Goal: Task Accomplishment & Management: Manage account settings

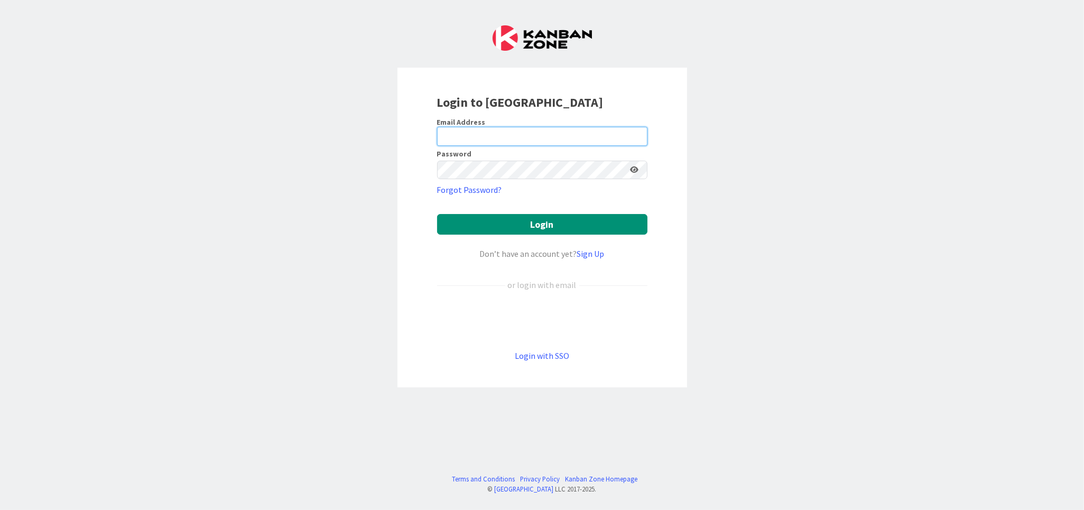
type input "[EMAIL_ADDRESS][DOMAIN_NAME]"
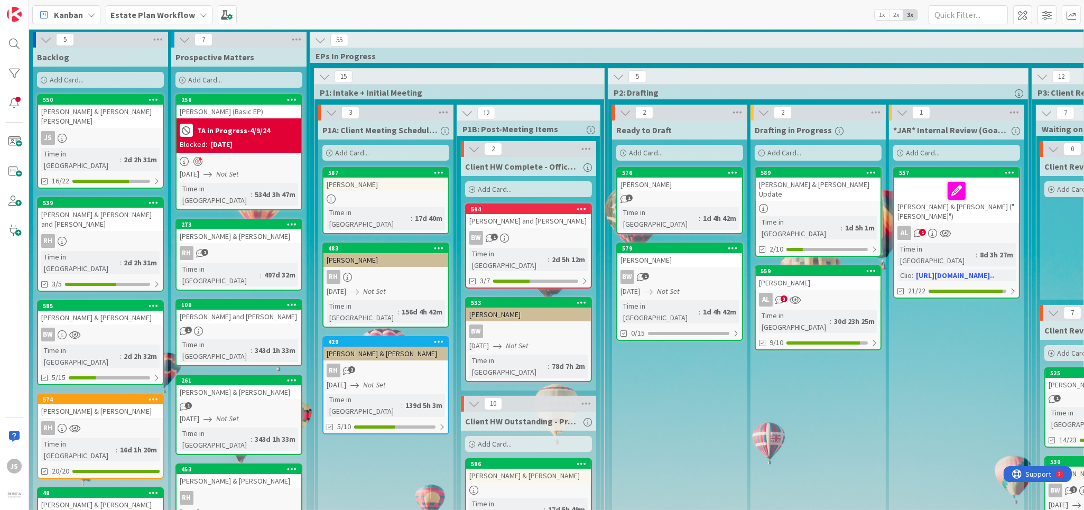
click at [192, 12] on div "Estate Plan Workflow" at bounding box center [159, 14] width 107 height 19
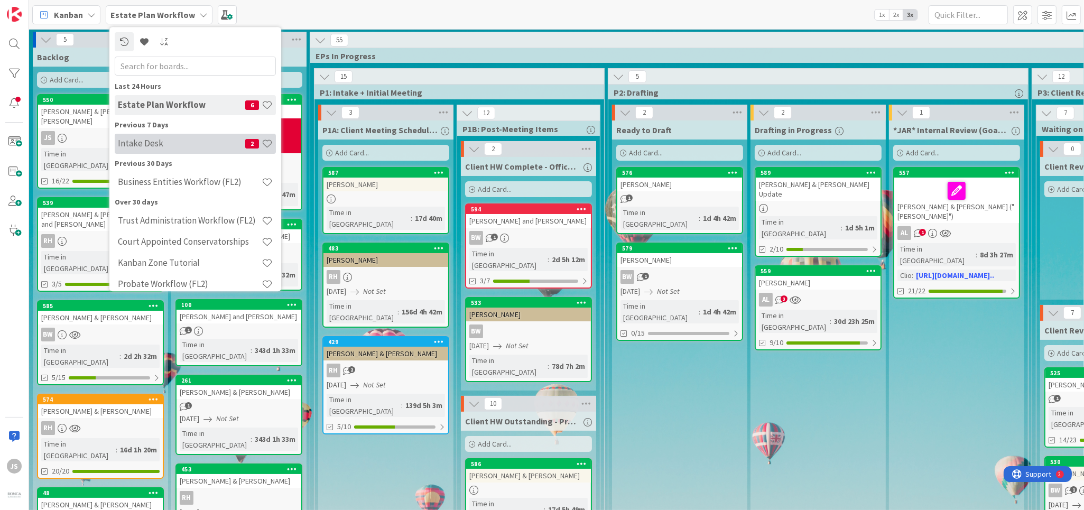
click at [126, 147] on h4 "Intake Desk" at bounding box center [181, 144] width 127 height 11
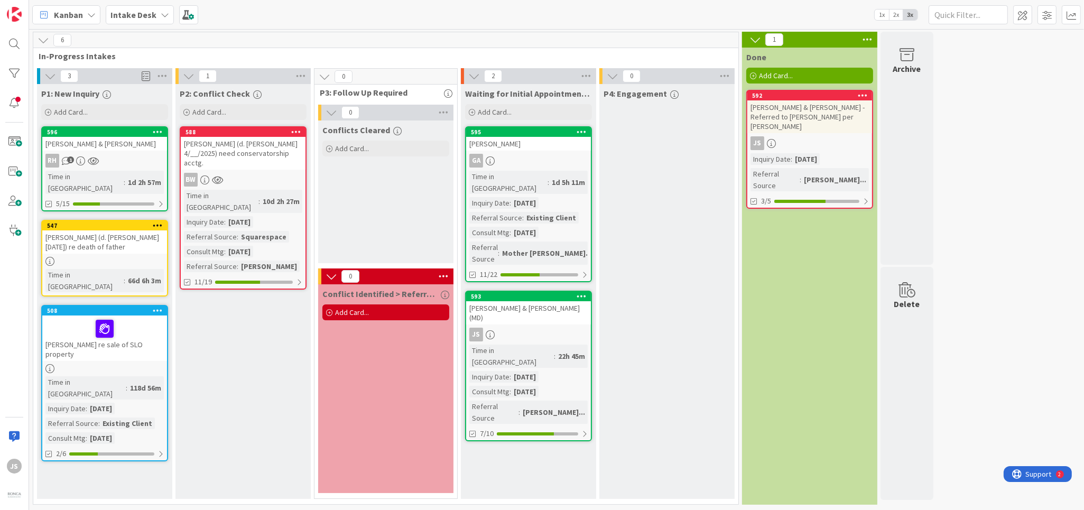
click at [71, 14] on span "Kanban" at bounding box center [68, 14] width 29 height 13
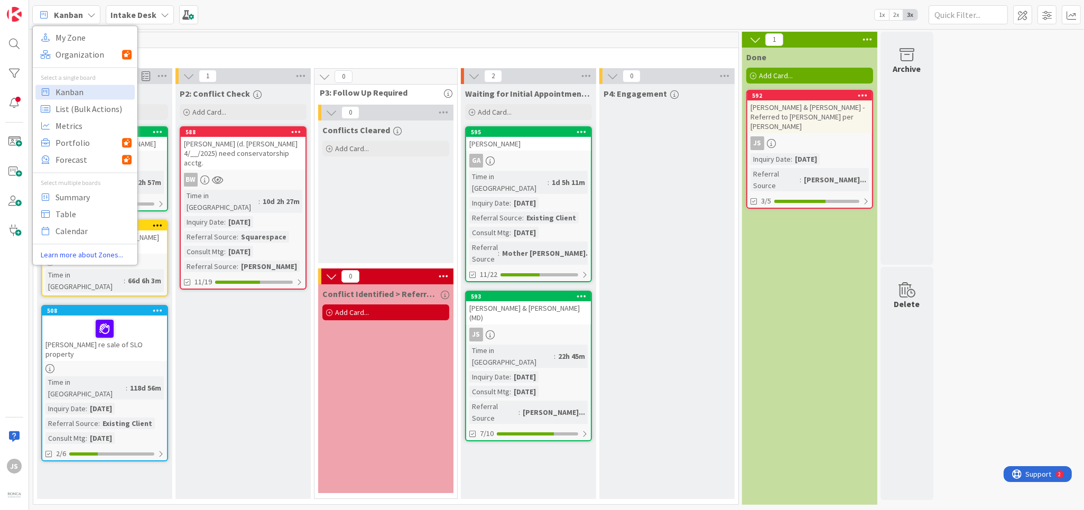
click at [150, 15] on b "Intake Desk" at bounding box center [133, 15] width 46 height 11
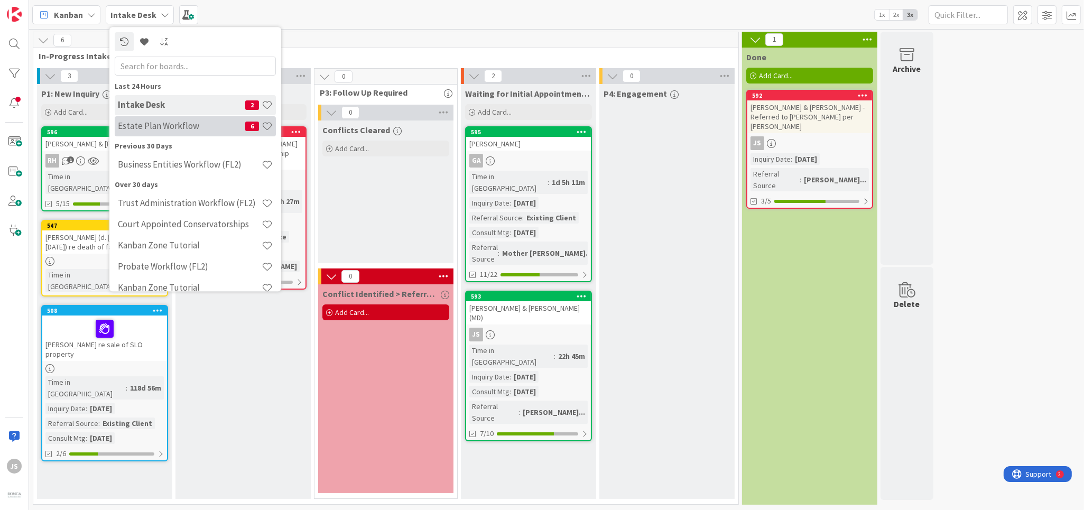
click at [145, 124] on h4 "Estate Plan Workflow" at bounding box center [181, 126] width 127 height 11
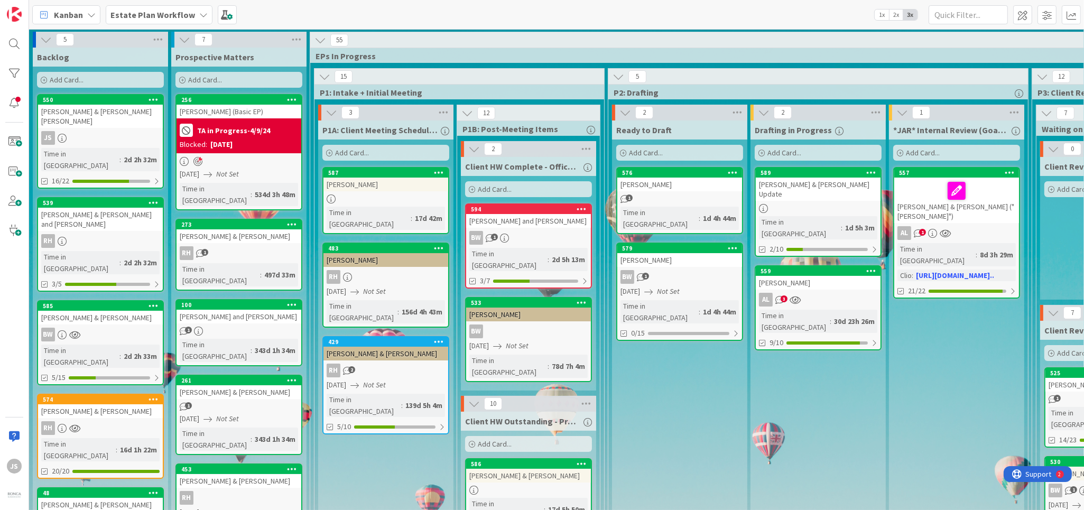
click at [100, 234] on div "RH" at bounding box center [100, 241] width 125 height 14
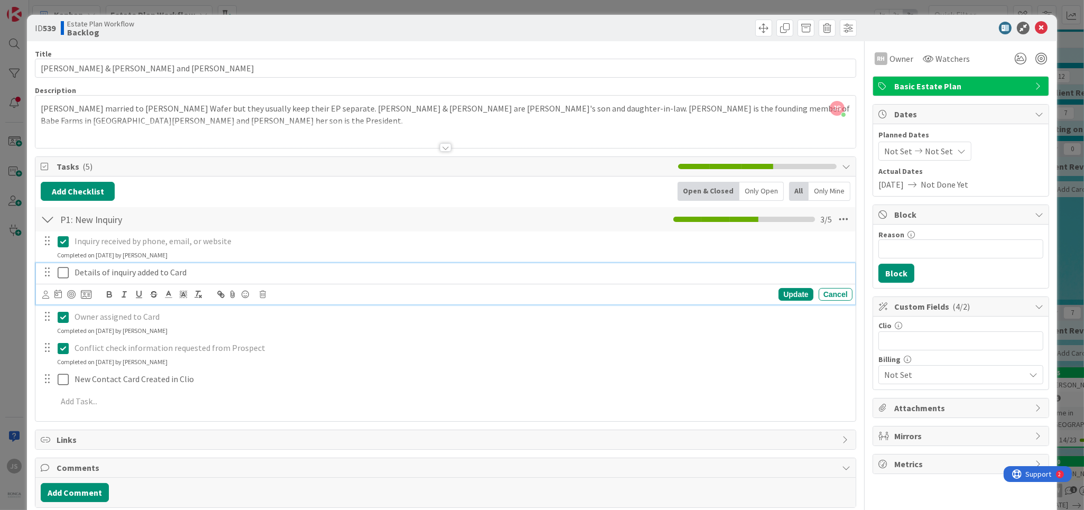
click at [61, 273] on icon at bounding box center [63, 272] width 11 height 13
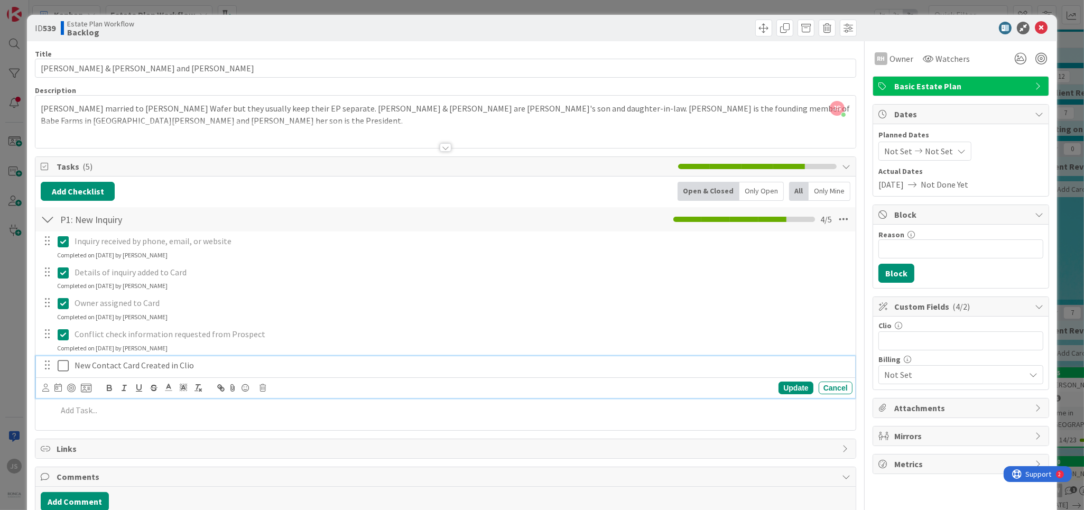
click at [67, 367] on icon at bounding box center [63, 365] width 11 height 13
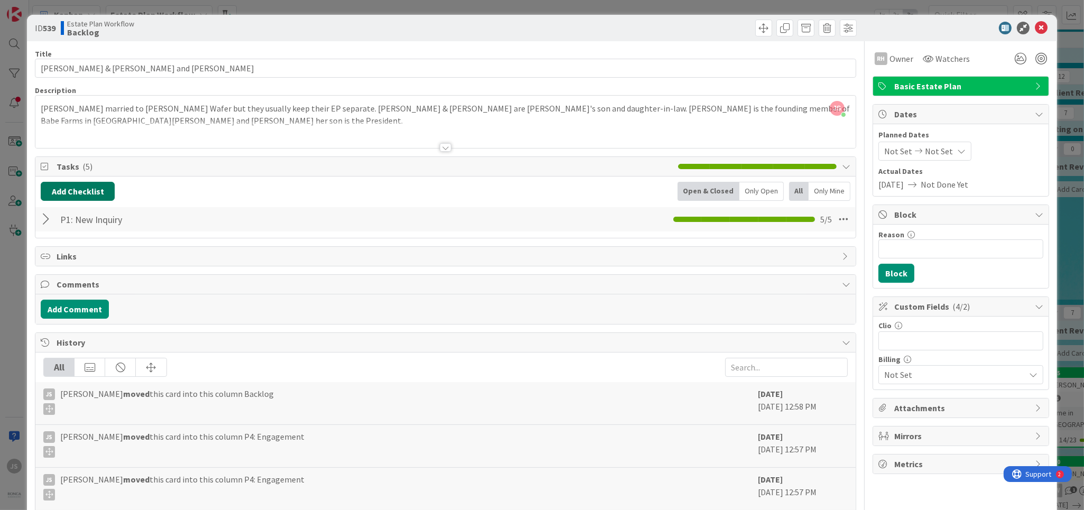
click at [72, 187] on button "Add Checklist" at bounding box center [78, 191] width 74 height 19
click at [75, 285] on link "Load template" at bounding box center [73, 286] width 54 height 11
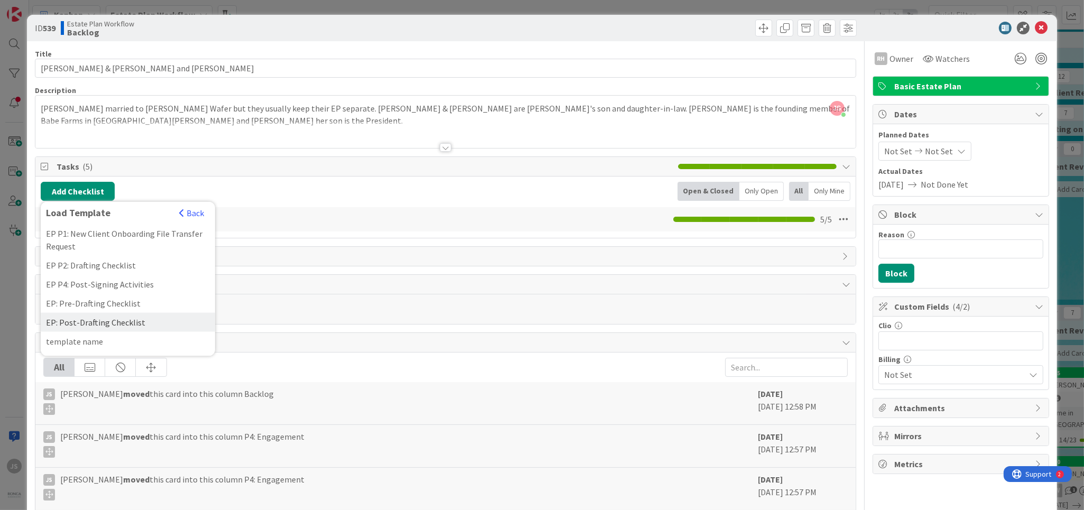
scroll to position [127, 0]
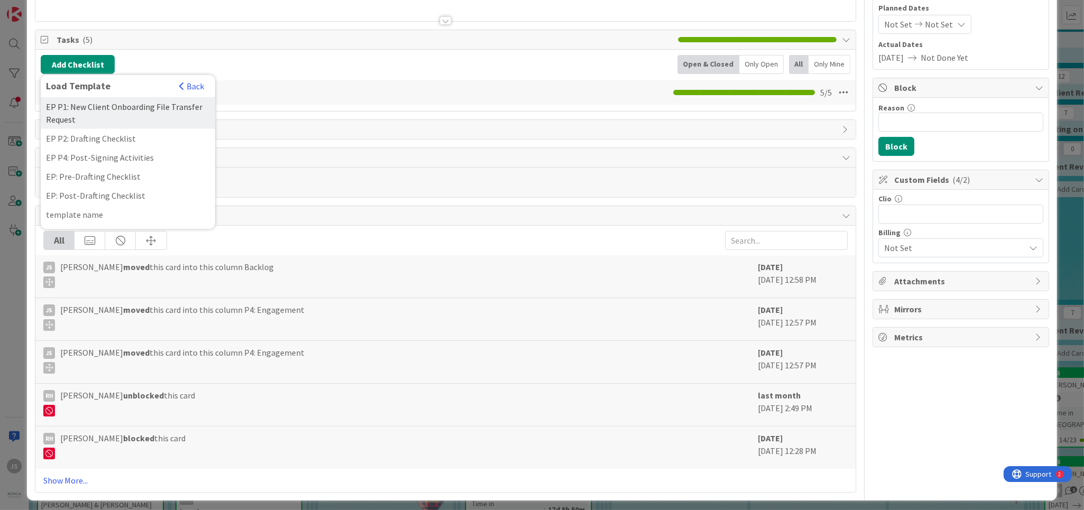
click at [72, 109] on div "EP P1: New Client Onboarding File Transfer Request" at bounding box center [128, 113] width 174 height 32
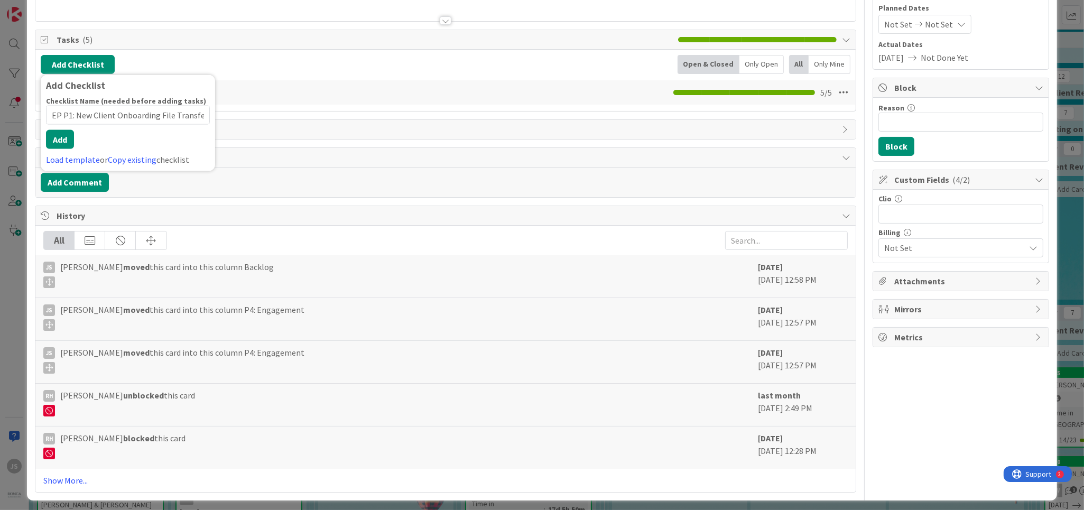
scroll to position [0, 28]
click at [65, 145] on button "Add" at bounding box center [60, 139] width 28 height 19
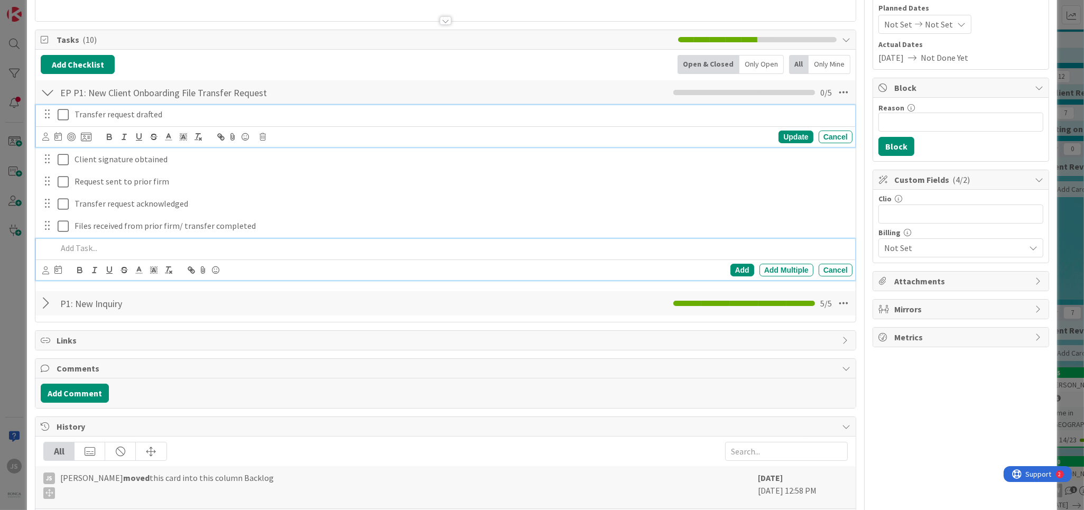
click at [65, 116] on icon at bounding box center [63, 114] width 11 height 13
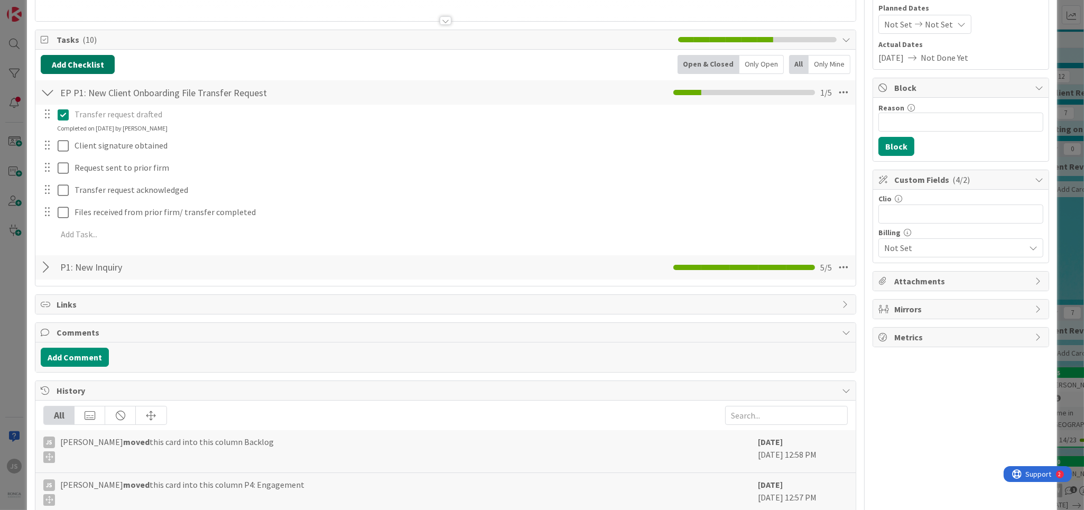
click at [74, 62] on button "Add Checklist" at bounding box center [78, 64] width 74 height 19
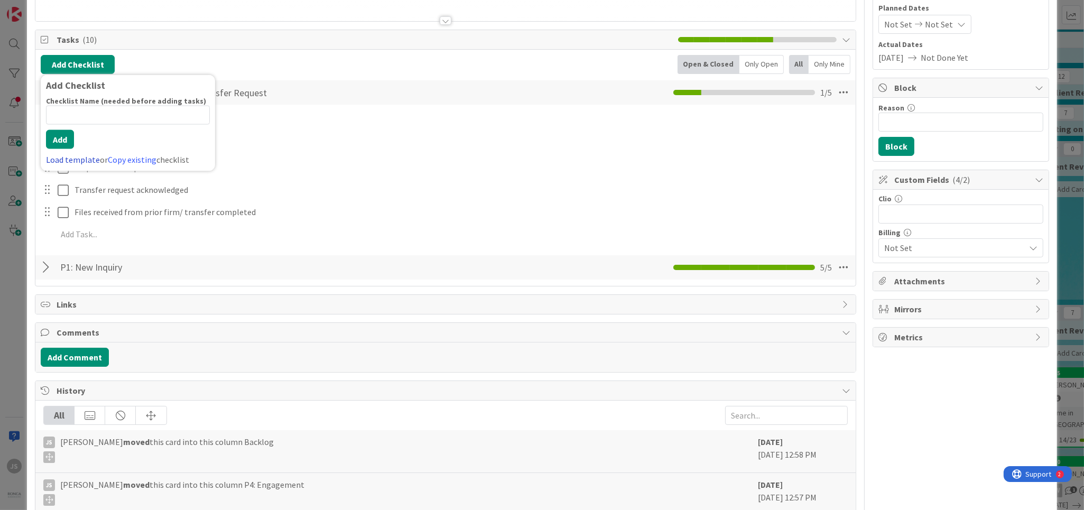
click at [74, 160] on link "Load template" at bounding box center [73, 159] width 54 height 11
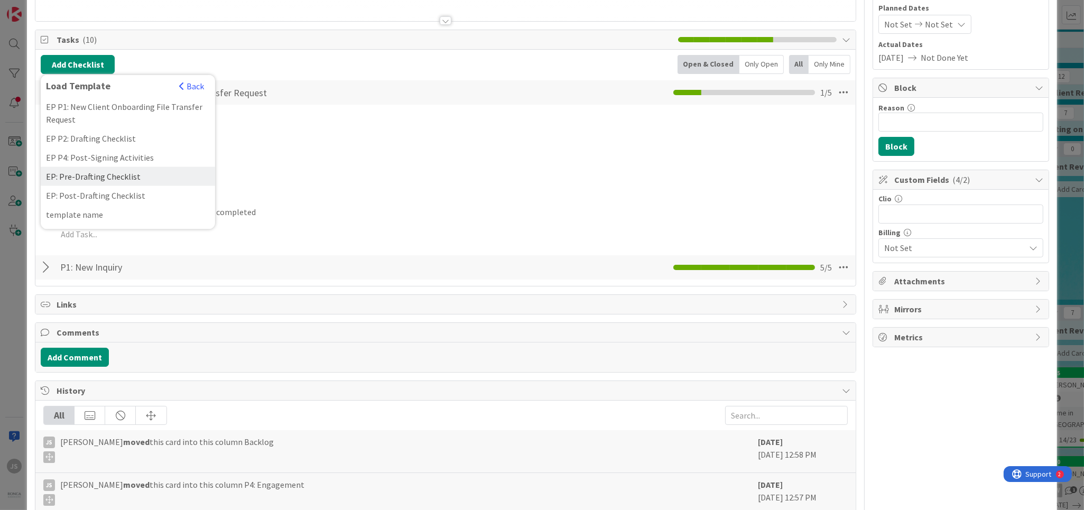
click at [105, 179] on div "EP: Pre-Drafting Checklist" at bounding box center [128, 176] width 174 height 19
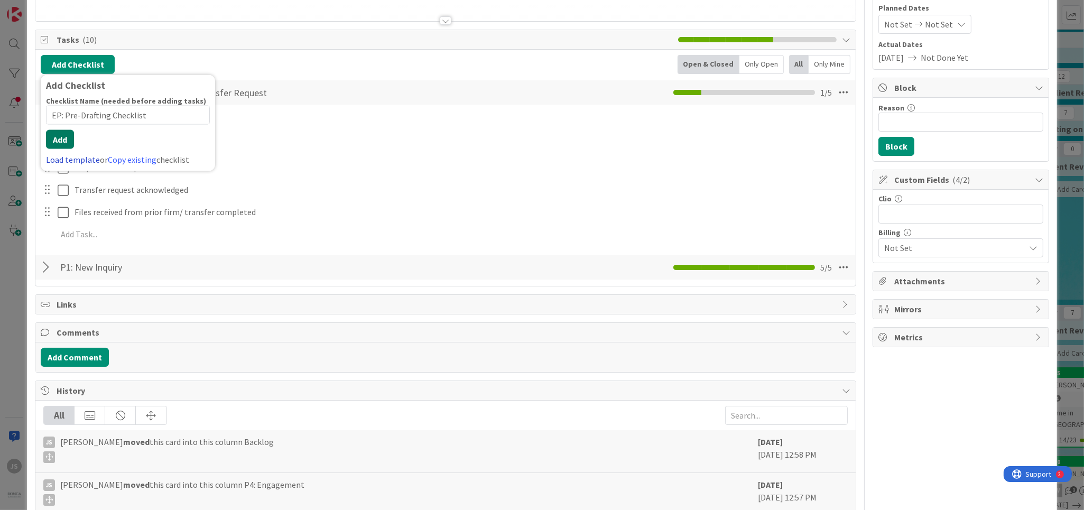
click at [66, 154] on div "Checklist Name (needed before adding tasks) 26 / 64 EP: Pre-Drafting Checklist …" at bounding box center [128, 131] width 164 height 70
click at [64, 139] on button "Add" at bounding box center [60, 139] width 28 height 19
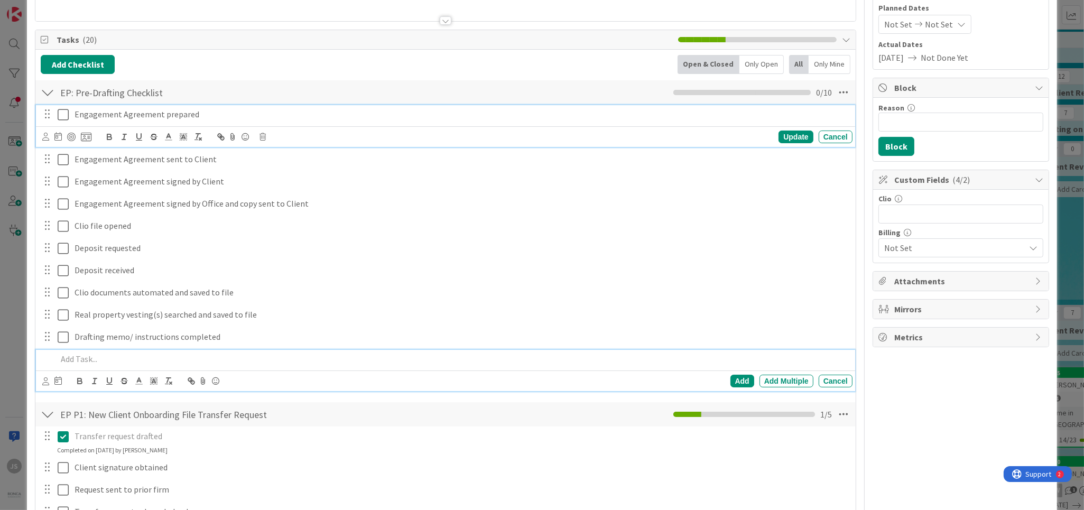
click at [64, 113] on icon at bounding box center [63, 114] width 11 height 13
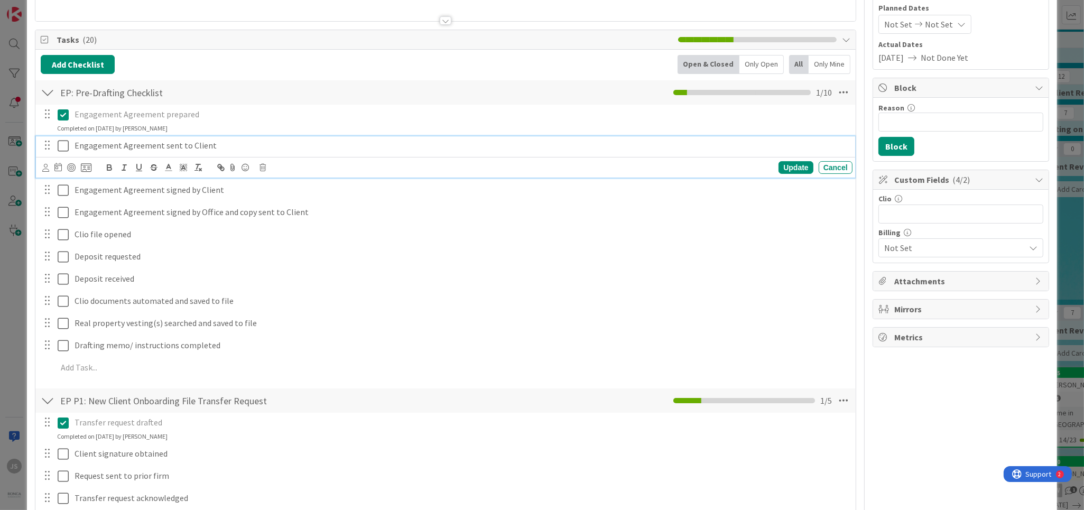
click at [65, 141] on icon at bounding box center [63, 146] width 11 height 13
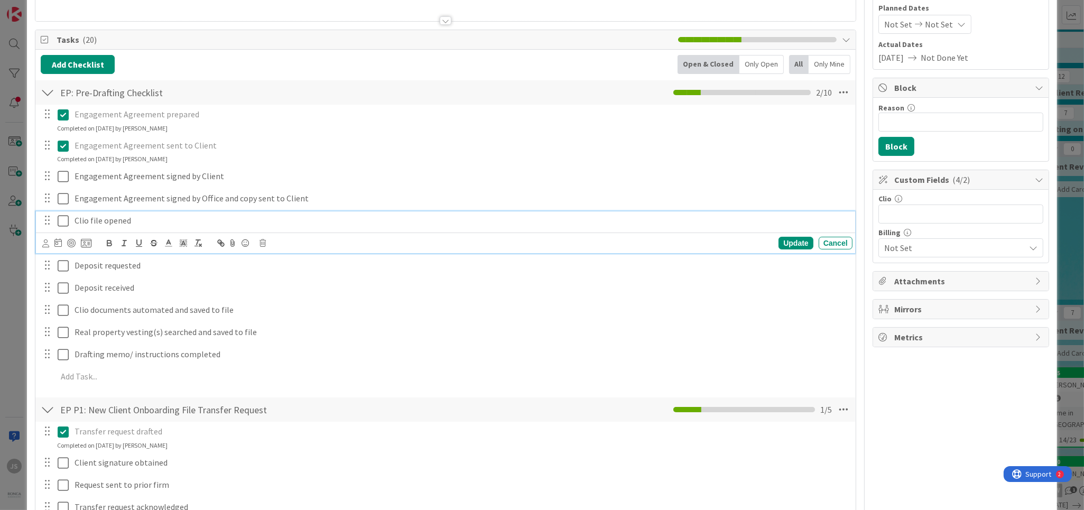
click at [64, 219] on icon at bounding box center [63, 221] width 11 height 13
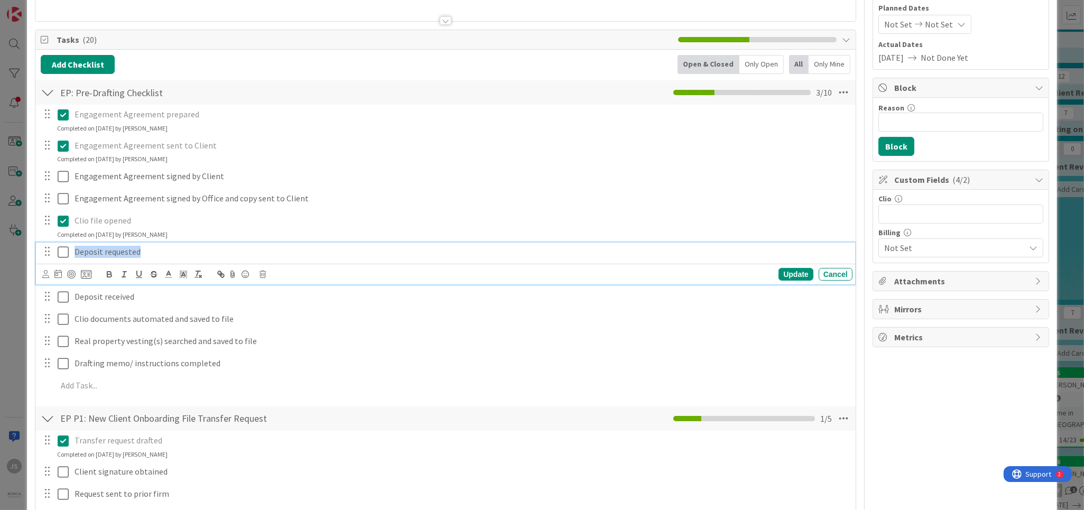
drag, startPoint x: 73, startPoint y: 250, endPoint x: 140, endPoint y: 253, distance: 67.2
click at [140, 253] on div "Deposit requested" at bounding box center [461, 252] width 782 height 19
click at [158, 274] on icon "button" at bounding box center [154, 275] width 10 height 10
click at [64, 253] on icon at bounding box center [63, 252] width 11 height 13
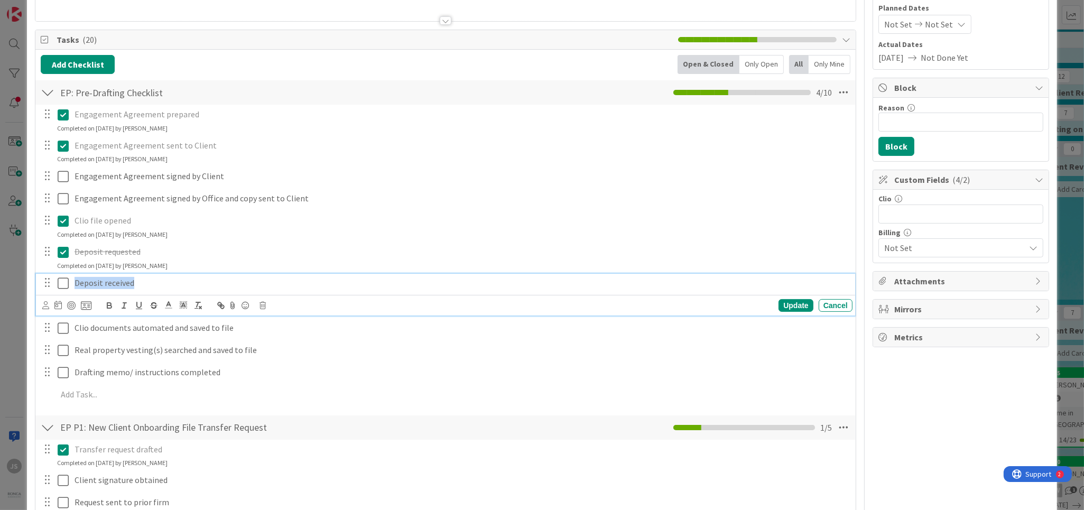
drag, startPoint x: 75, startPoint y: 281, endPoint x: 132, endPoint y: 286, distance: 57.3
click at [132, 286] on p "Deposit received" at bounding box center [462, 283] width 774 height 12
drag, startPoint x: 155, startPoint y: 306, endPoint x: 120, endPoint y: 295, distance: 37.1
click at [155, 306] on icon "button" at bounding box center [154, 306] width 10 height 10
click at [62, 283] on icon at bounding box center [63, 283] width 11 height 13
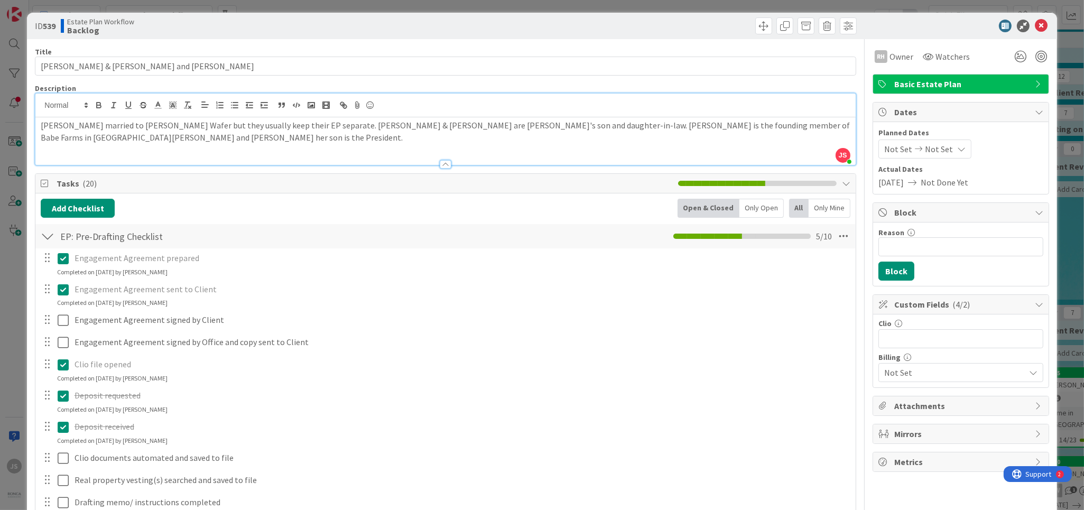
scroll to position [0, 0]
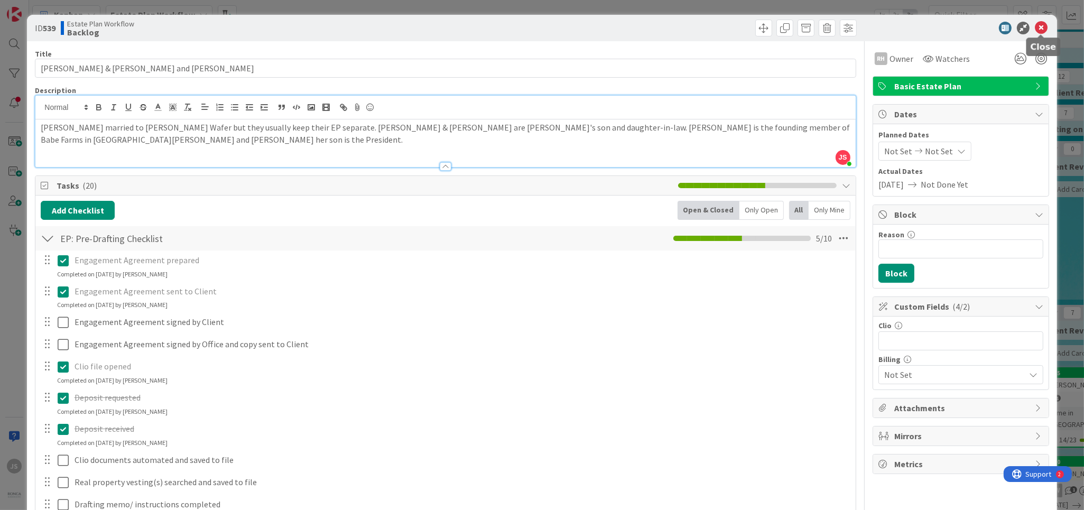
click at [1041, 29] on icon at bounding box center [1041, 28] width 13 height 13
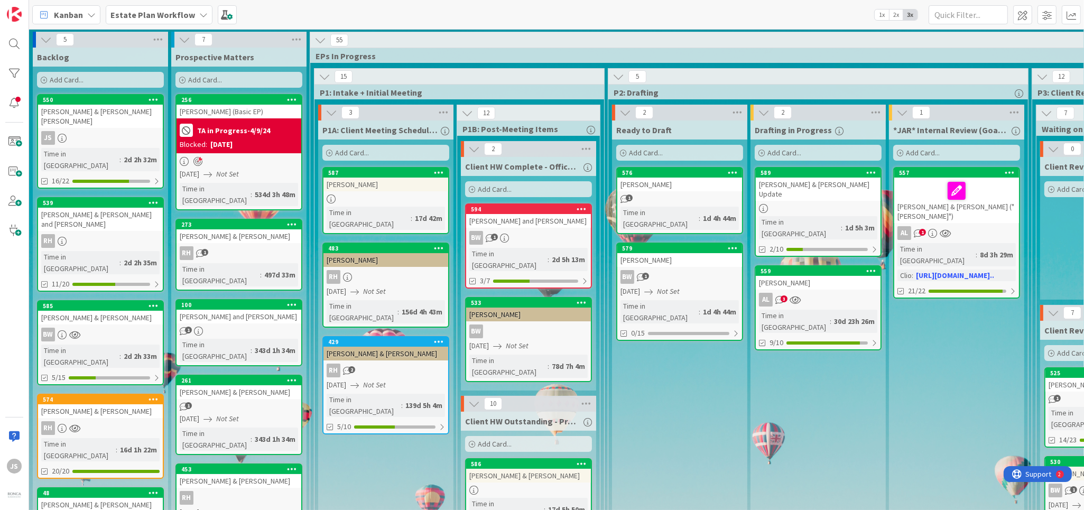
click at [97, 234] on div "RH" at bounding box center [100, 241] width 125 height 14
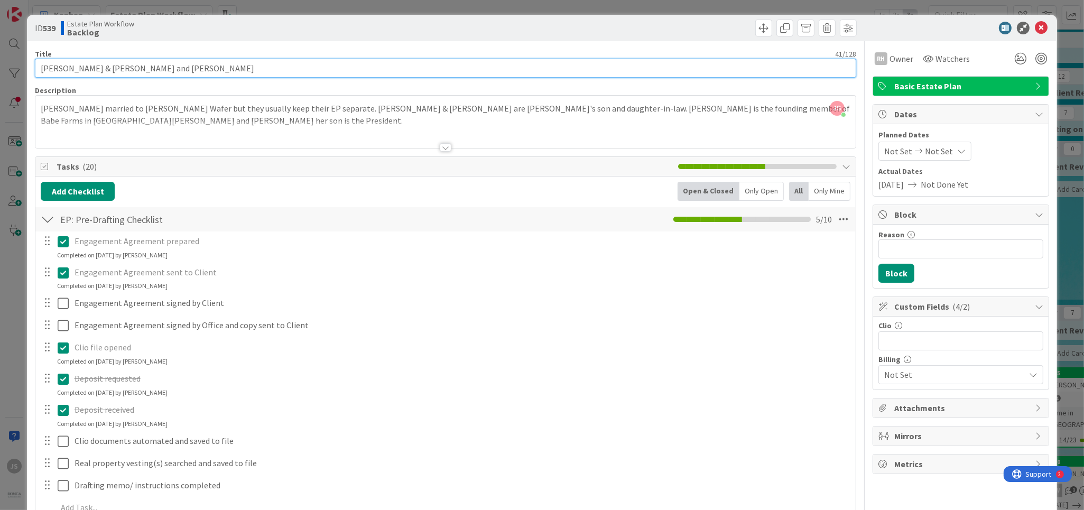
click at [119, 67] on input "Lundberg, Jeff & Kelly and Lundberg, Judy" at bounding box center [445, 68] width 821 height 19
drag, startPoint x: 119, startPoint y: 67, endPoint x: 216, endPoint y: 67, distance: 96.7
click at [216, 67] on input "Lundberg, Jeff & Kelly and Lundberg, Judy" at bounding box center [445, 68] width 821 height 19
type input "[PERSON_NAME] & [PERSON_NAME]"
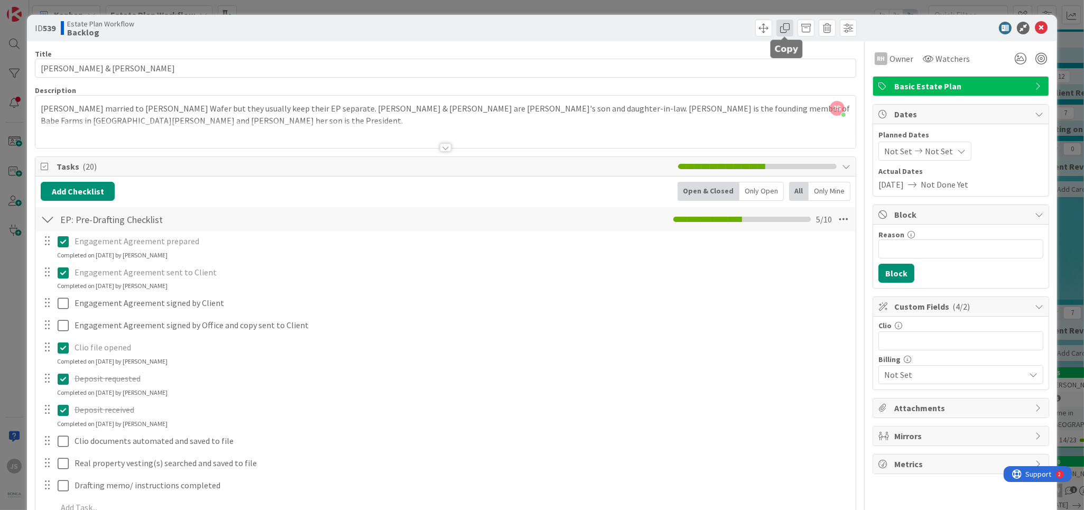
click at [783, 30] on span at bounding box center [785, 28] width 17 height 17
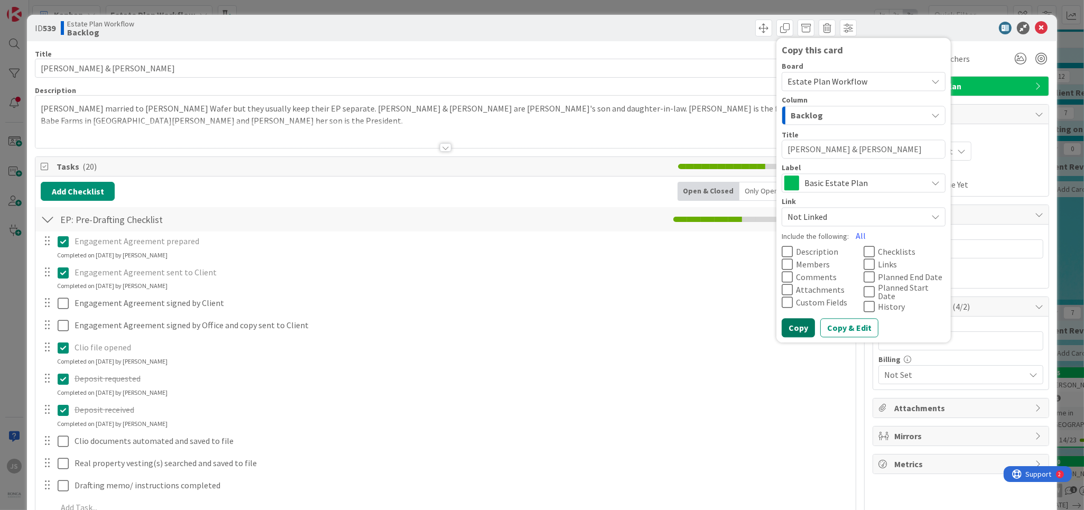
click at [796, 324] on button "Copy" at bounding box center [798, 327] width 33 height 19
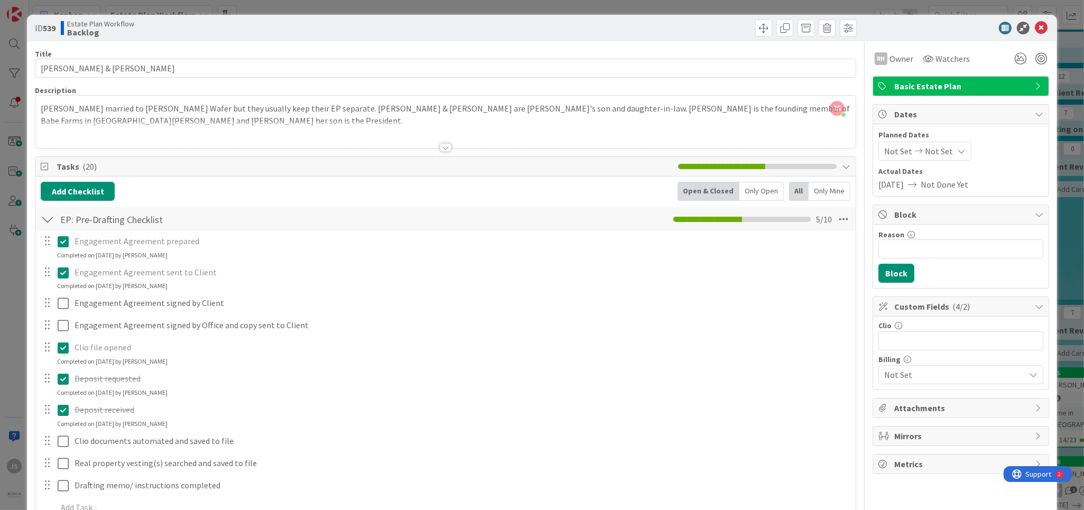
type textarea "x"
drag, startPoint x: 646, startPoint y: 25, endPoint x: 760, endPoint y: 28, distance: 114.2
click at [764, 28] on div "Copy this card Board Estate Plan Workflow Column Backlog Title 22 / 128 Lundber…" at bounding box center [653, 28] width 408 height 17
click at [1042, 23] on icon at bounding box center [1041, 28] width 13 height 13
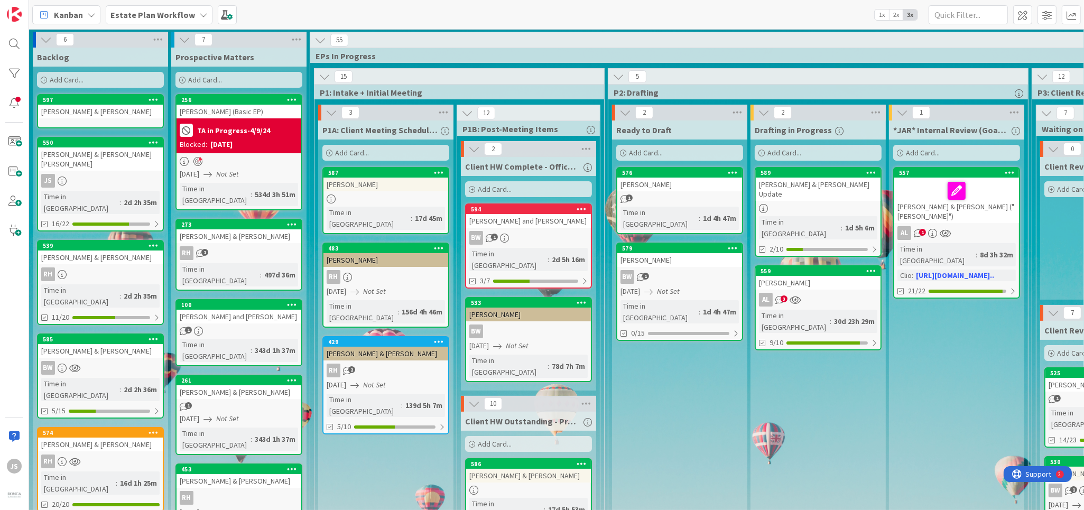
click at [74, 122] on div "597 Lundberg, Jeff & Kelly" at bounding box center [100, 111] width 127 height 34
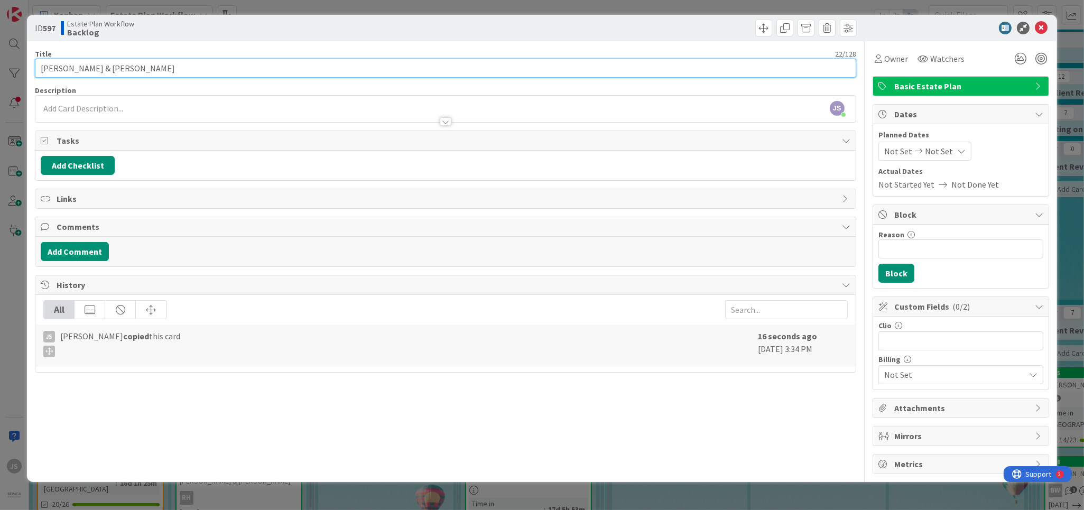
click at [86, 66] on input "[PERSON_NAME] & [PERSON_NAME]" at bounding box center [445, 68] width 821 height 19
type input "[PERSON_NAME]"
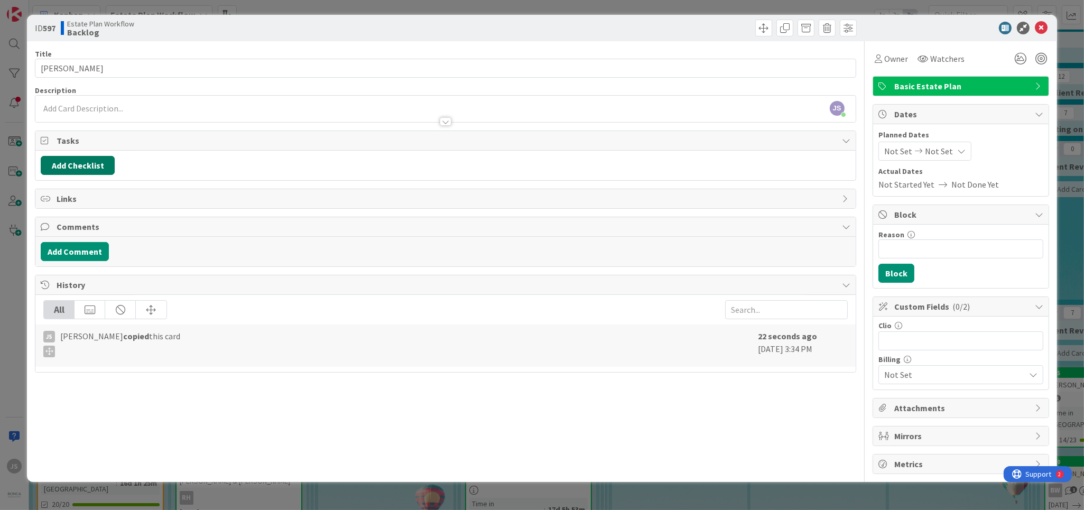
click at [57, 164] on button "Add Checklist" at bounding box center [78, 165] width 74 height 19
click at [56, 164] on button "Add Checklist" at bounding box center [78, 165] width 74 height 19
click at [70, 109] on div at bounding box center [445, 111] width 820 height 22
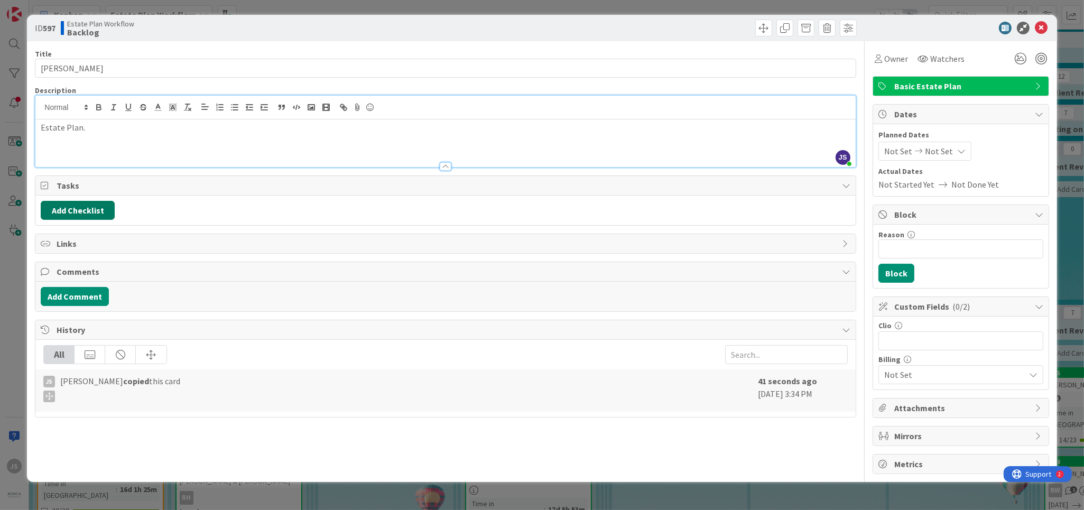
click at [70, 208] on button "Add Checklist" at bounding box center [78, 210] width 74 height 19
click at [58, 305] on link "Load template" at bounding box center [73, 305] width 54 height 11
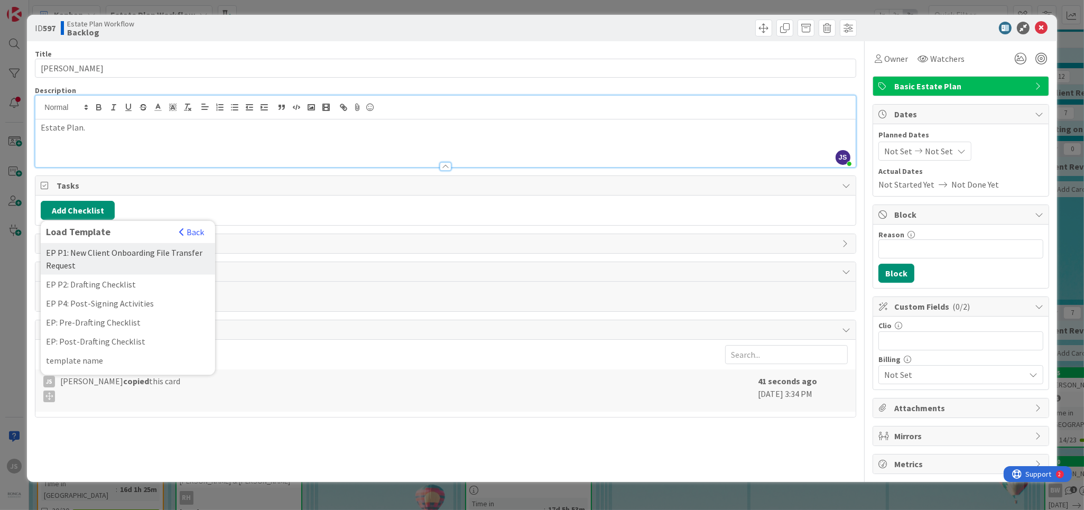
click at [68, 256] on div "EP P1: New Client Onboarding File Transfer Request" at bounding box center [128, 259] width 174 height 32
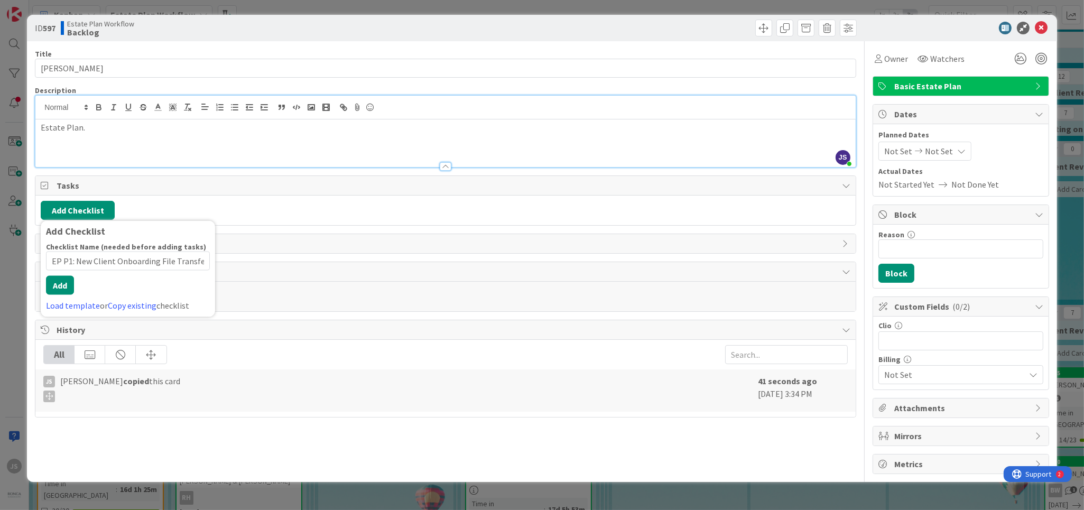
scroll to position [0, 28]
click at [58, 296] on div "Checklist Name (needed before adding tasks) 50 / 64 EP P1: New Client Onboardin…" at bounding box center [128, 277] width 164 height 70
click at [58, 287] on button "Add" at bounding box center [60, 285] width 28 height 19
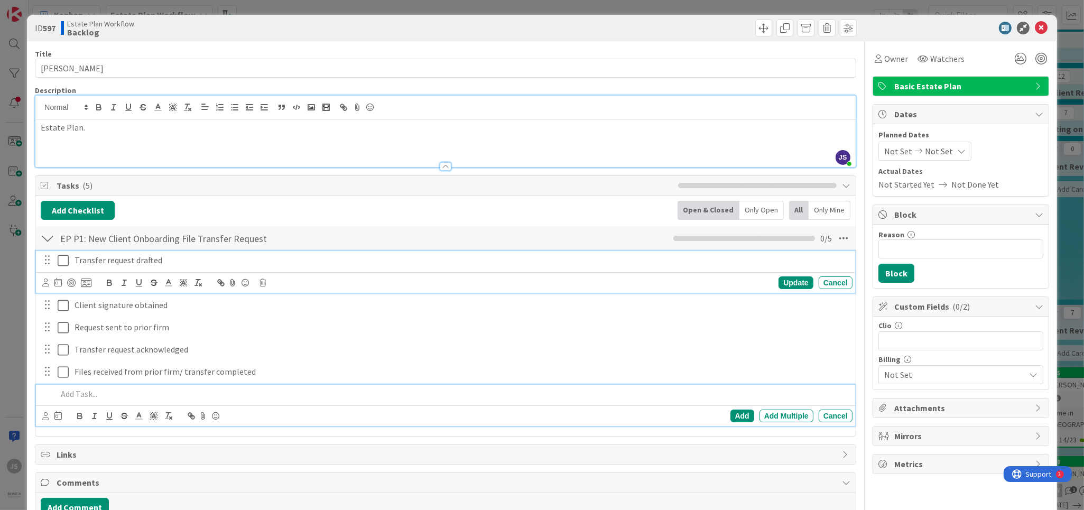
click at [66, 261] on icon at bounding box center [63, 260] width 11 height 13
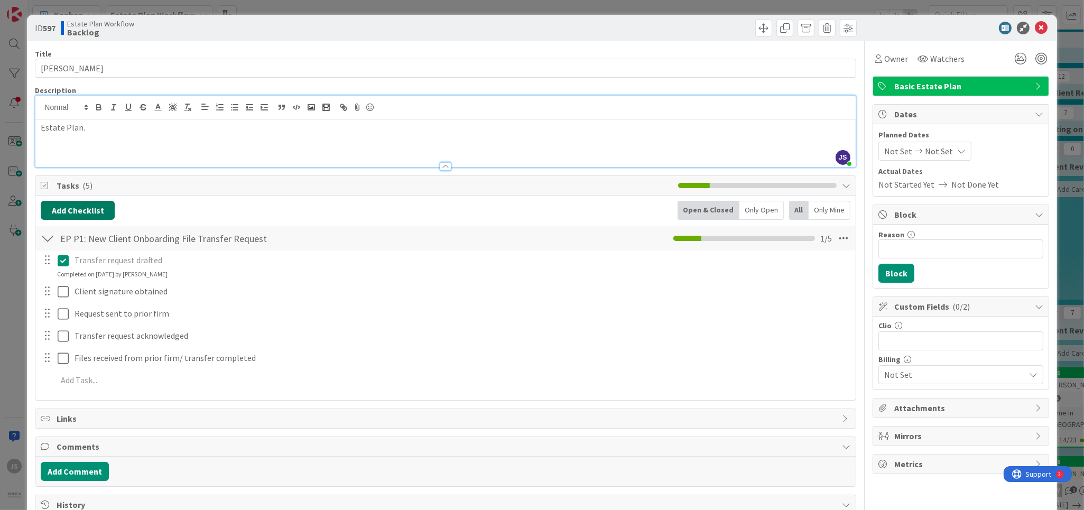
click at [96, 208] on button "Add Checklist" at bounding box center [78, 210] width 74 height 19
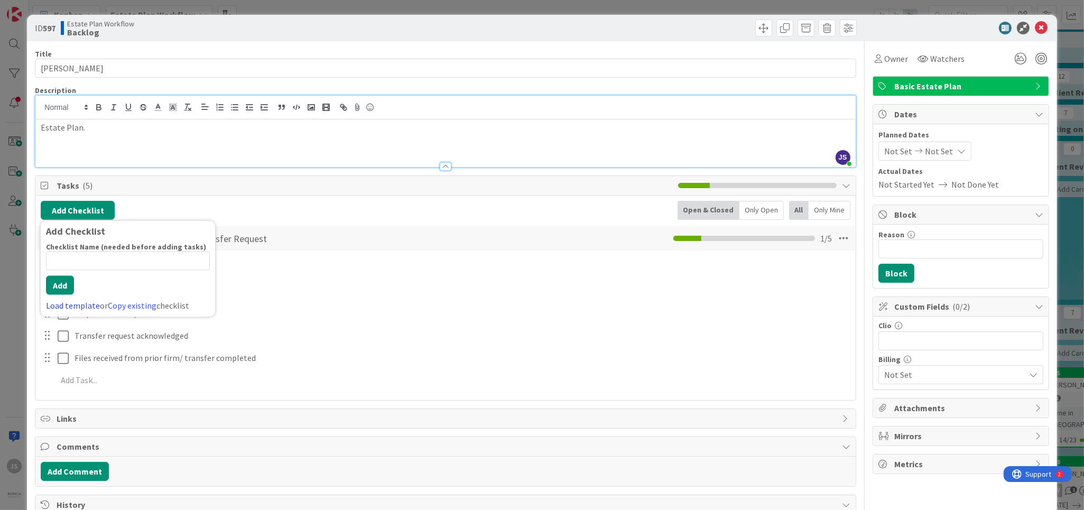
click at [62, 304] on link "Load template" at bounding box center [73, 305] width 54 height 11
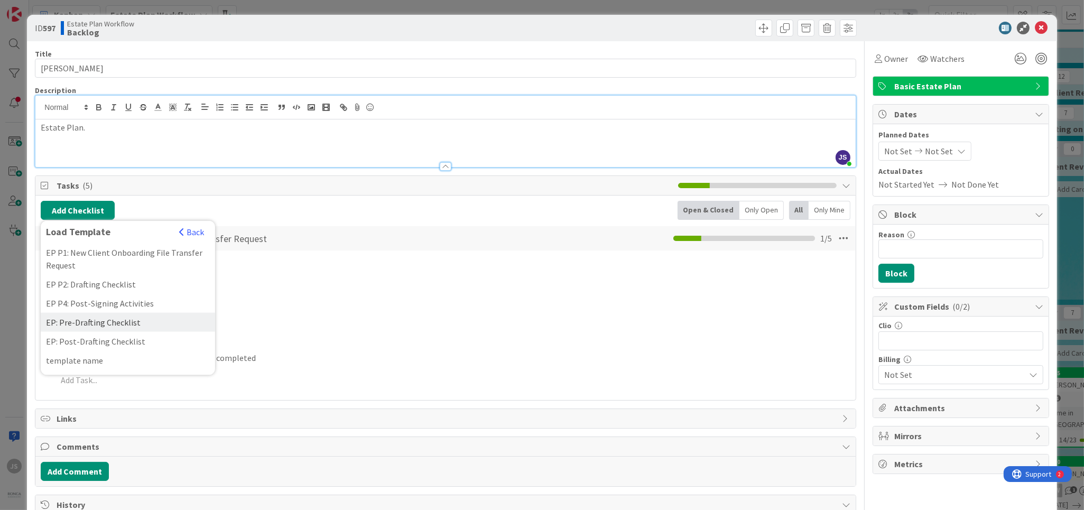
click at [79, 322] on div "EP: Pre-Drafting Checklist" at bounding box center [128, 322] width 174 height 19
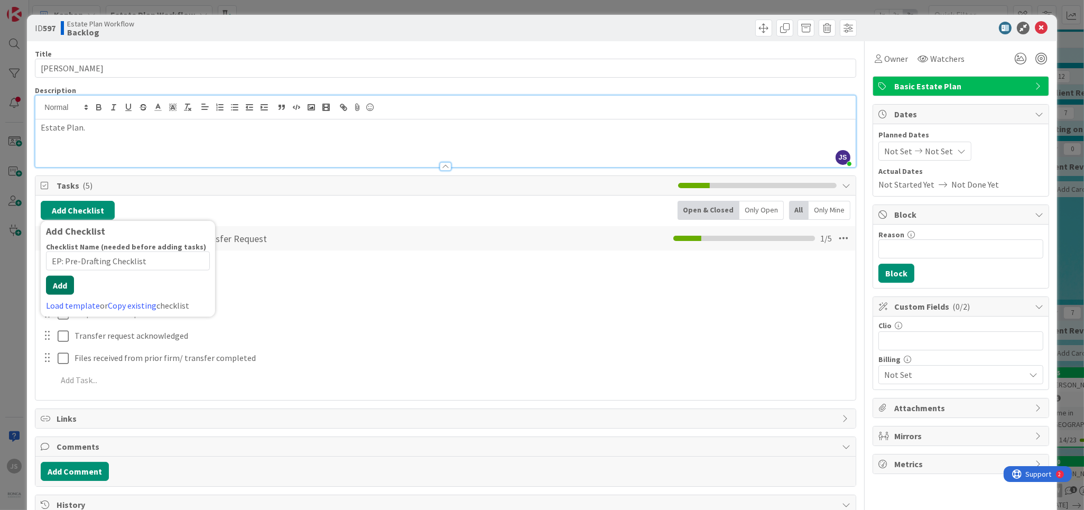
click at [62, 296] on div "Checklist Name (needed before adding tasks) 26 / 64 EP: Pre-Drafting Checklist …" at bounding box center [128, 277] width 164 height 70
click at [61, 285] on button "Add" at bounding box center [60, 285] width 28 height 19
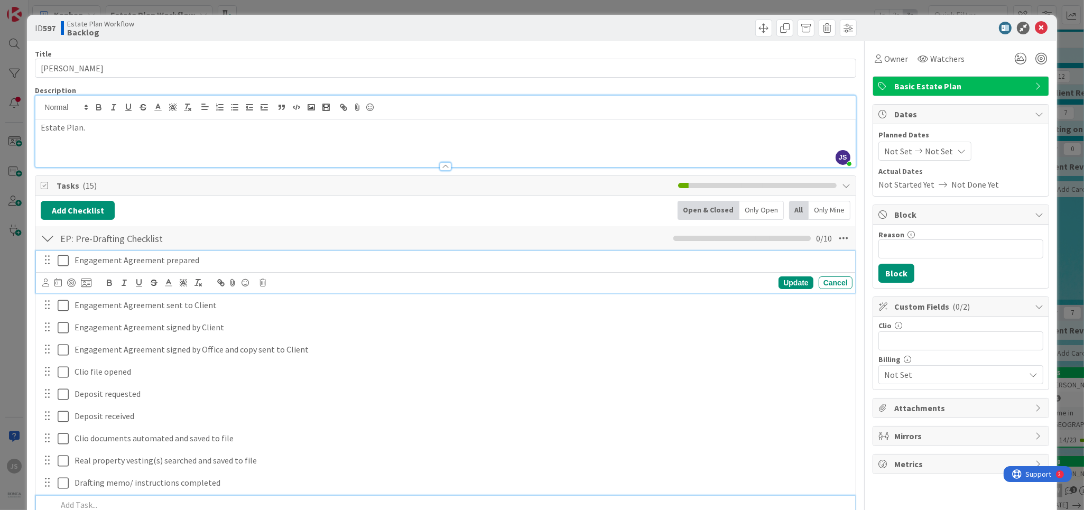
click at [67, 262] on icon at bounding box center [63, 260] width 11 height 13
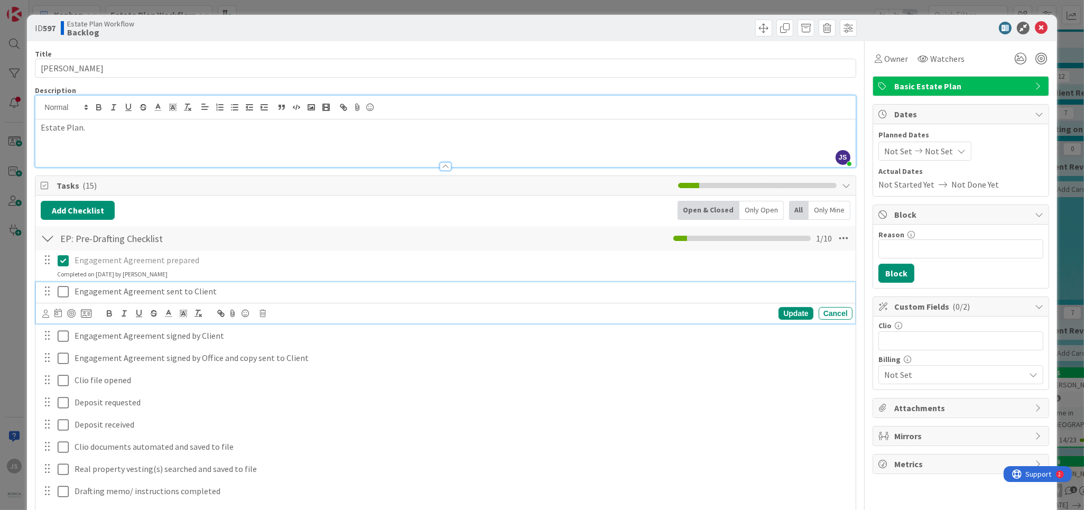
click at [62, 289] on icon at bounding box center [63, 291] width 11 height 13
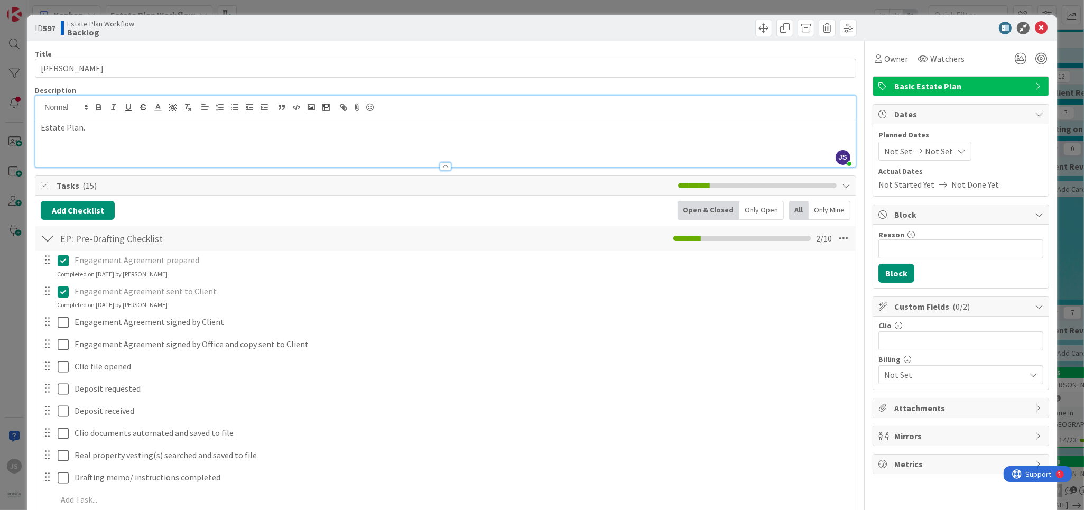
scroll to position [254, 0]
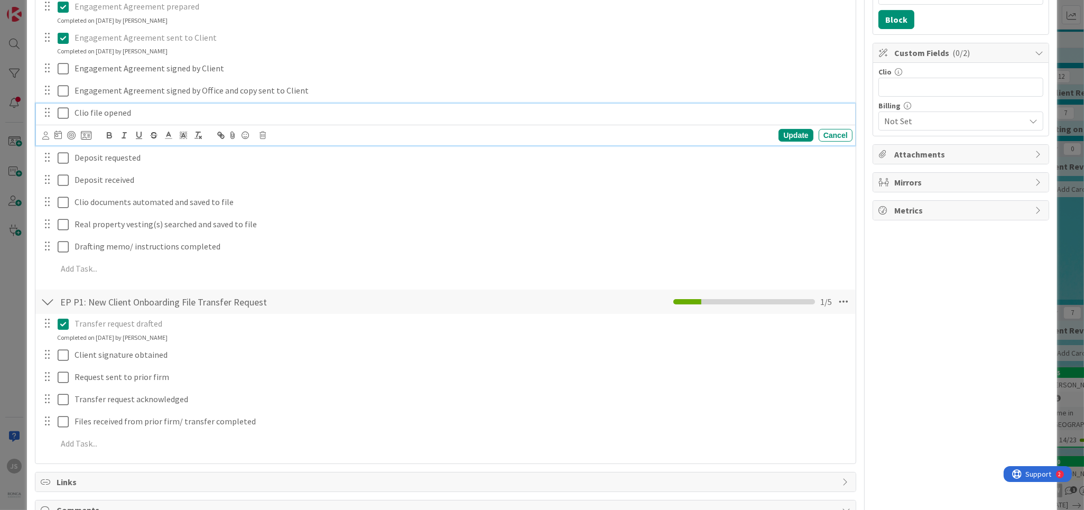
click at [64, 112] on icon at bounding box center [63, 113] width 11 height 13
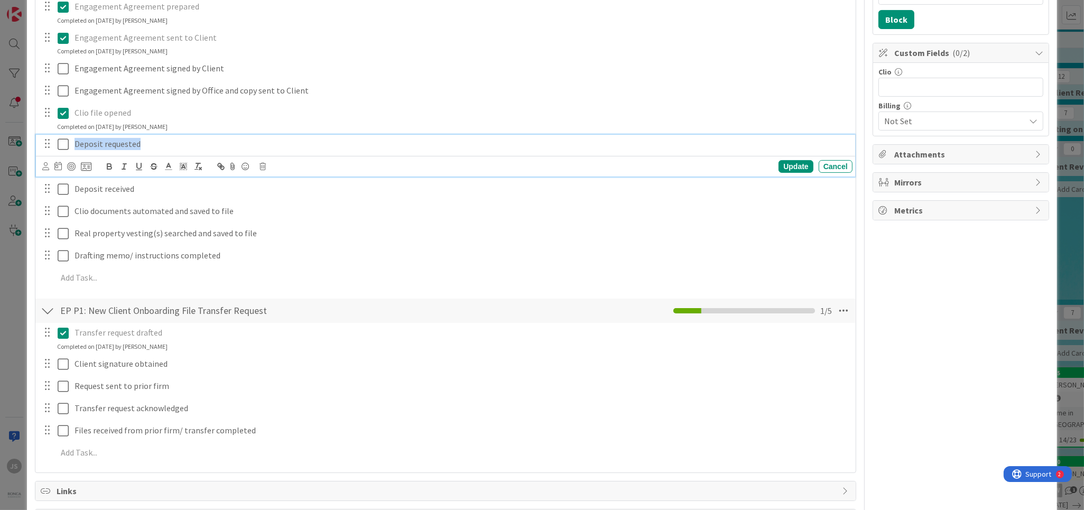
drag, startPoint x: 139, startPoint y: 144, endPoint x: 73, endPoint y: 139, distance: 65.8
click at [73, 139] on div "Deposit requested" at bounding box center [461, 144] width 782 height 19
drag, startPoint x: 152, startPoint y: 166, endPoint x: 123, endPoint y: 164, distance: 28.6
click at [151, 165] on icon "button" at bounding box center [154, 167] width 10 height 10
click at [63, 143] on icon at bounding box center [63, 144] width 11 height 13
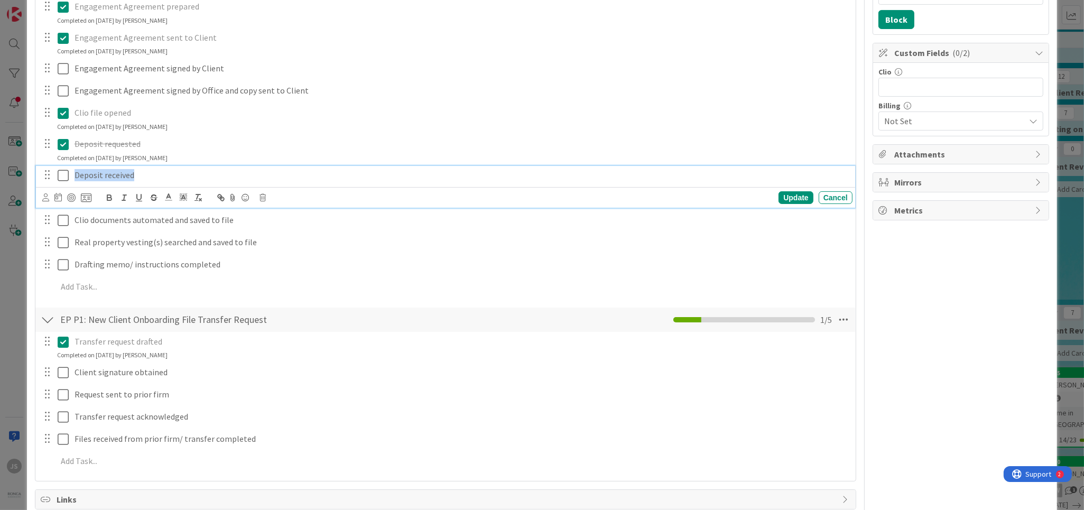
drag, startPoint x: 127, startPoint y: 172, endPoint x: 73, endPoint y: 170, distance: 54.5
click at [73, 170] on div "Deposit received" at bounding box center [461, 175] width 782 height 19
click at [157, 196] on icon "button" at bounding box center [154, 198] width 10 height 10
click at [62, 177] on icon at bounding box center [63, 175] width 11 height 13
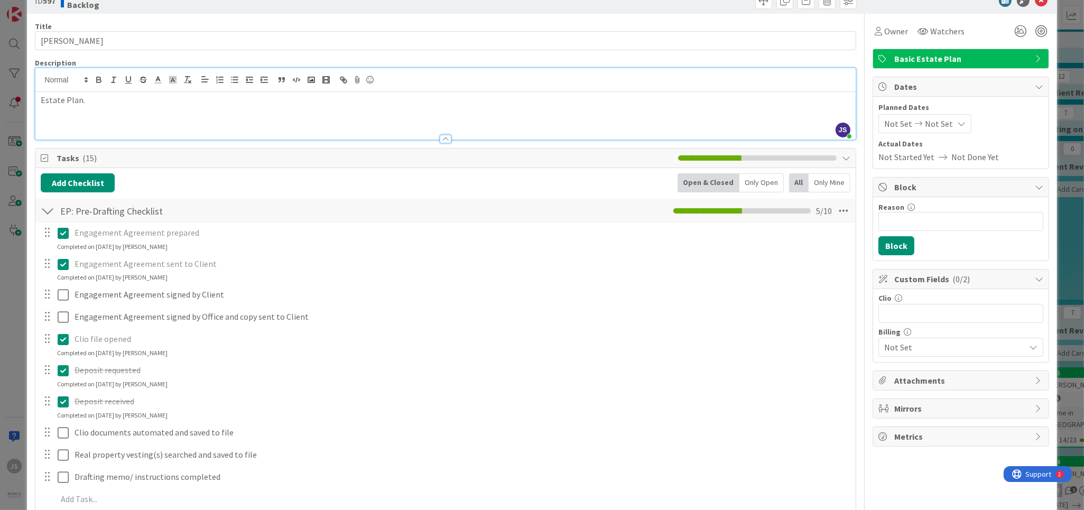
scroll to position [0, 0]
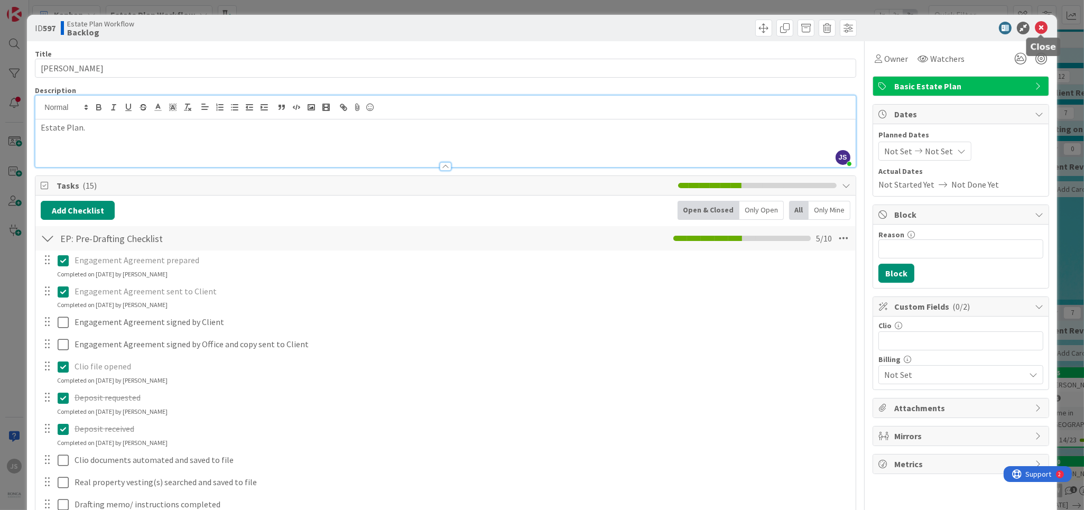
click at [1047, 22] on icon at bounding box center [1041, 28] width 13 height 13
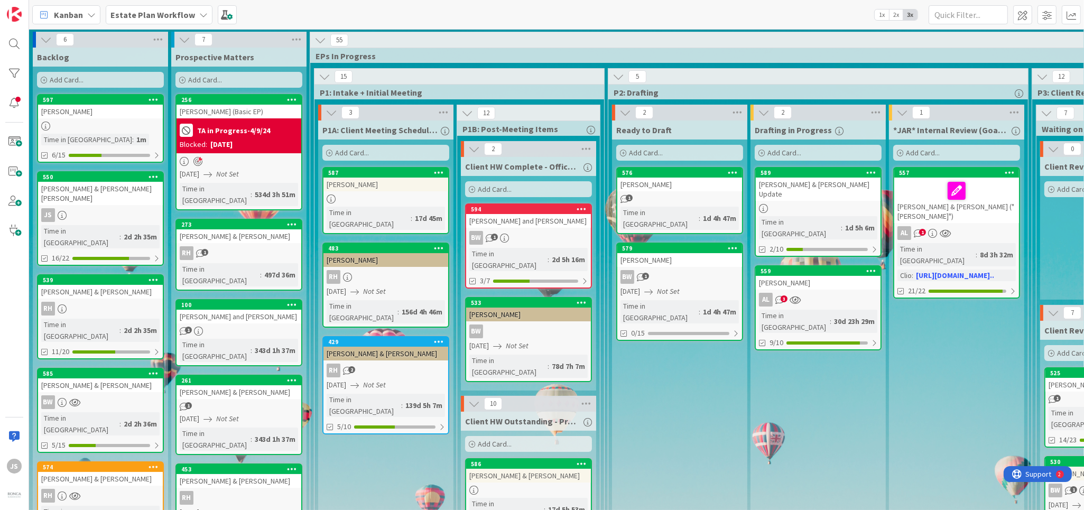
click at [59, 395] on div "BW" at bounding box center [100, 402] width 125 height 14
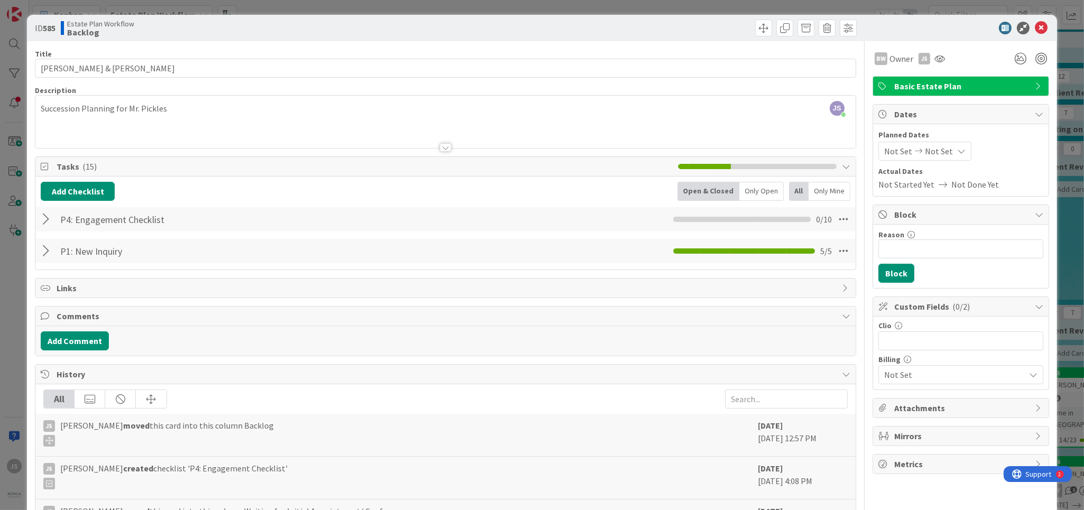
click at [49, 218] on div at bounding box center [48, 219] width 14 height 19
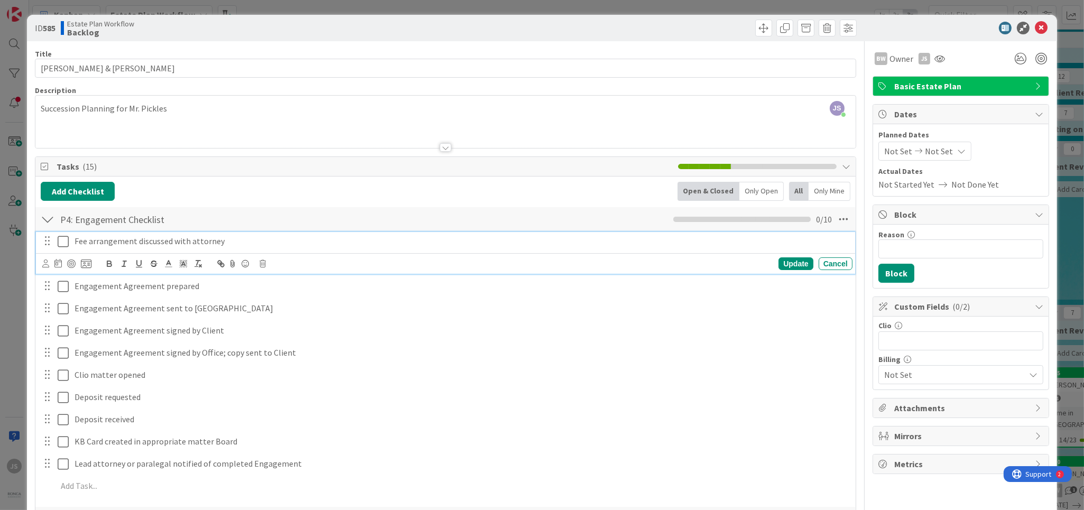
click at [62, 242] on icon at bounding box center [63, 241] width 11 height 13
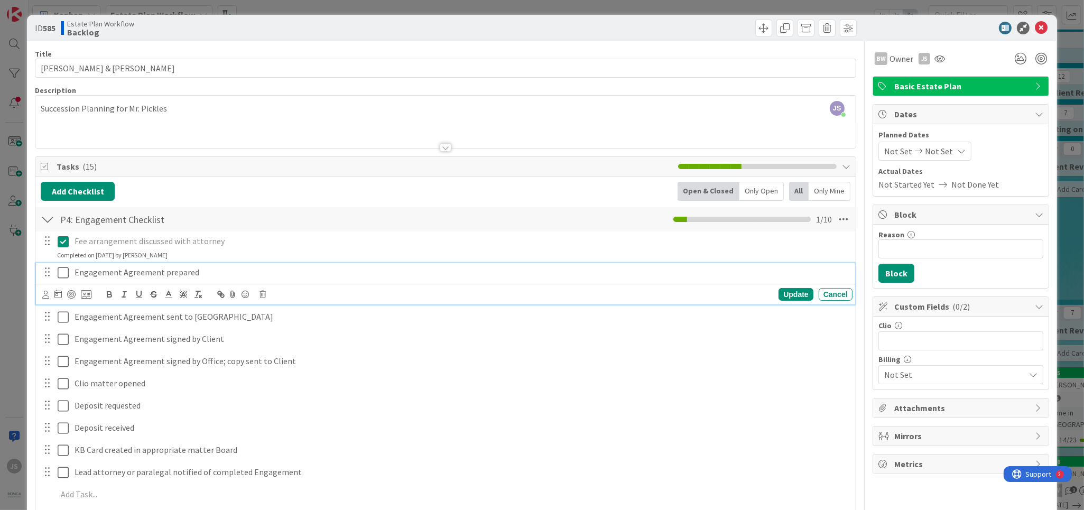
click at [62, 272] on icon at bounding box center [63, 272] width 11 height 13
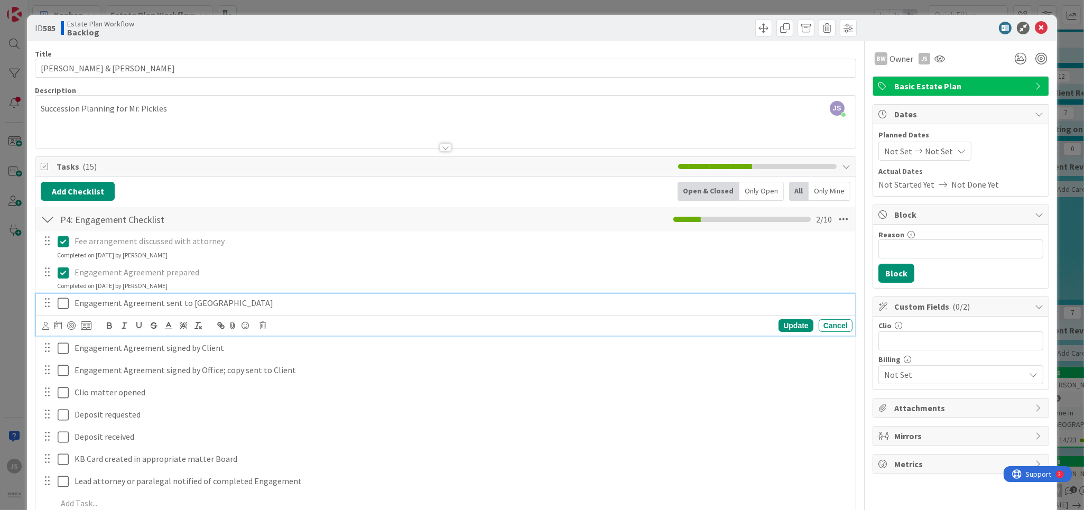
click at [60, 302] on icon at bounding box center [63, 303] width 11 height 13
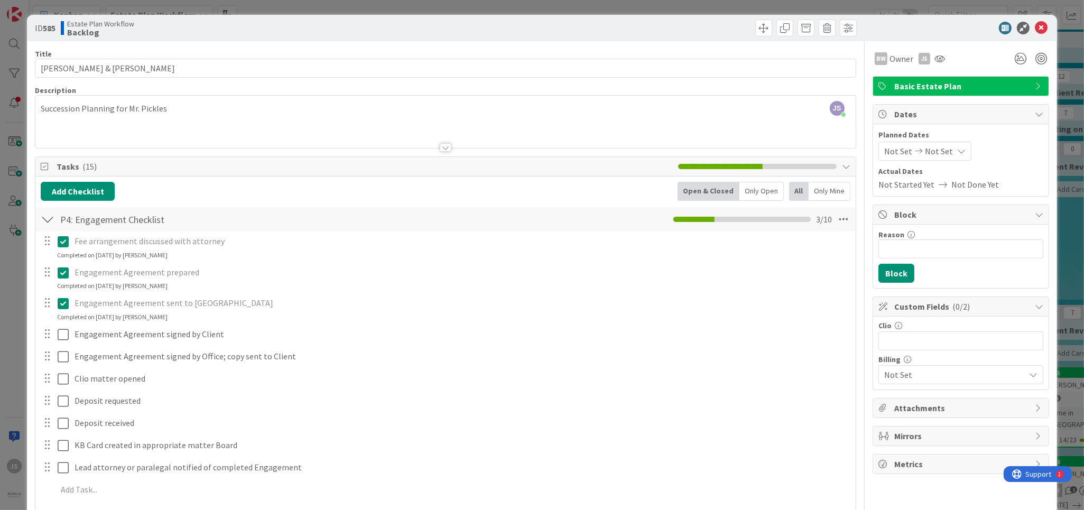
scroll to position [254, 0]
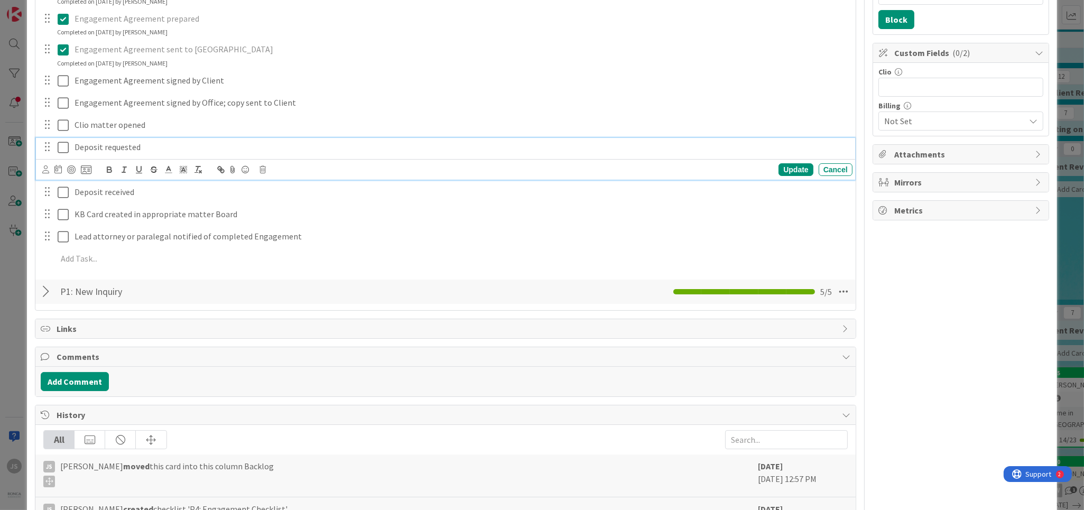
click at [64, 148] on icon at bounding box center [63, 147] width 11 height 13
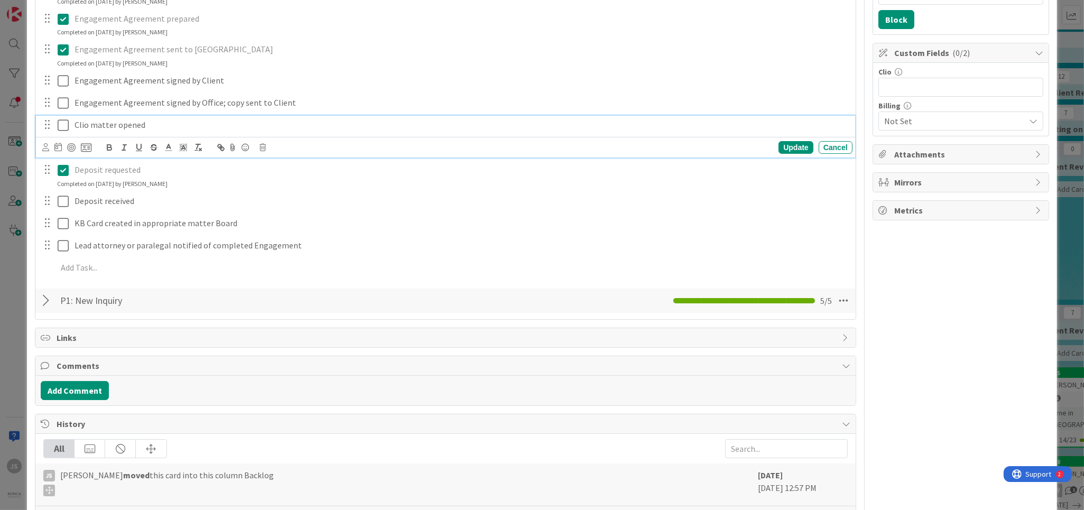
click at [64, 125] on icon at bounding box center [63, 125] width 11 height 13
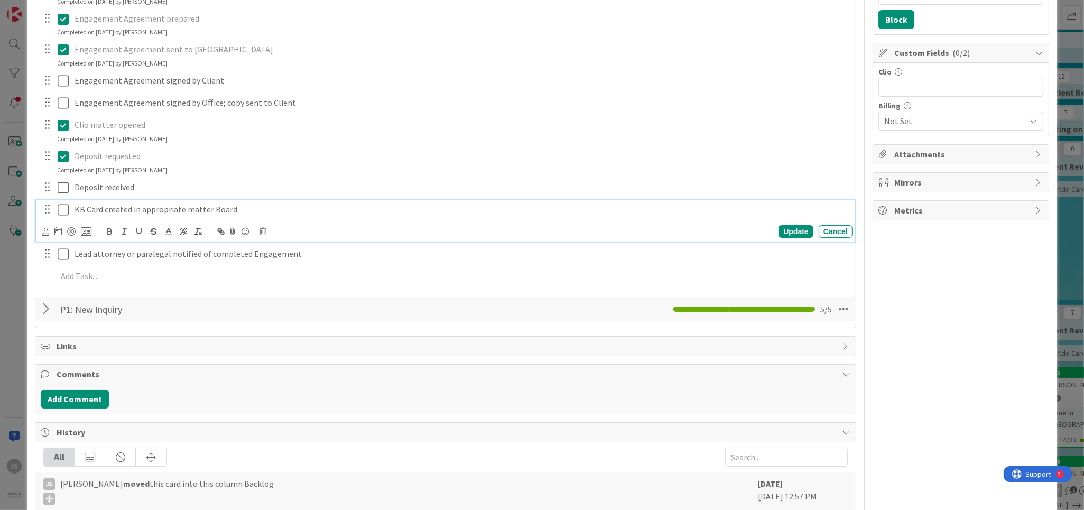
click at [65, 210] on icon at bounding box center [63, 210] width 11 height 13
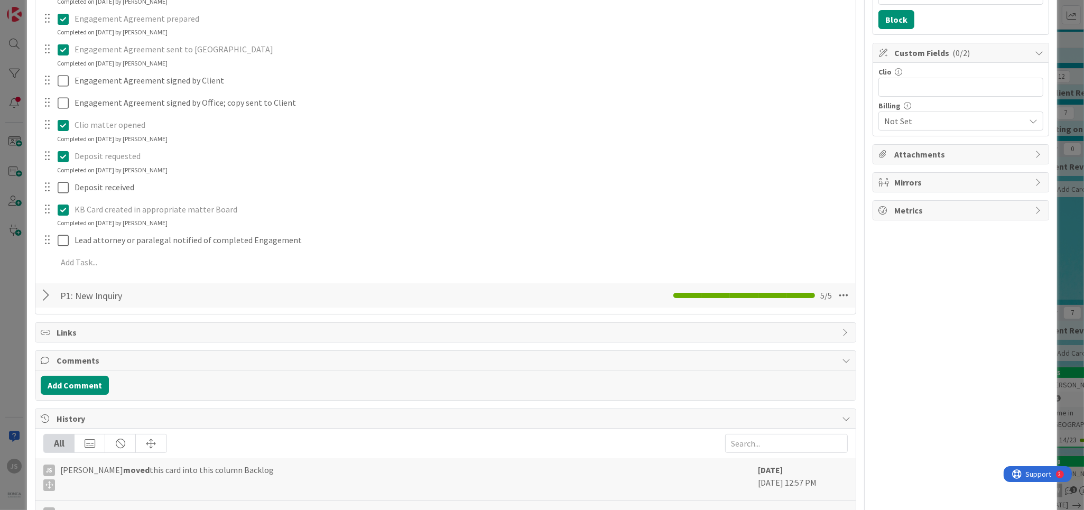
click at [46, 297] on div at bounding box center [48, 295] width 14 height 19
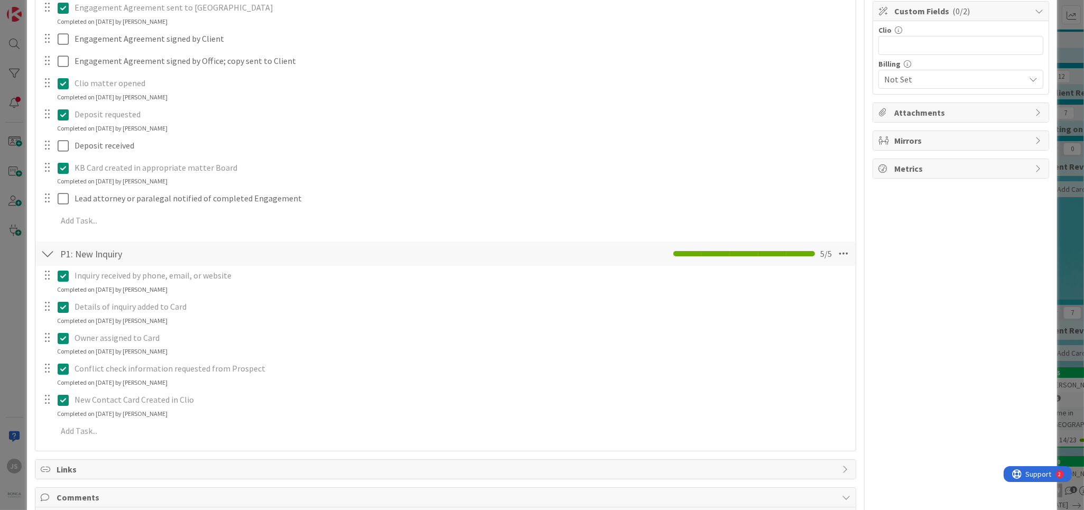
scroll to position [190, 0]
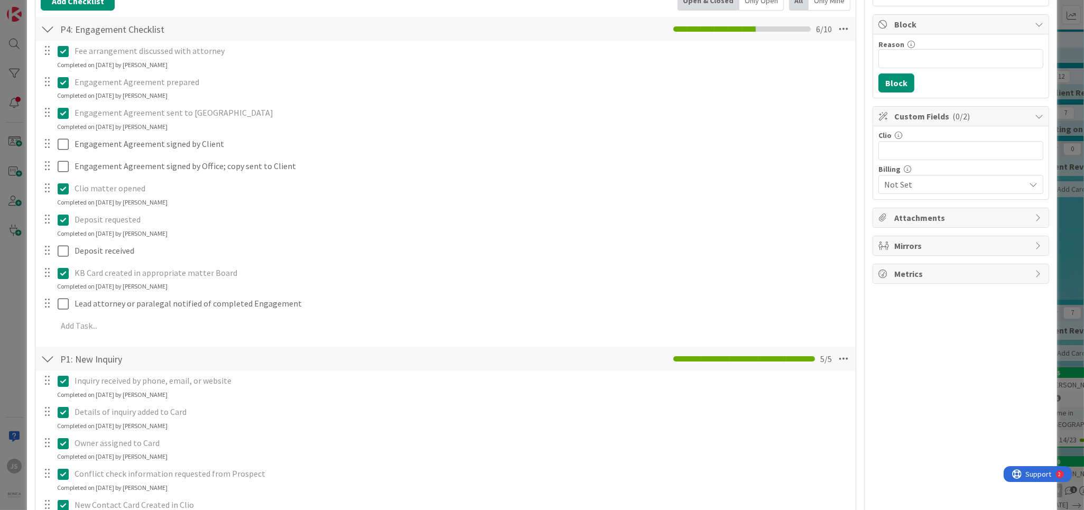
click at [48, 358] on div at bounding box center [48, 358] width 14 height 19
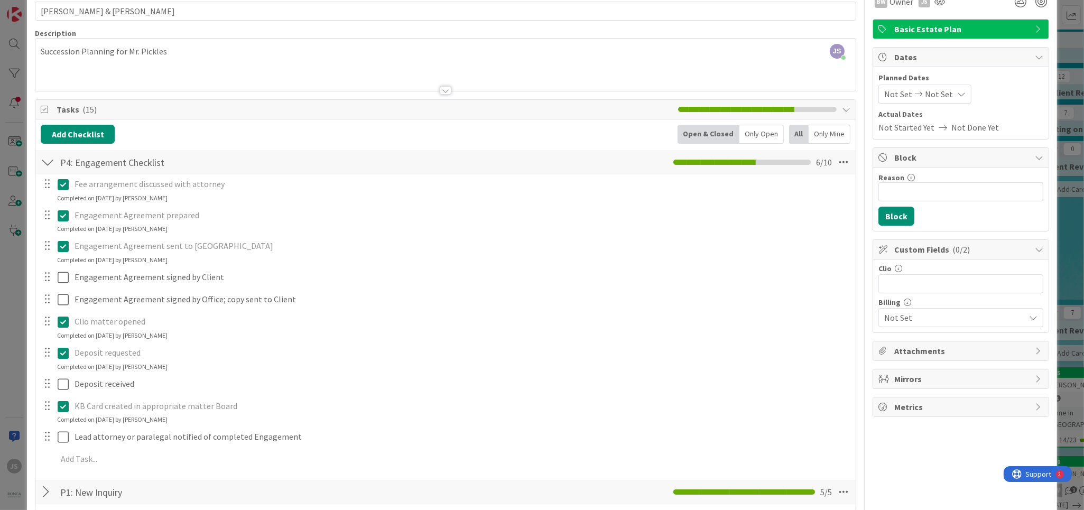
scroll to position [0, 0]
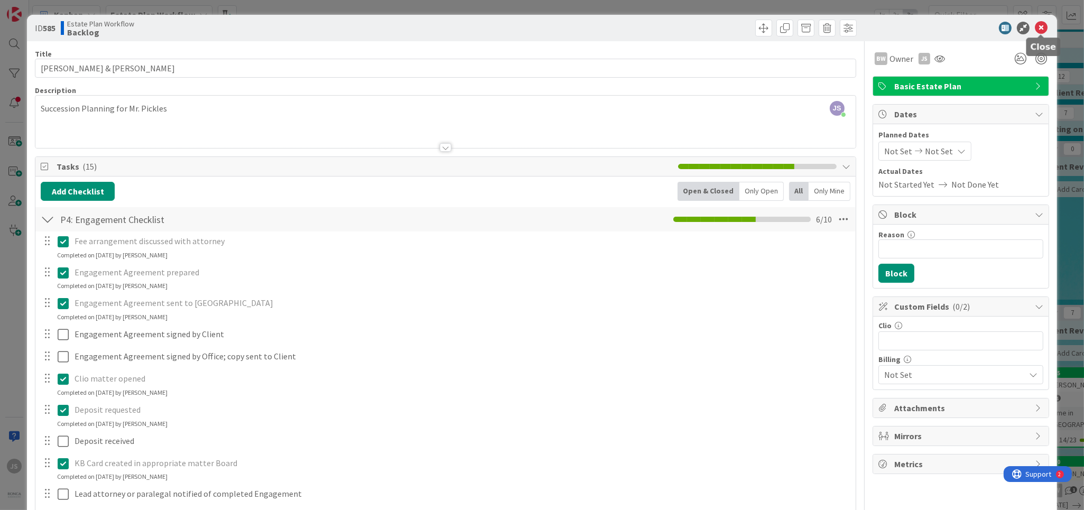
click at [1039, 26] on icon at bounding box center [1041, 28] width 13 height 13
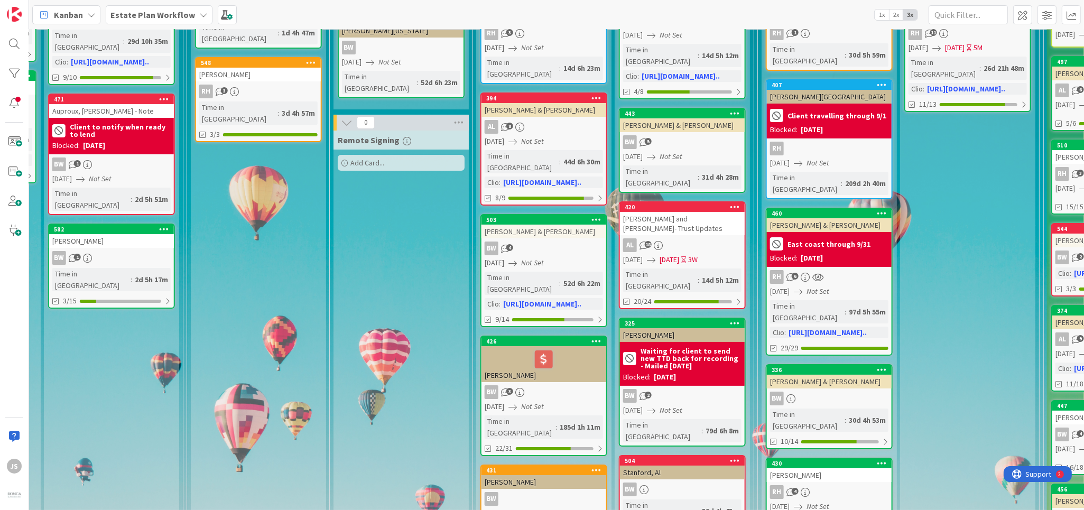
scroll to position [190, 1434]
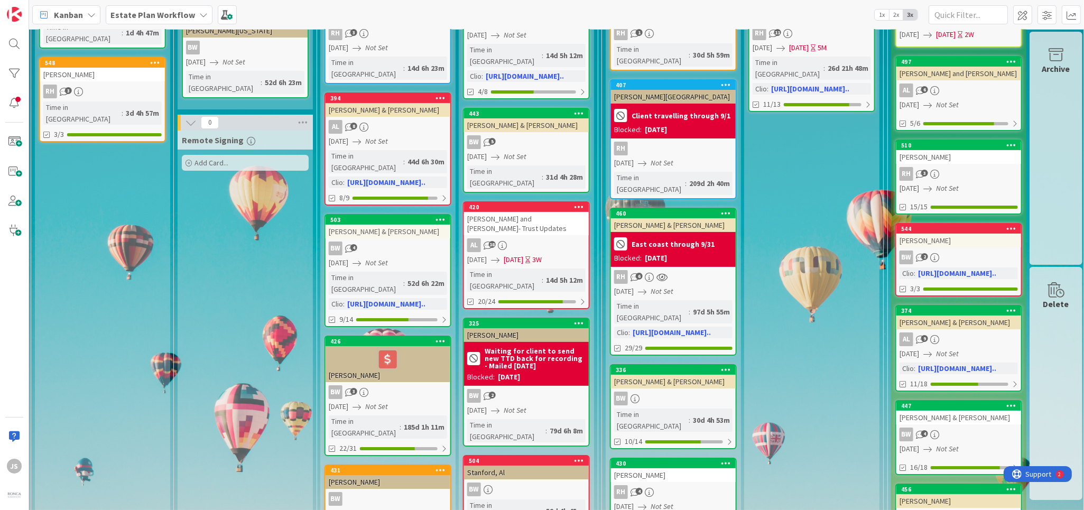
click at [935, 256] on icon at bounding box center [934, 257] width 9 height 9
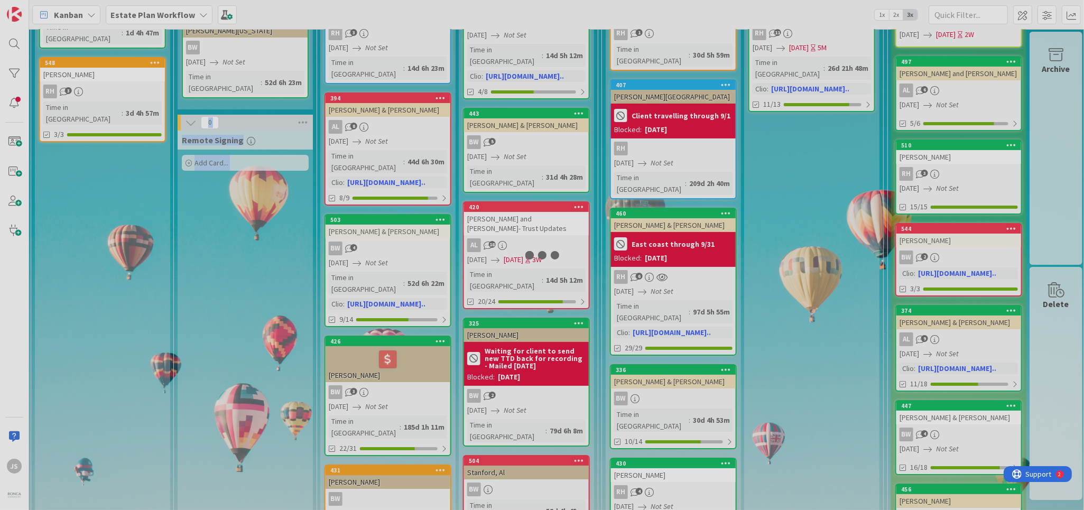
click at [935, 256] on div at bounding box center [542, 255] width 1084 height 510
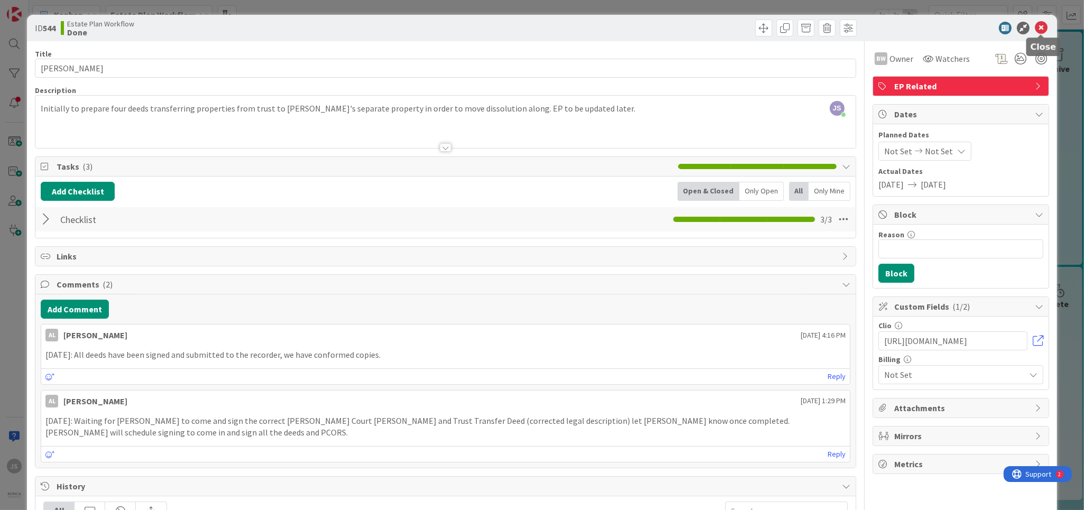
click at [1041, 29] on icon at bounding box center [1041, 28] width 13 height 13
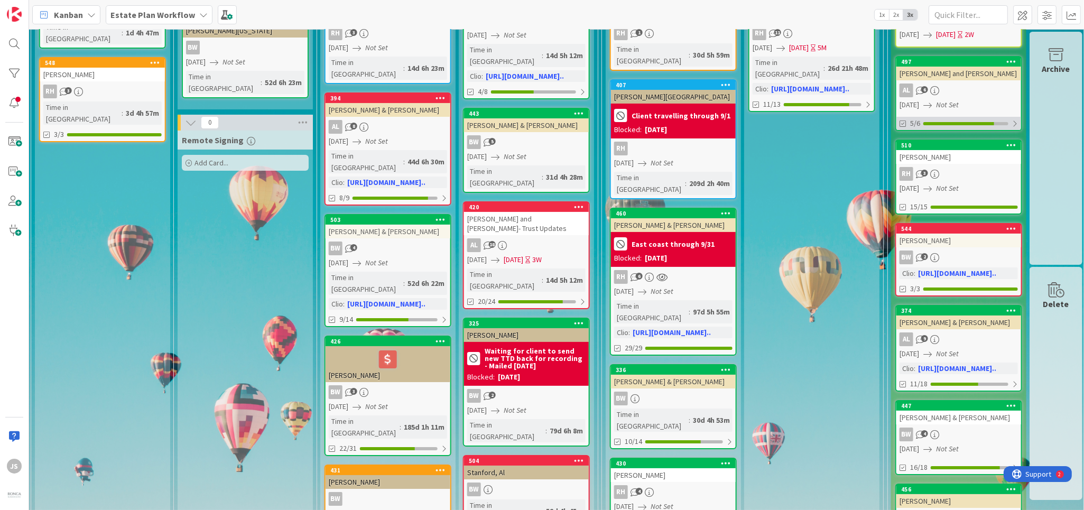
scroll to position [0, 1434]
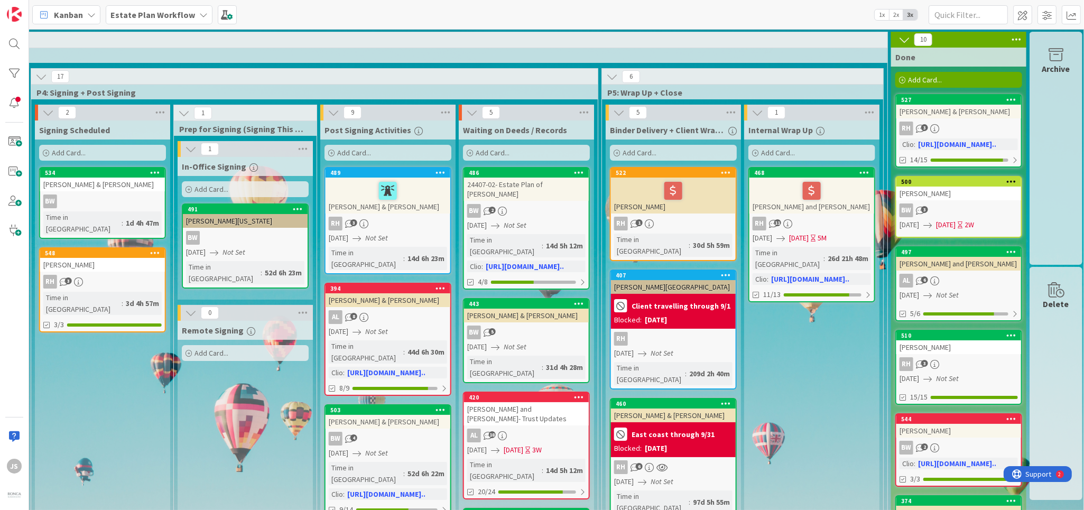
click at [973, 117] on div "Garth, Dave & Sandy" at bounding box center [959, 112] width 125 height 14
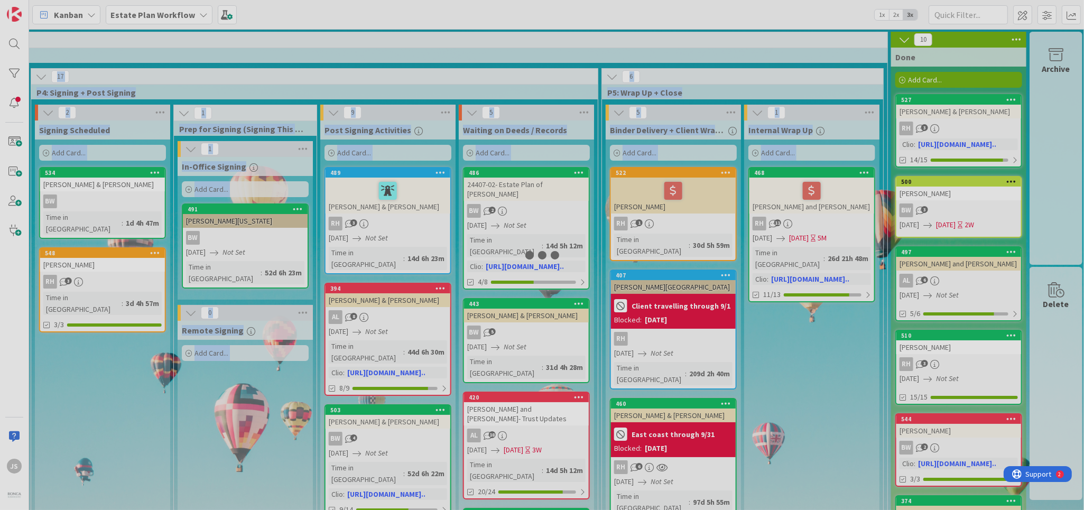
click at [973, 117] on div at bounding box center [542, 255] width 1084 height 510
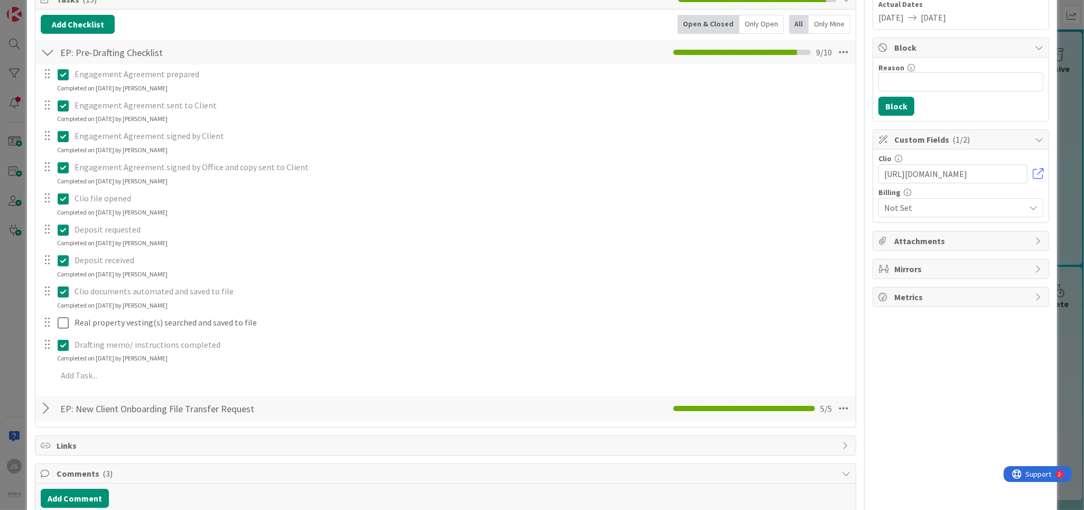
scroll to position [190, 0]
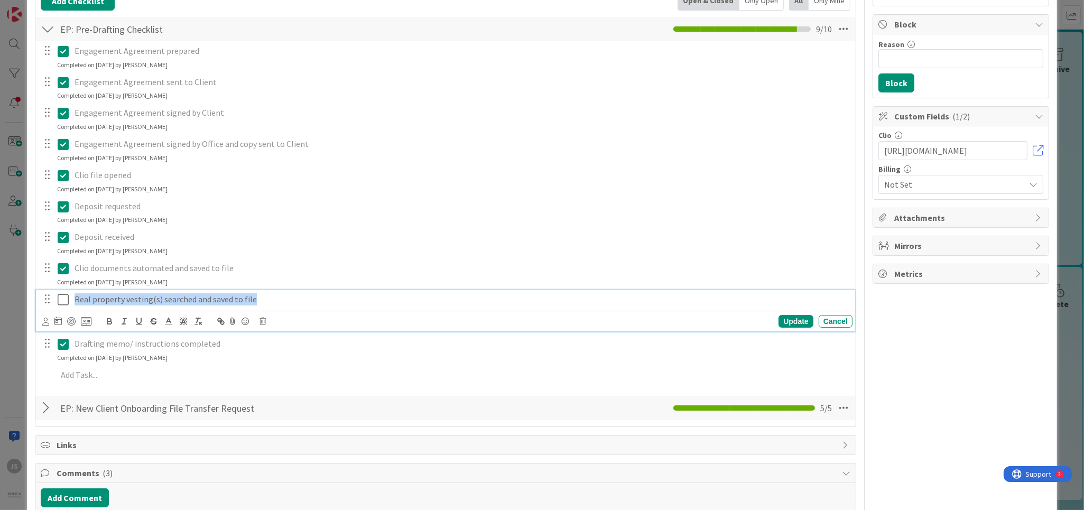
drag, startPoint x: 248, startPoint y: 298, endPoint x: 76, endPoint y: 302, distance: 172.9
click at [76, 302] on p "Real property vesting(s) searched and saved to file" at bounding box center [462, 299] width 774 height 12
click at [155, 321] on line "button" at bounding box center [154, 321] width 7 height 1
click at [62, 302] on icon at bounding box center [63, 299] width 11 height 13
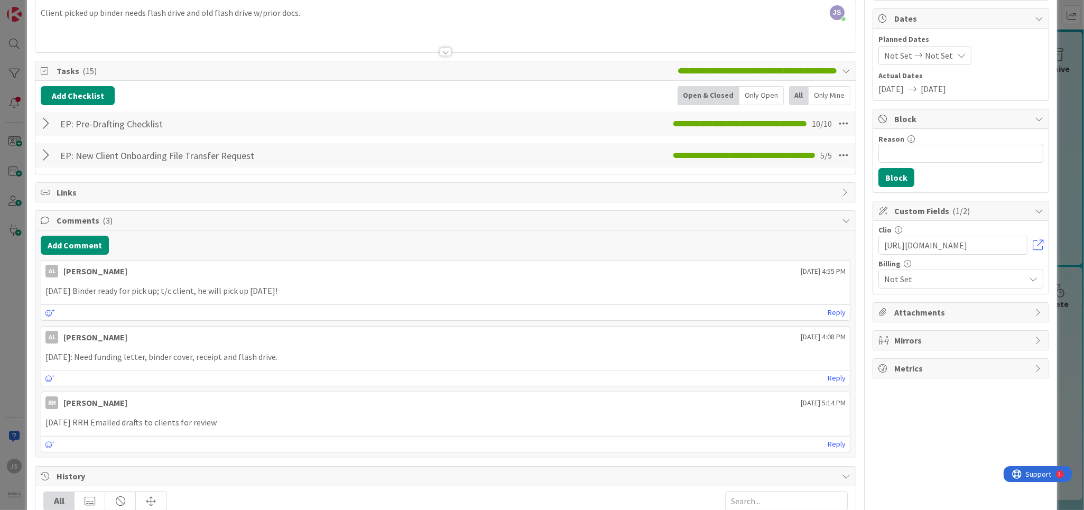
scroll to position [0, 0]
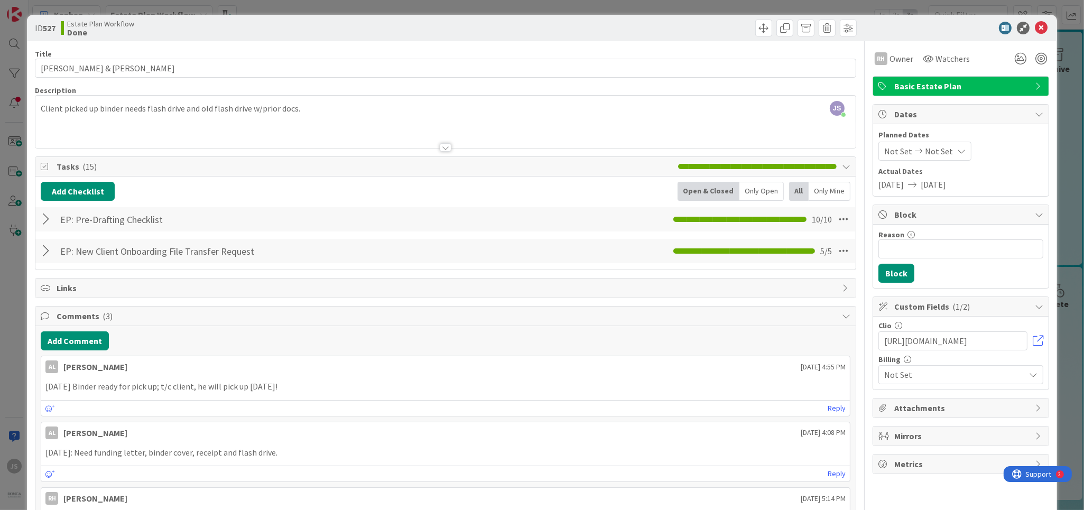
drag, startPoint x: 686, startPoint y: 22, endPoint x: 560, endPoint y: 29, distance: 126.5
click at [560, 29] on div at bounding box center [653, 28] width 408 height 17
click at [1040, 29] on icon at bounding box center [1041, 28] width 13 height 13
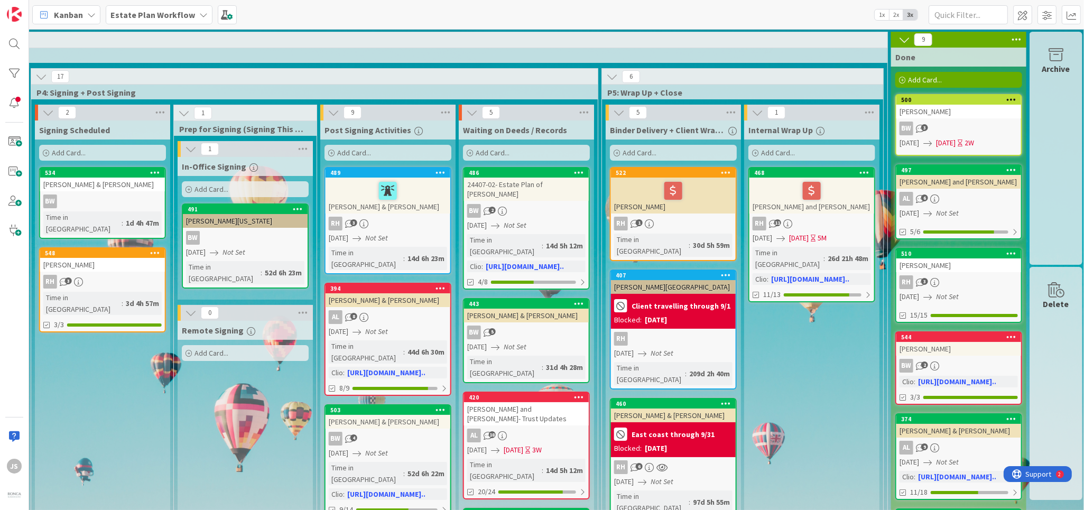
click at [959, 128] on div "BW 3" at bounding box center [959, 129] width 125 height 14
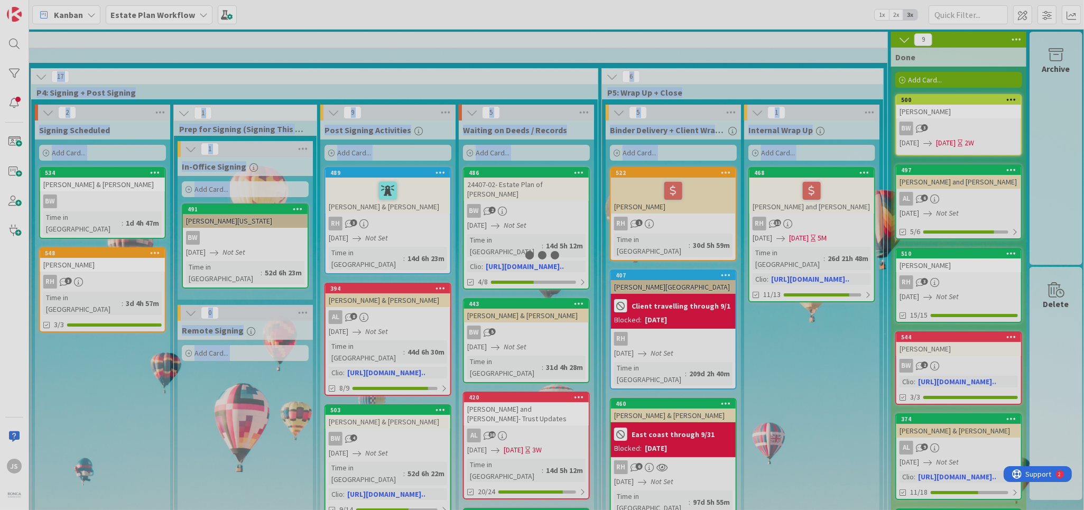
click at [959, 128] on div at bounding box center [542, 255] width 1084 height 510
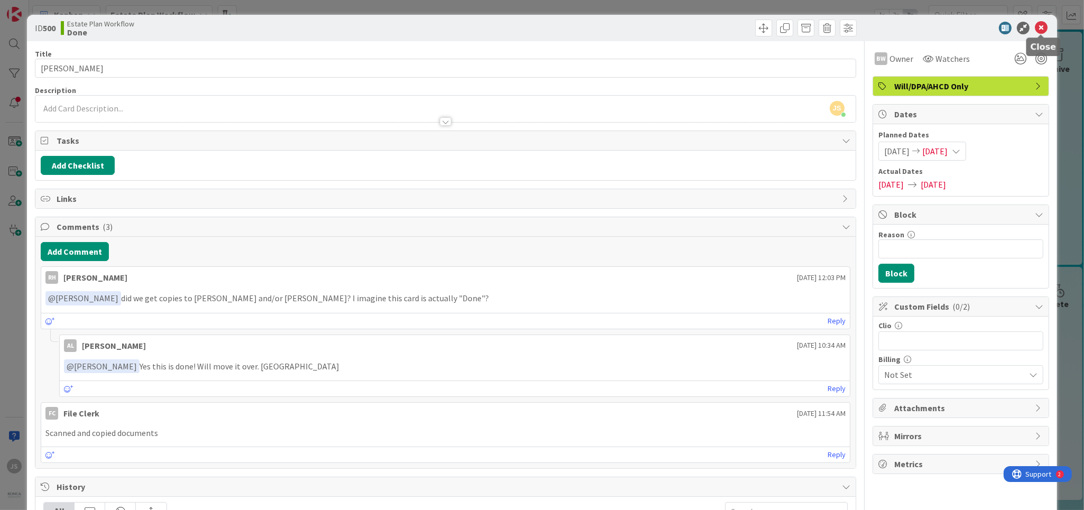
click at [1042, 27] on icon at bounding box center [1041, 28] width 13 height 13
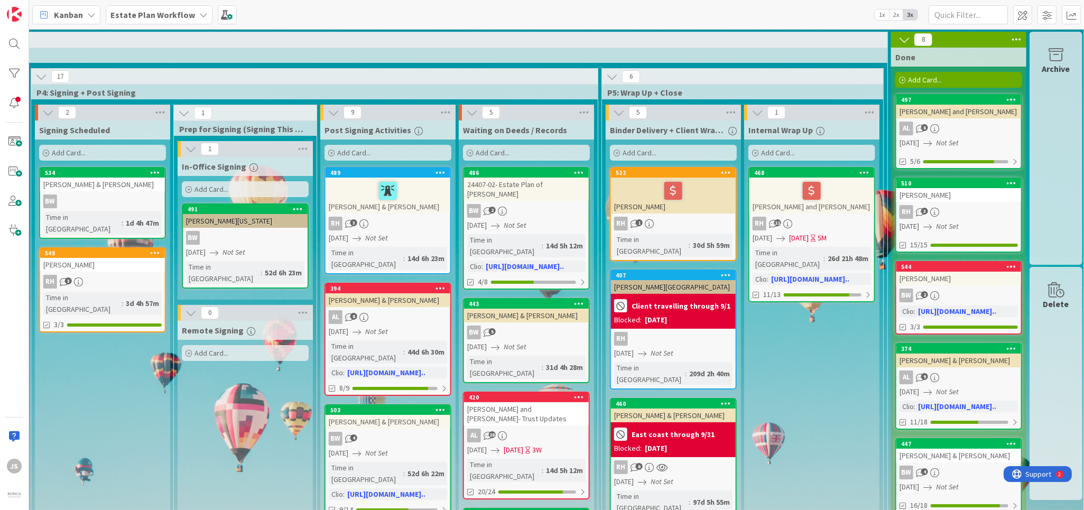
click at [902, 151] on div "497 Archer, Robert and Susan AL 6 05/14/2025 Not Set 5/6" at bounding box center [959, 131] width 127 height 75
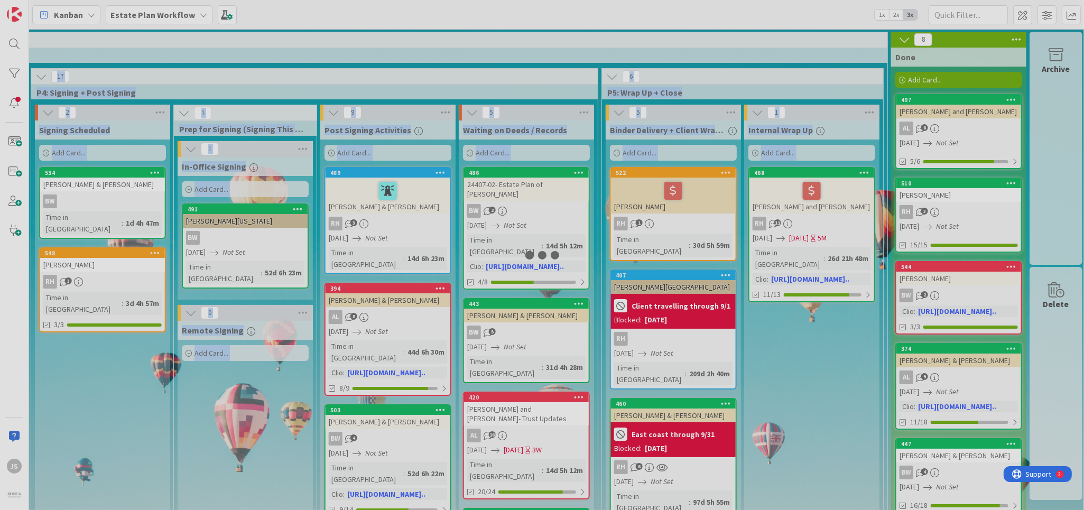
click at [902, 151] on div at bounding box center [542, 255] width 1084 height 510
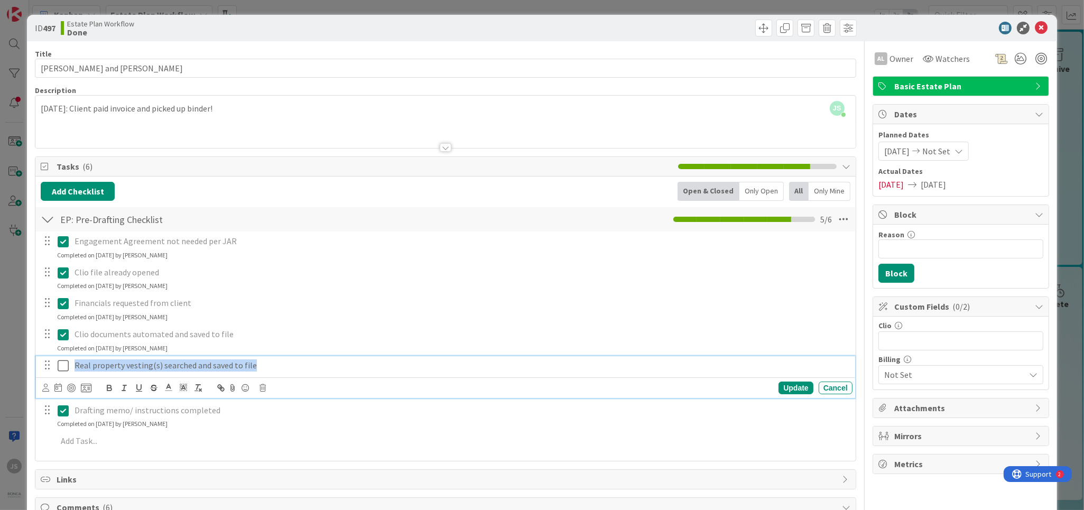
drag, startPoint x: 250, startPoint y: 365, endPoint x: 75, endPoint y: 367, distance: 175.5
click at [75, 367] on p "Real property vesting(s) searched and saved to file" at bounding box center [462, 365] width 774 height 12
drag, startPoint x: 155, startPoint y: 386, endPoint x: 132, endPoint y: 379, distance: 24.4
click at [153, 385] on icon "button" at bounding box center [154, 388] width 10 height 10
click at [60, 367] on icon at bounding box center [63, 365] width 11 height 13
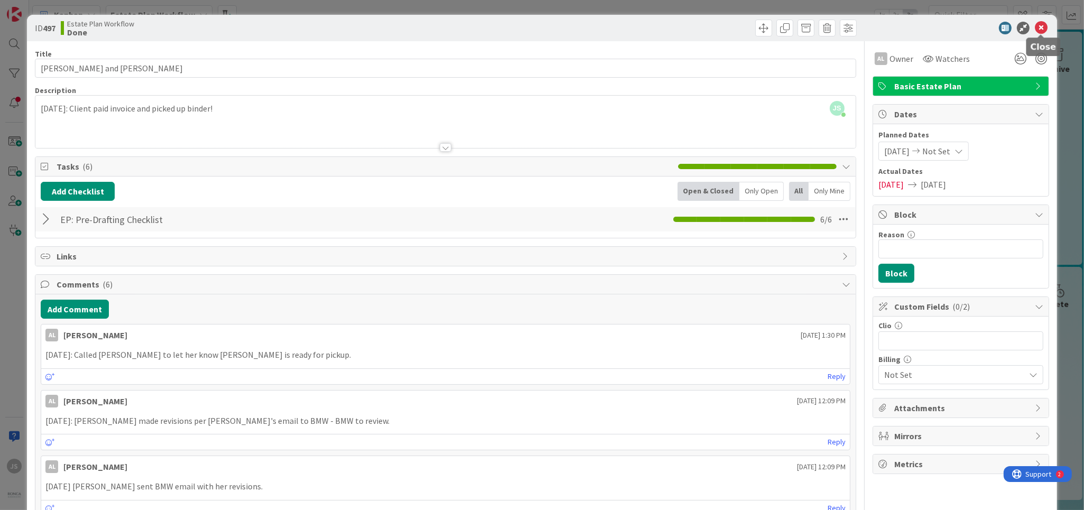
click at [1044, 29] on icon at bounding box center [1041, 28] width 13 height 13
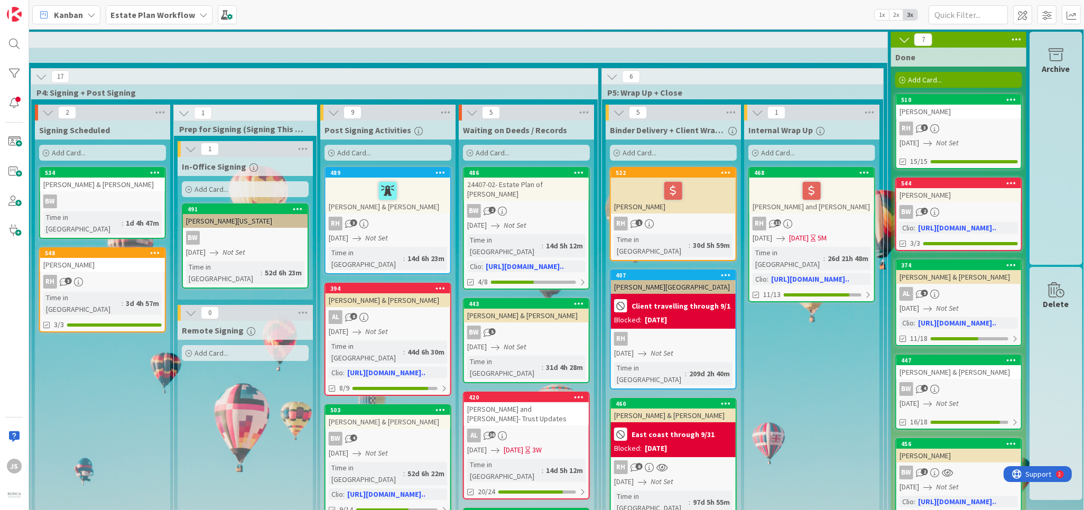
click at [957, 140] on icon "Not Set" at bounding box center [947, 143] width 23 height 10
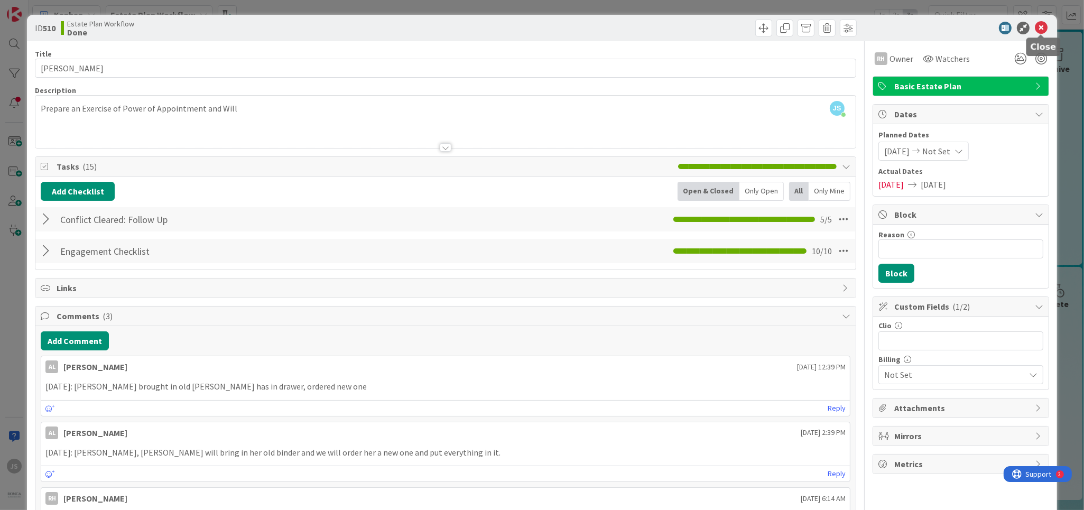
click at [1044, 25] on icon at bounding box center [1041, 28] width 13 height 13
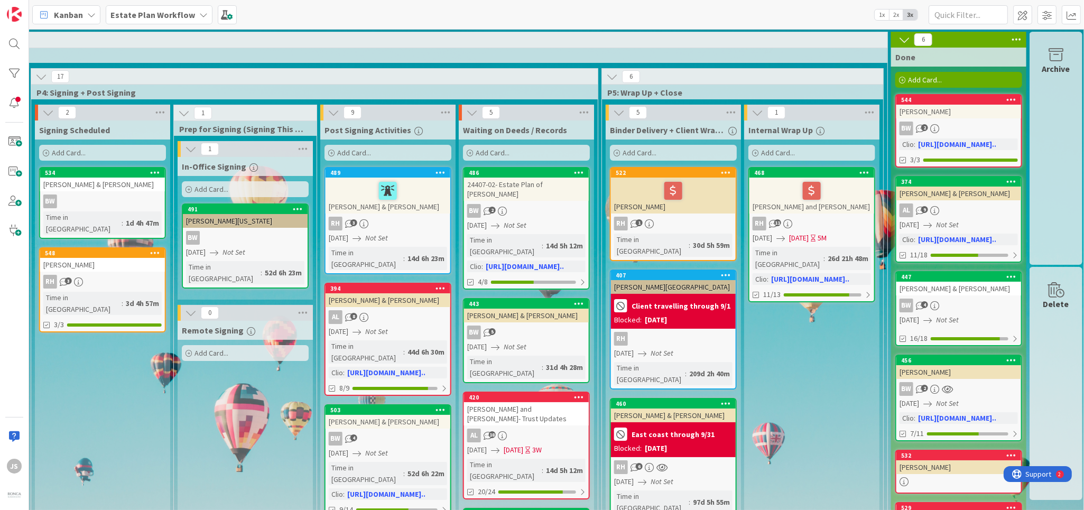
click at [972, 206] on div "AL 9" at bounding box center [959, 211] width 125 height 14
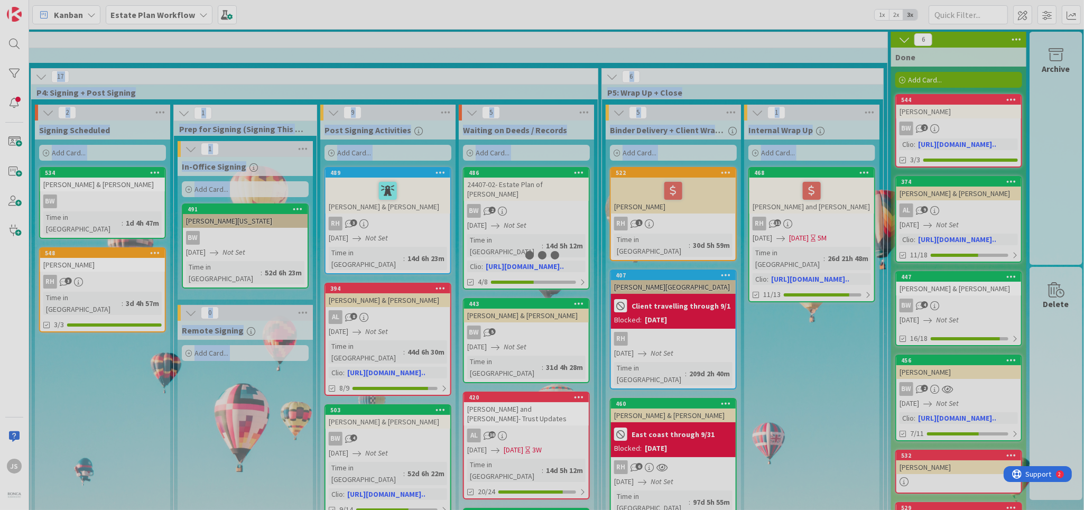
click at [972, 206] on div at bounding box center [542, 255] width 1084 height 510
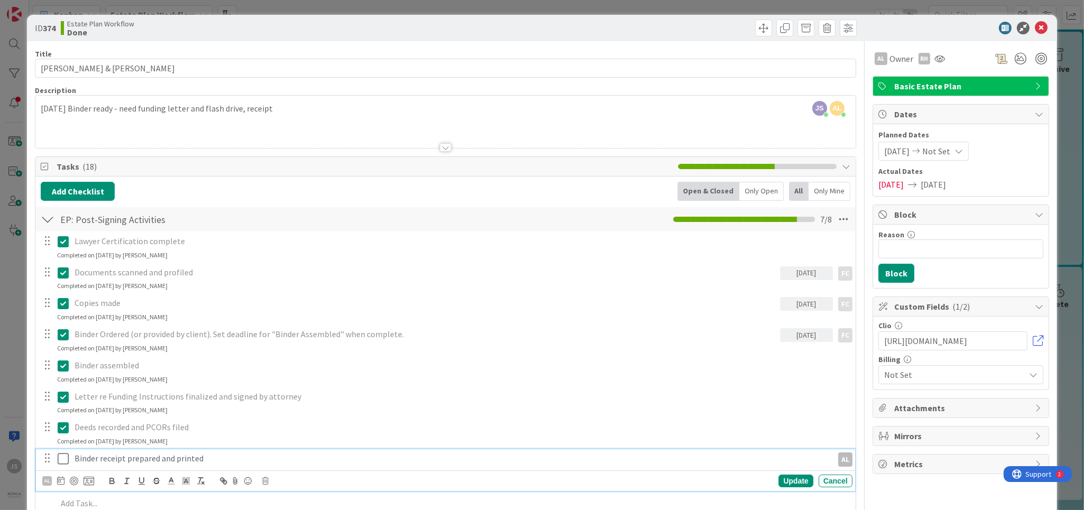
click at [64, 459] on icon at bounding box center [63, 459] width 11 height 13
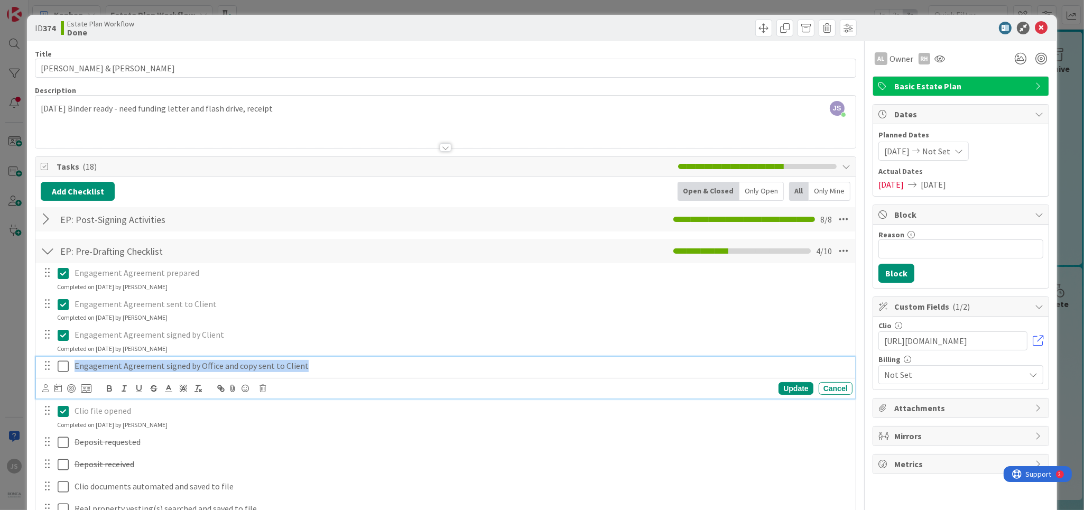
drag, startPoint x: 299, startPoint y: 365, endPoint x: 71, endPoint y: 369, distance: 228.4
click at [70, 367] on div "Engagement Agreement signed by Office and copy sent to Client" at bounding box center [461, 366] width 782 height 19
drag, startPoint x: 153, startPoint y: 386, endPoint x: 140, endPoint y: 381, distance: 14.7
click at [149, 382] on button "button" at bounding box center [153, 388] width 15 height 13
click at [60, 365] on icon at bounding box center [63, 366] width 11 height 13
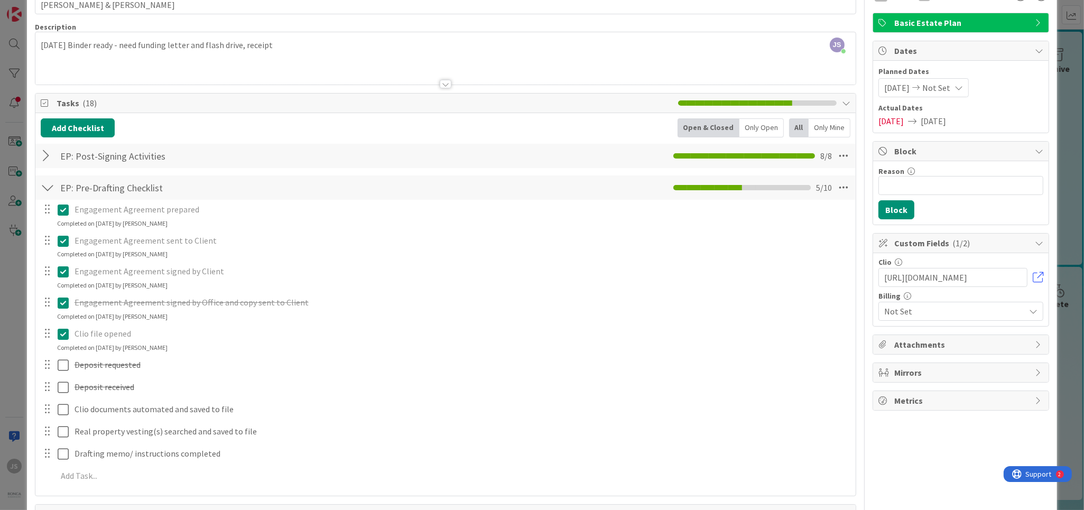
scroll to position [127, 0]
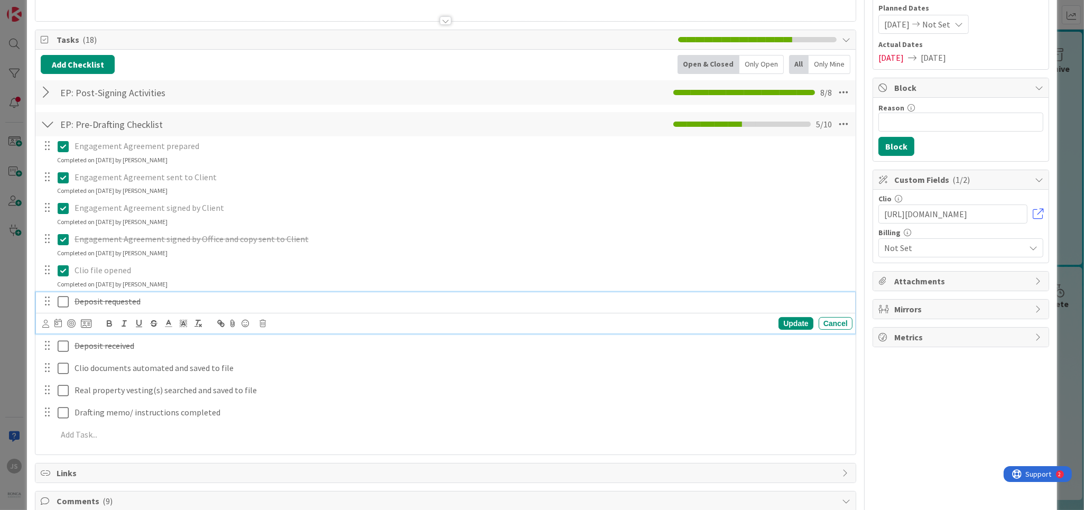
click at [64, 301] on icon at bounding box center [63, 302] width 11 height 13
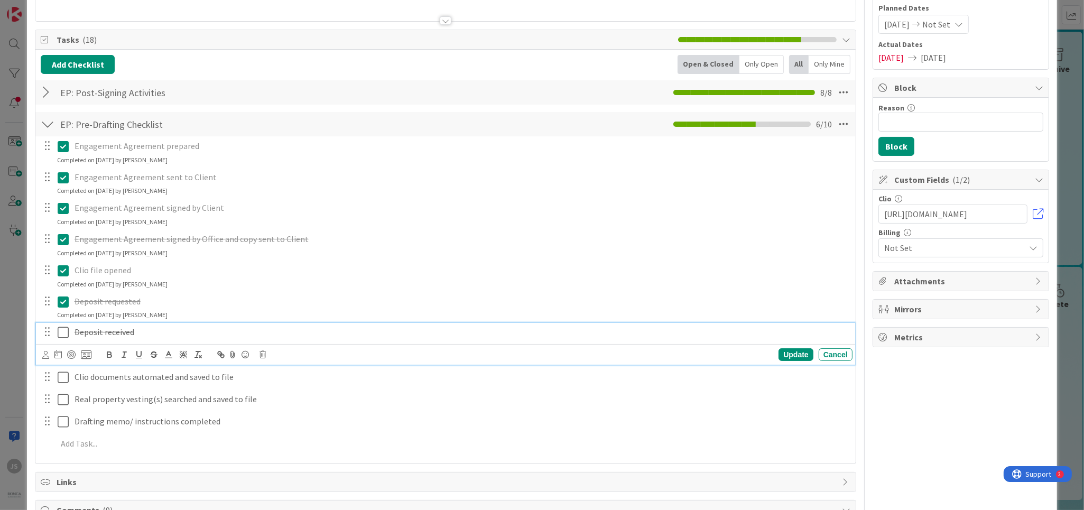
click at [66, 331] on icon at bounding box center [63, 332] width 11 height 13
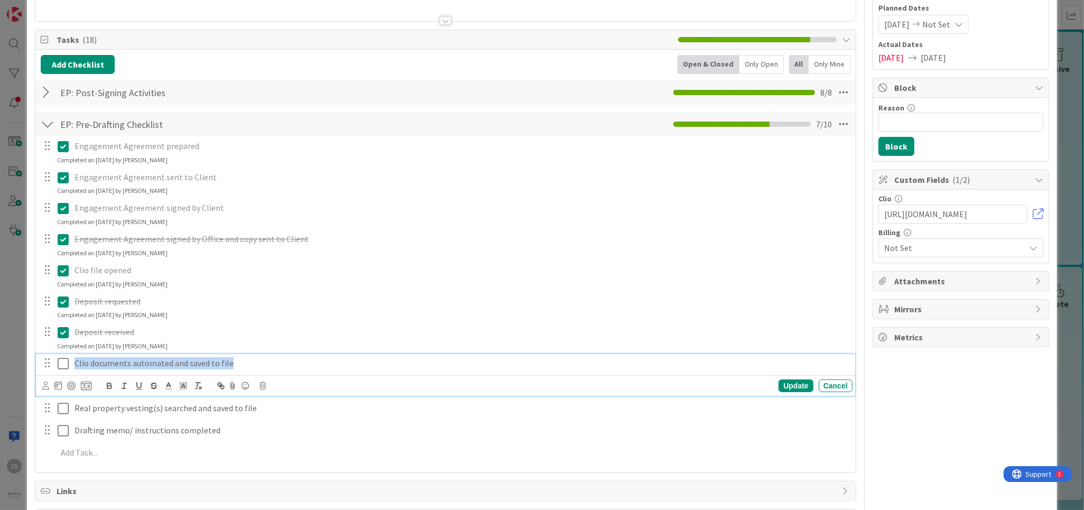
drag, startPoint x: 233, startPoint y: 363, endPoint x: 74, endPoint y: 370, distance: 159.3
click at [74, 370] on div "Clio documents automated and saved to file" at bounding box center [461, 363] width 782 height 19
drag, startPoint x: 155, startPoint y: 384, endPoint x: 89, endPoint y: 369, distance: 67.8
click at [153, 384] on icon "button" at bounding box center [154, 386] width 10 height 10
drag, startPoint x: 59, startPoint y: 364, endPoint x: 84, endPoint y: 363, distance: 24.4
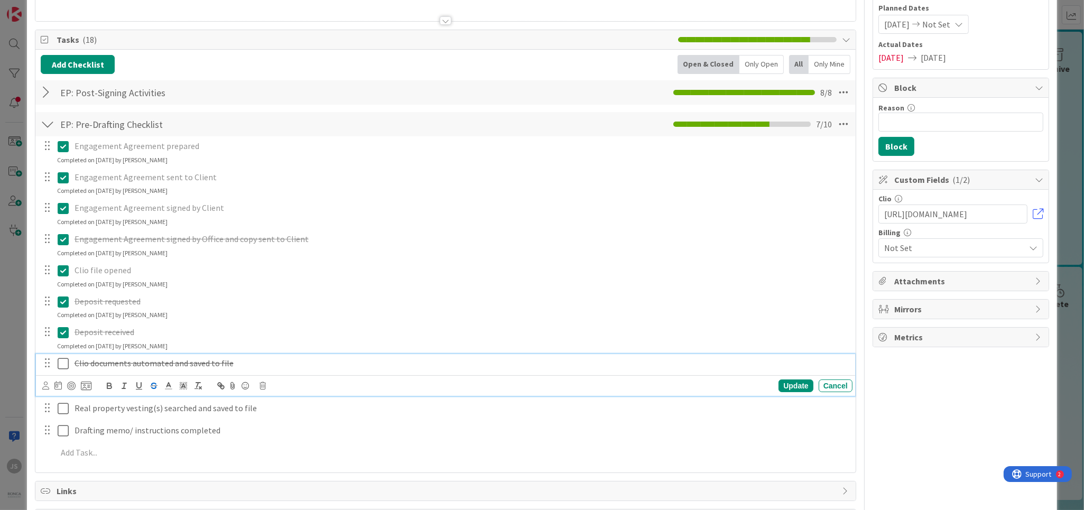
click at [60, 364] on icon at bounding box center [63, 363] width 11 height 13
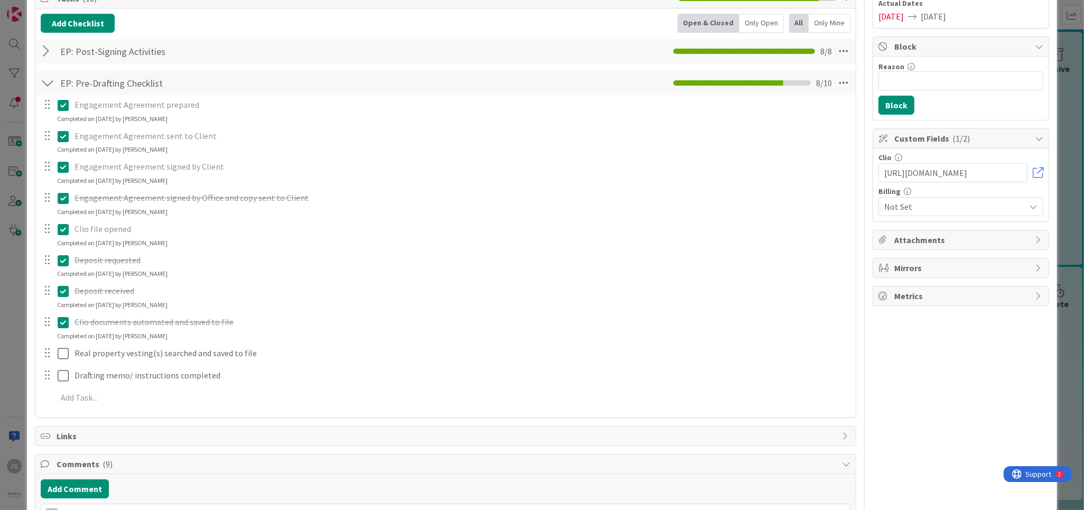
scroll to position [190, 0]
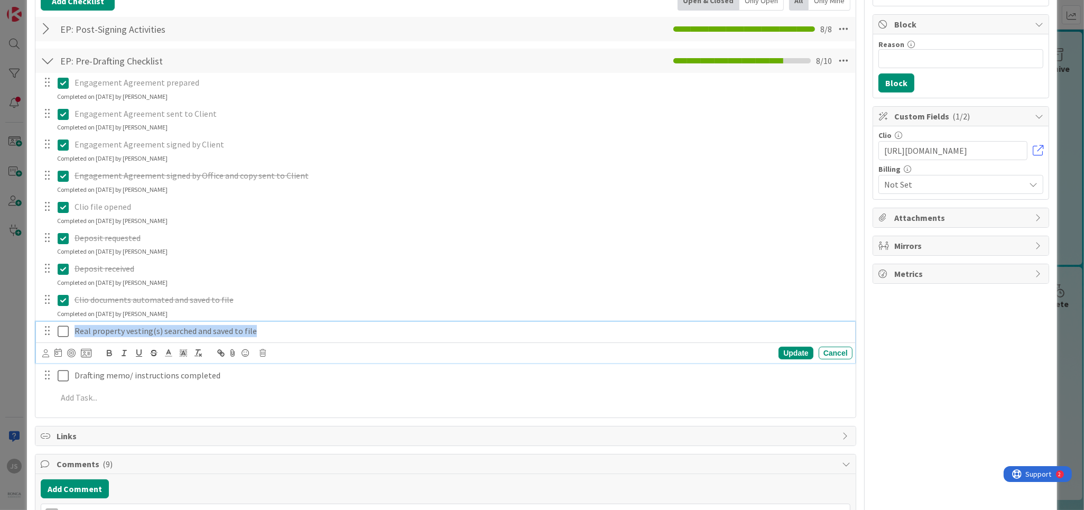
drag, startPoint x: 251, startPoint y: 330, endPoint x: 73, endPoint y: 333, distance: 177.1
click at [73, 333] on div "Real property vesting(s) searched and saved to file" at bounding box center [461, 331] width 782 height 19
click at [151, 350] on icon "button" at bounding box center [154, 353] width 10 height 10
click at [60, 335] on icon at bounding box center [63, 331] width 11 height 13
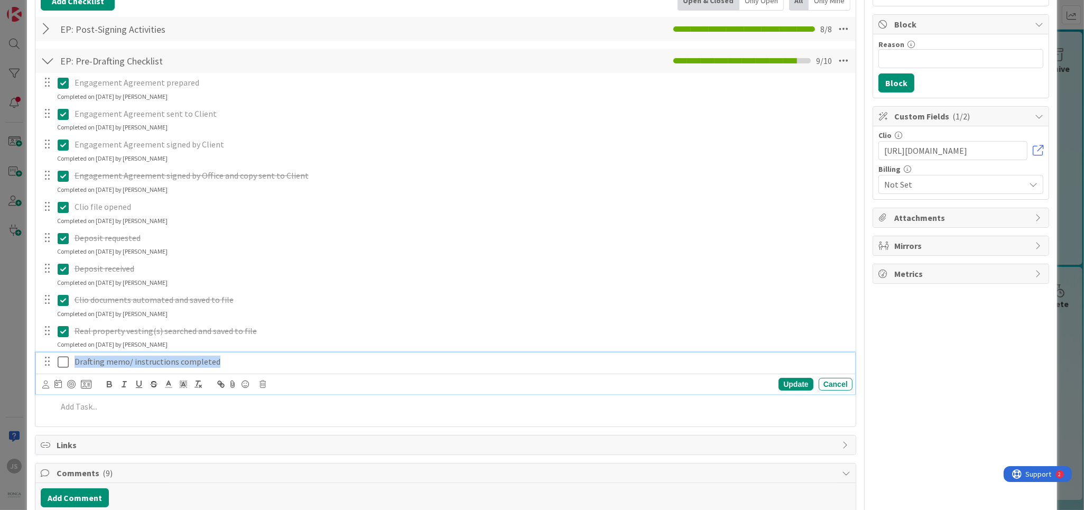
drag, startPoint x: 215, startPoint y: 361, endPoint x: 96, endPoint y: 365, distance: 119.5
click at [75, 361] on p "Drafting memo/ instructions completed" at bounding box center [462, 362] width 774 height 12
click at [154, 382] on icon "button" at bounding box center [154, 385] width 10 height 10
click at [62, 365] on icon at bounding box center [63, 362] width 11 height 13
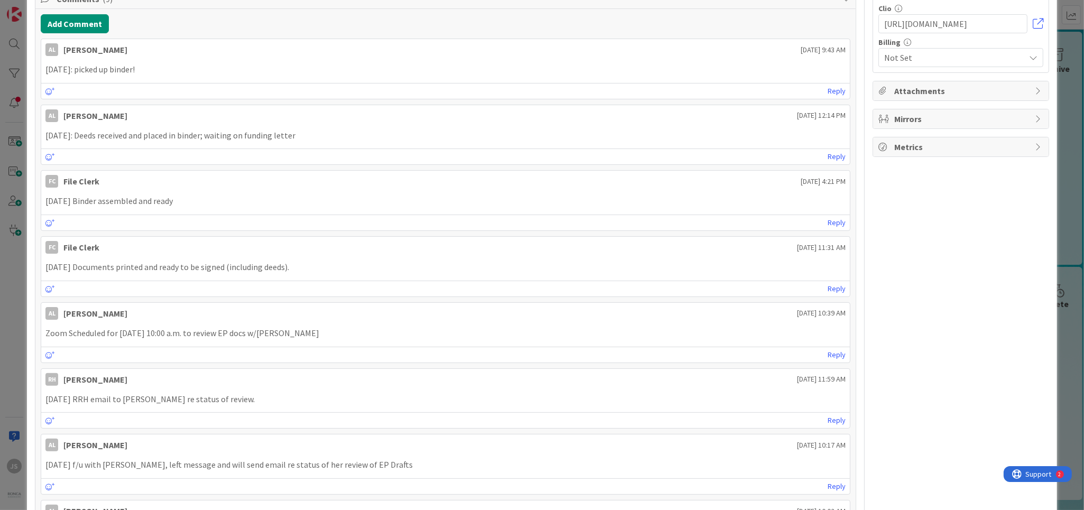
scroll to position [0, 0]
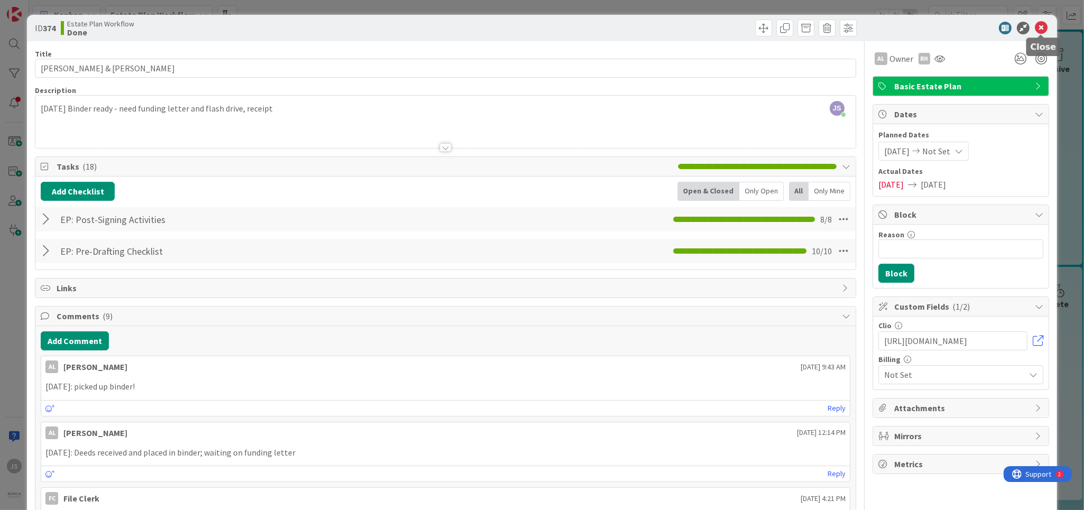
click at [1046, 25] on icon at bounding box center [1041, 28] width 13 height 13
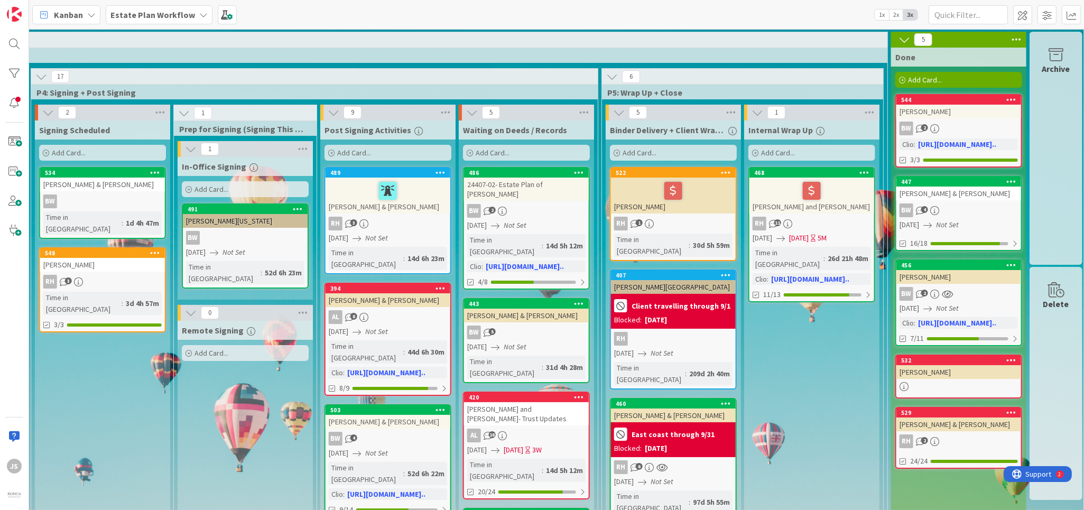
click at [954, 435] on div "RH 2" at bounding box center [959, 442] width 125 height 14
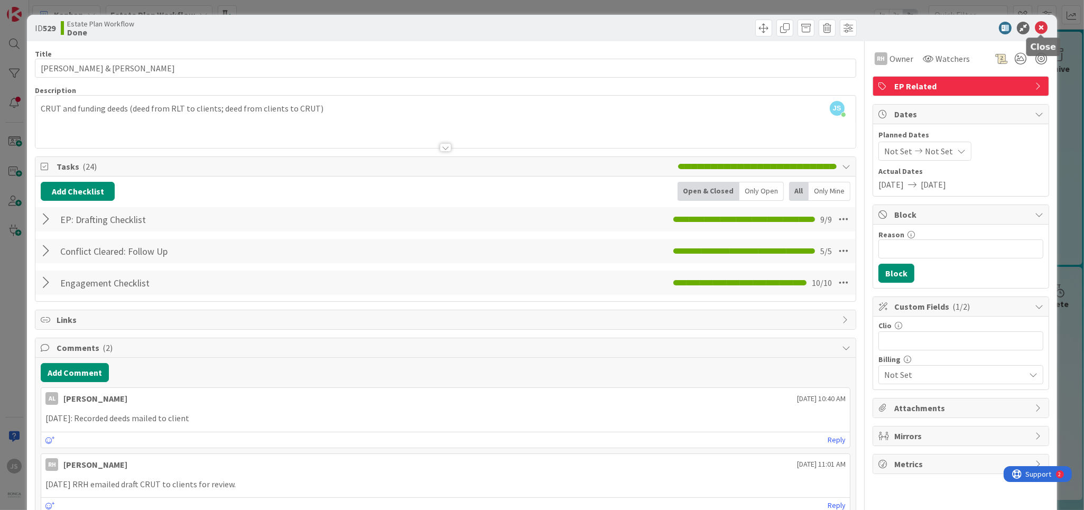
click at [1048, 27] on div at bounding box center [955, 28] width 187 height 13
click at [1039, 29] on icon at bounding box center [1041, 28] width 13 height 13
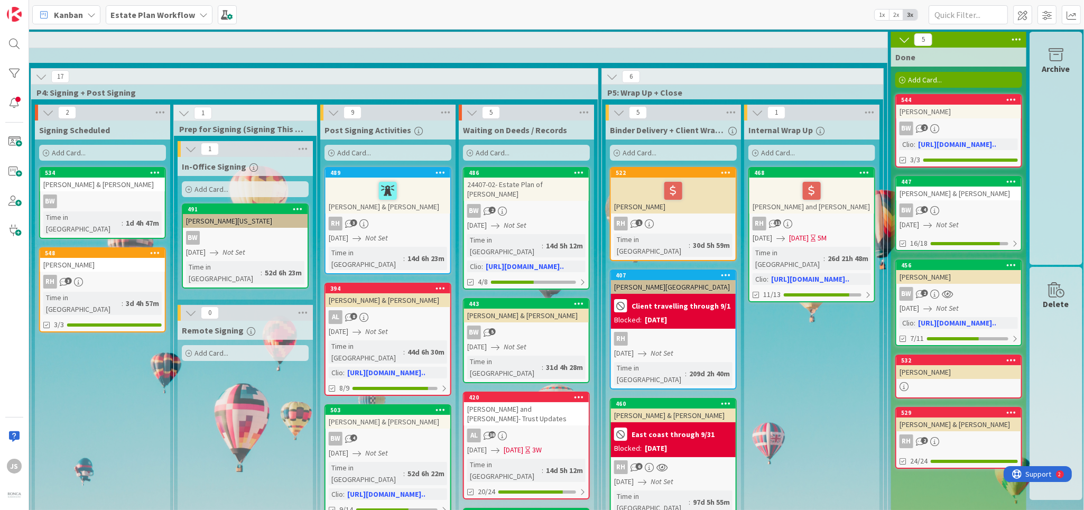
click at [967, 289] on div "BW 2" at bounding box center [959, 294] width 125 height 14
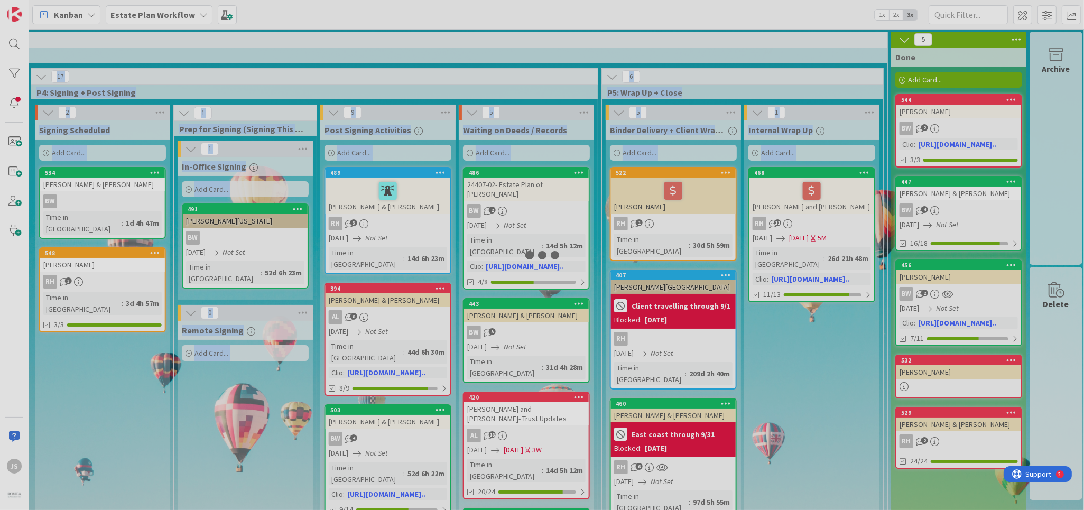
click at [967, 289] on div at bounding box center [542, 255] width 1084 height 510
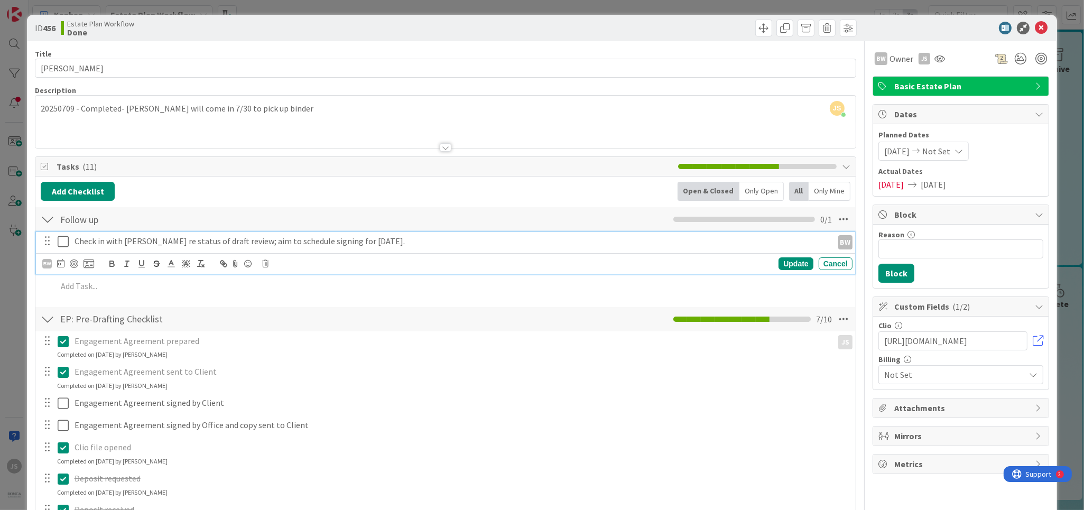
click at [61, 242] on icon at bounding box center [63, 241] width 11 height 13
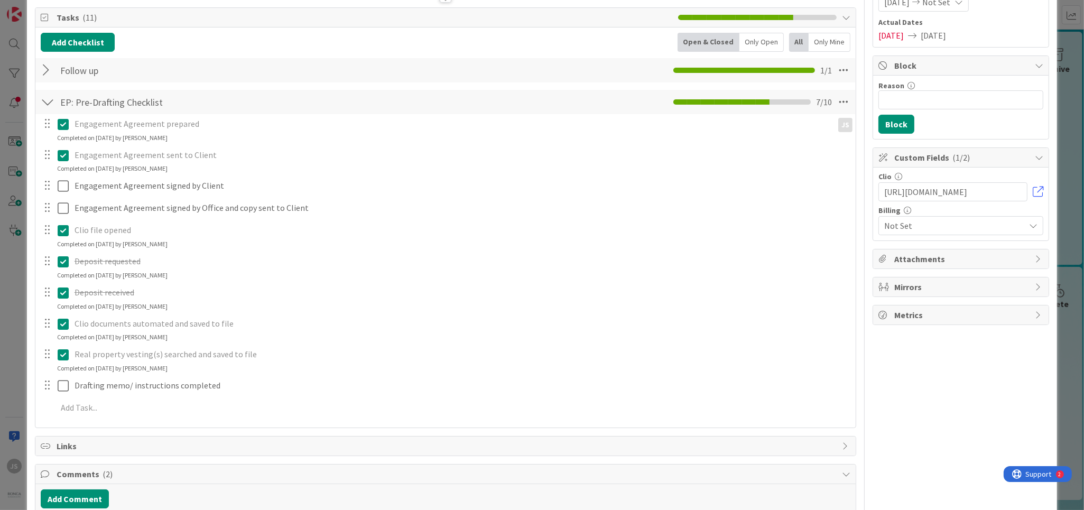
scroll to position [190, 0]
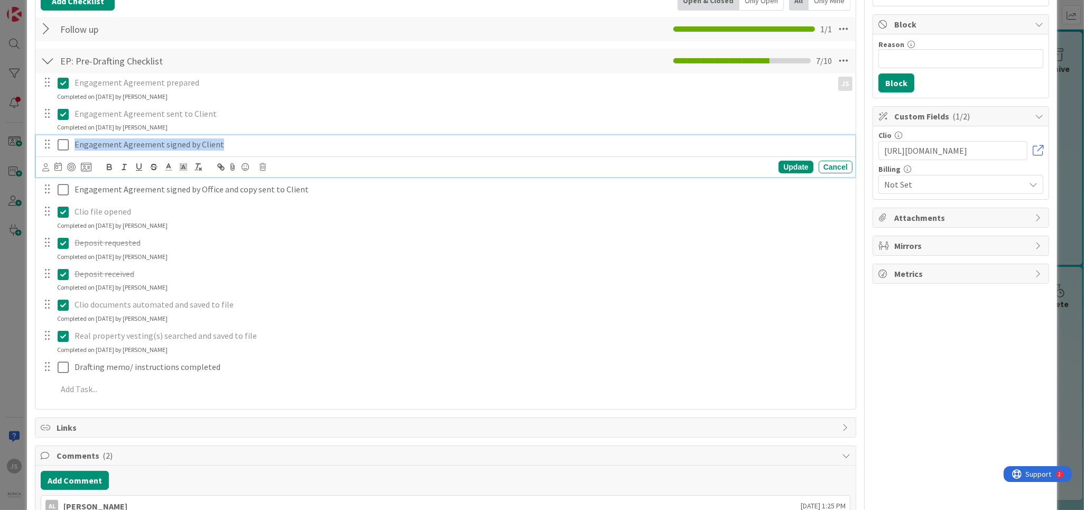
drag, startPoint x: 220, startPoint y: 144, endPoint x: 74, endPoint y: 147, distance: 145.9
click at [74, 147] on div "Engagement Agreement signed by Client" at bounding box center [461, 144] width 782 height 19
drag, startPoint x: 155, startPoint y: 166, endPoint x: 139, endPoint y: 160, distance: 17.9
click at [153, 164] on icon "button" at bounding box center [154, 167] width 10 height 10
click at [61, 147] on icon at bounding box center [63, 145] width 11 height 13
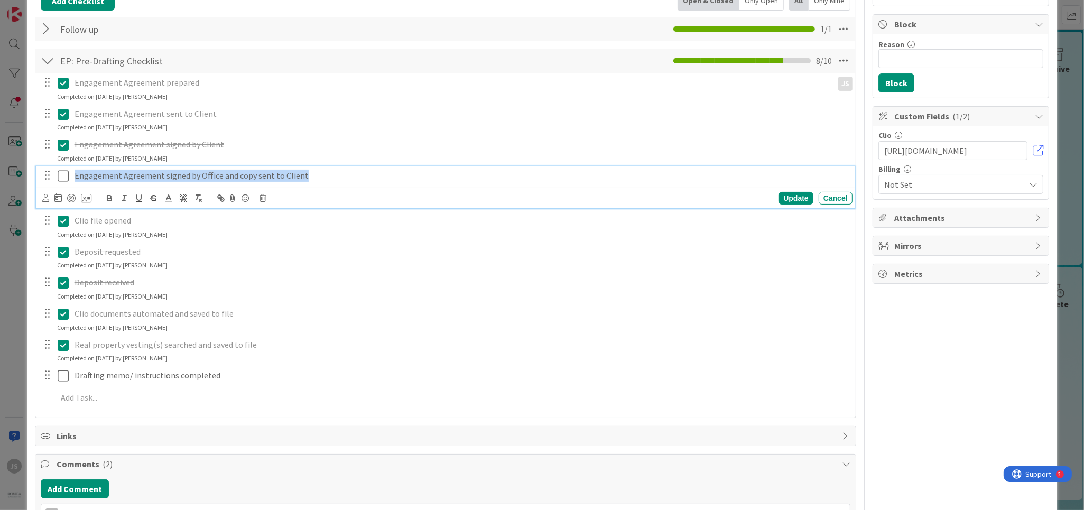
drag, startPoint x: 302, startPoint y: 174, endPoint x: 66, endPoint y: 179, distance: 236.3
click at [70, 179] on div "Engagement Agreement signed by Office and copy sent to Client" at bounding box center [461, 176] width 782 height 19
drag, startPoint x: 153, startPoint y: 196, endPoint x: 133, endPoint y: 189, distance: 21.2
click at [148, 193] on button "button" at bounding box center [153, 198] width 15 height 13
click at [62, 177] on icon at bounding box center [63, 176] width 11 height 13
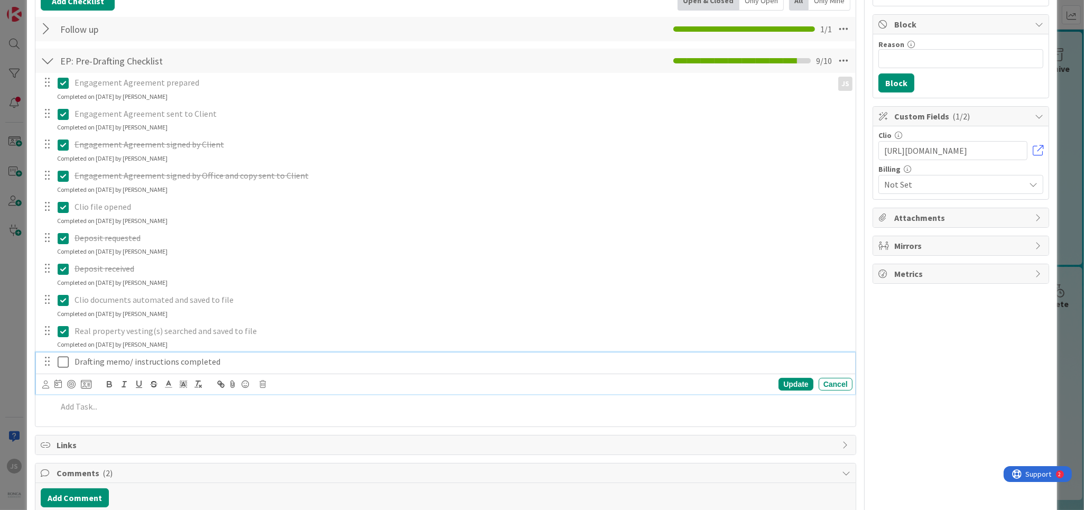
click at [60, 364] on icon at bounding box center [63, 362] width 11 height 13
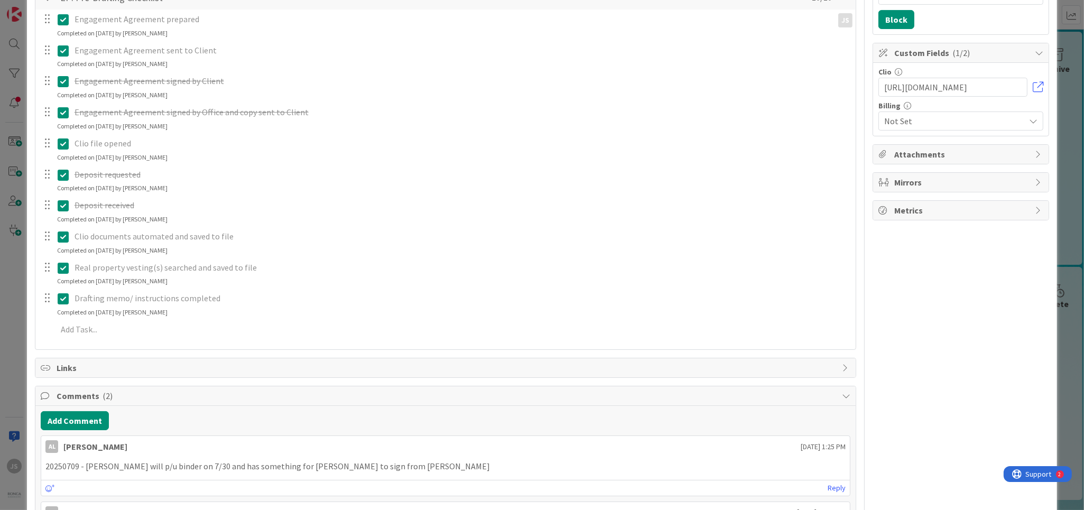
scroll to position [0, 0]
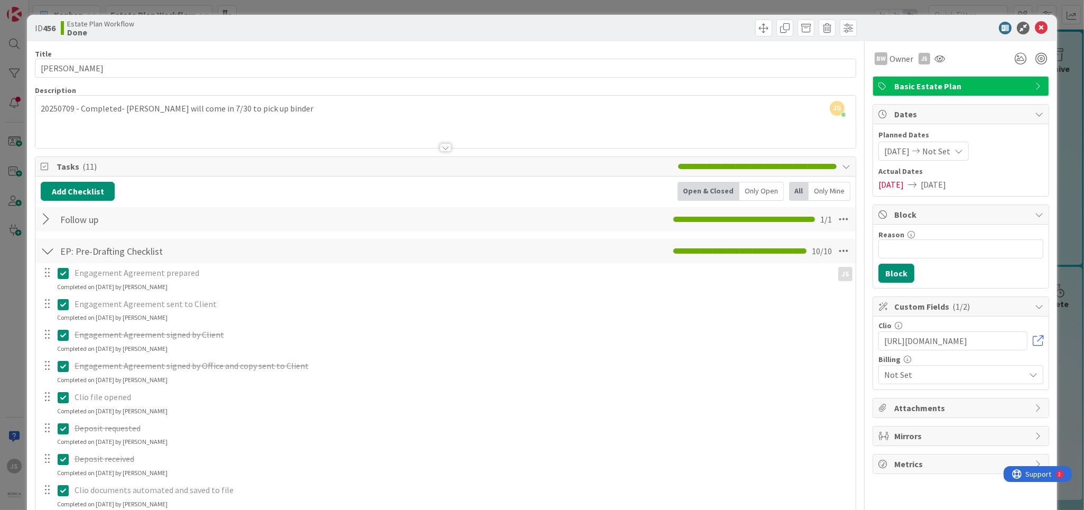
click at [48, 248] on div at bounding box center [48, 251] width 14 height 19
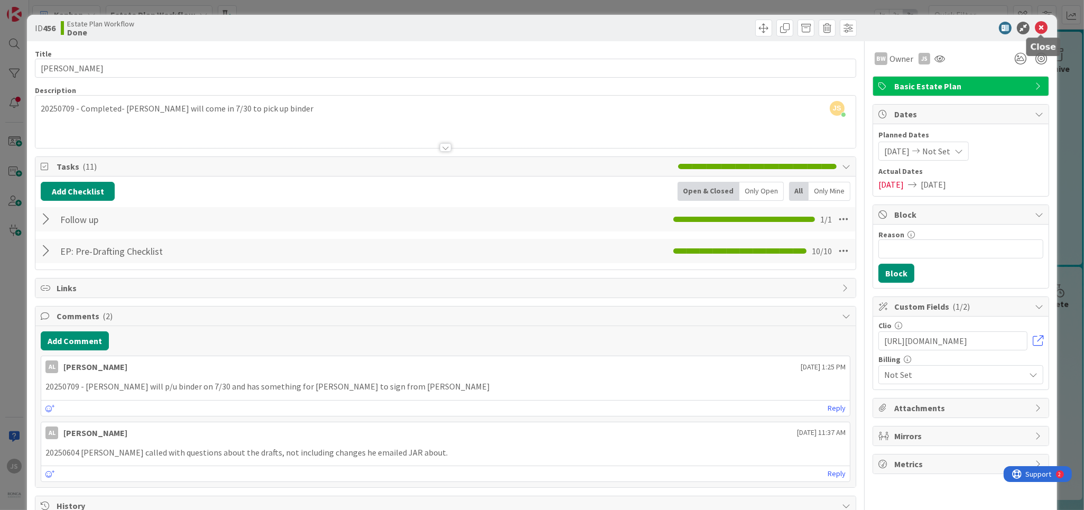
click at [1044, 25] on icon at bounding box center [1041, 28] width 13 height 13
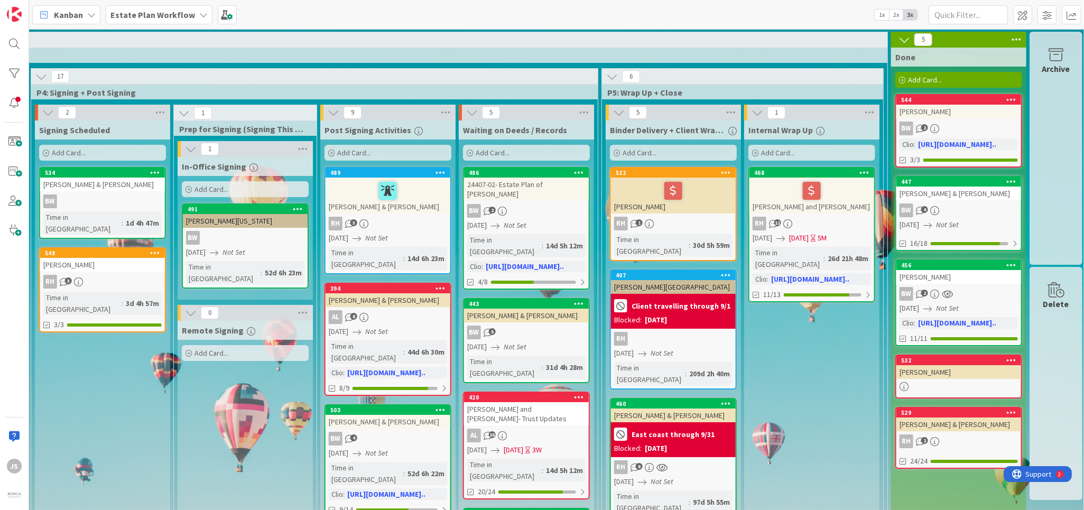
click at [941, 386] on div at bounding box center [959, 386] width 125 height 9
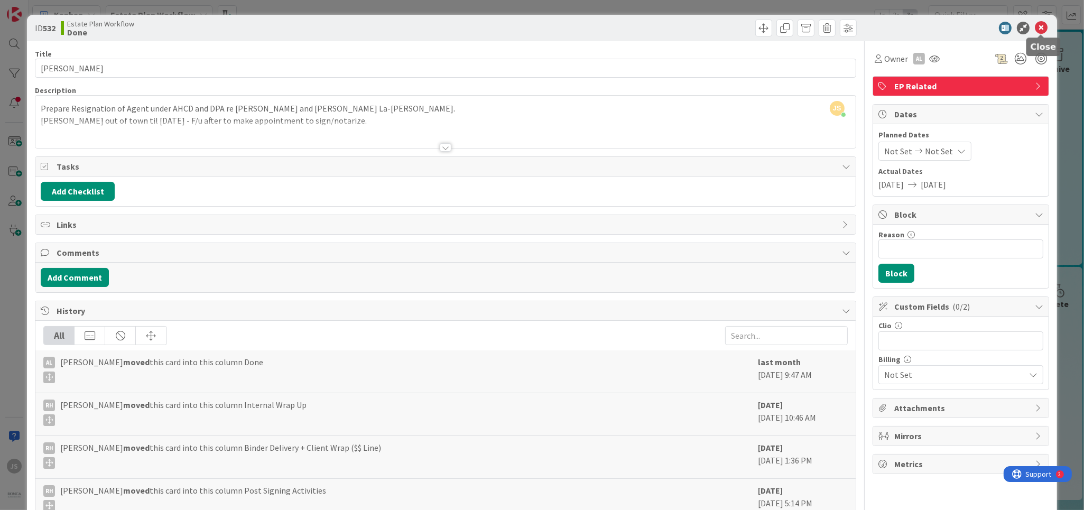
click at [1045, 29] on icon at bounding box center [1041, 28] width 13 height 13
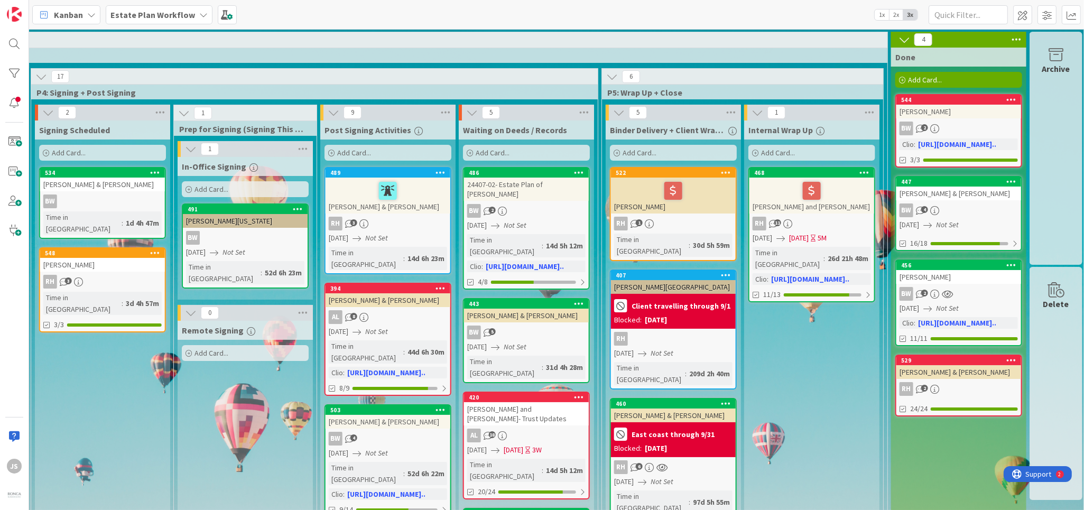
click at [1014, 39] on icon at bounding box center [1017, 40] width 14 height 16
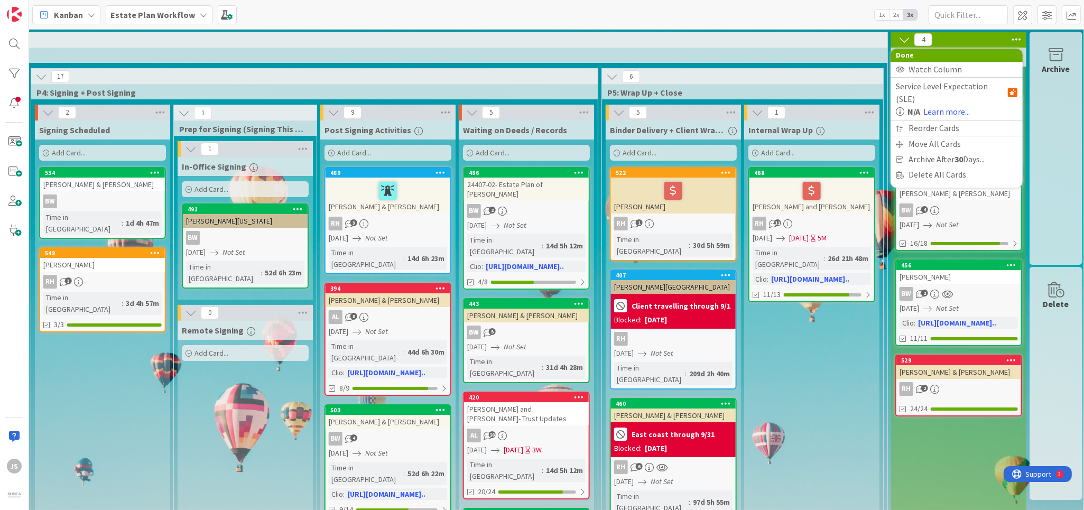
click at [976, 38] on div "4 Done Watch Column Service Level Expectation (SLE) N/A Learn more... Reorder C…" at bounding box center [958, 40] width 135 height 16
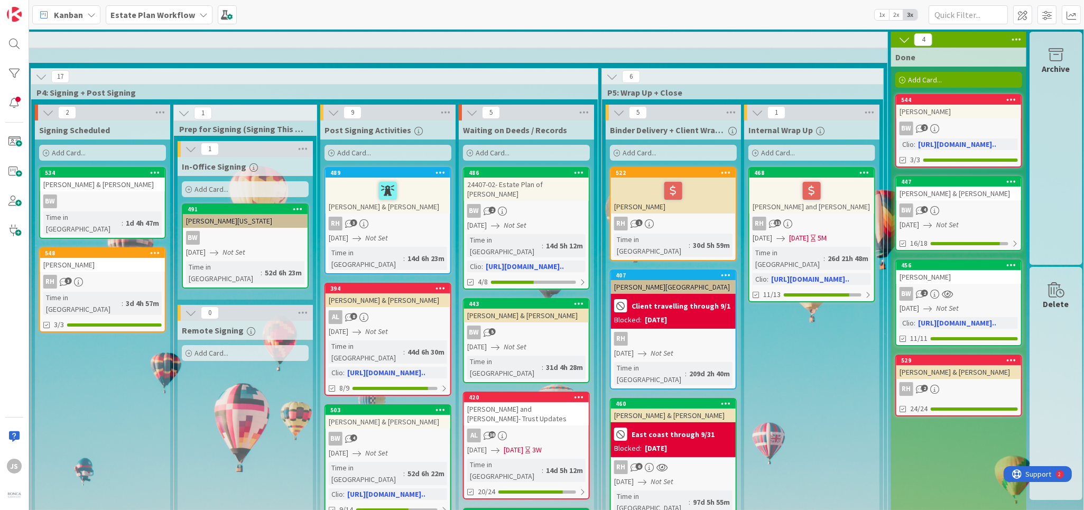
click at [967, 287] on div "BW 2" at bounding box center [959, 294] width 125 height 14
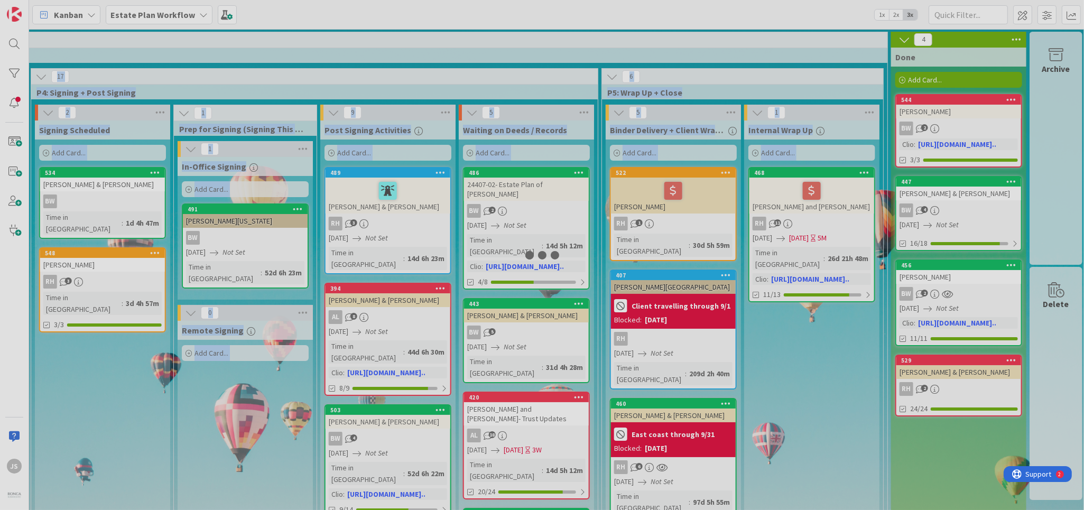
click at [967, 287] on div at bounding box center [542, 255] width 1084 height 510
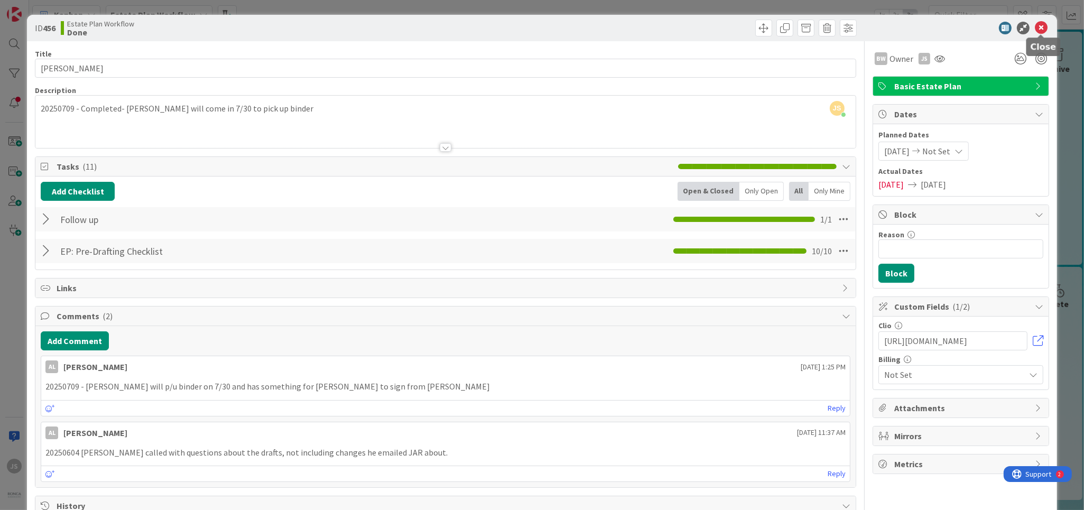
click at [1042, 28] on icon at bounding box center [1041, 28] width 13 height 13
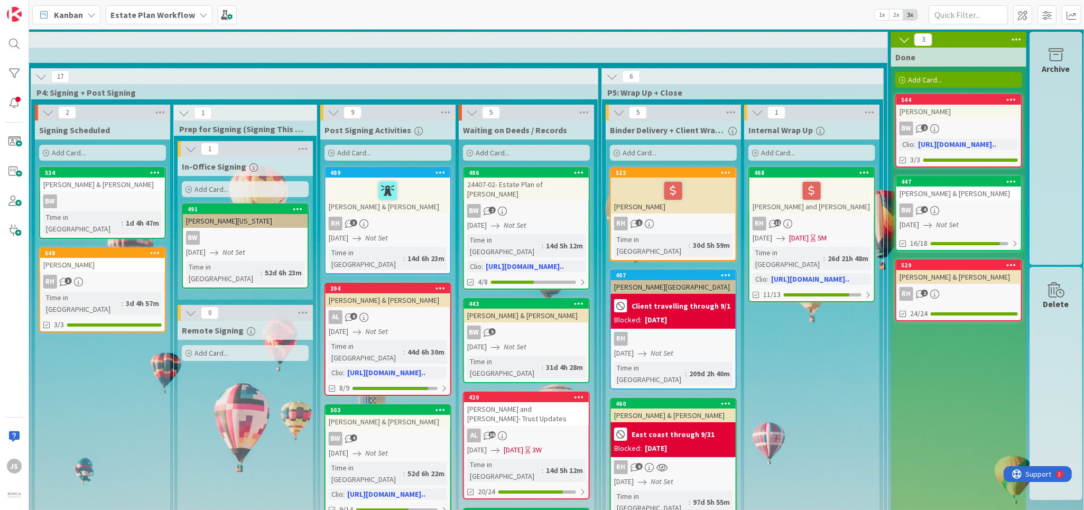
click at [1052, 74] on div "Archive" at bounding box center [1056, 68] width 28 height 13
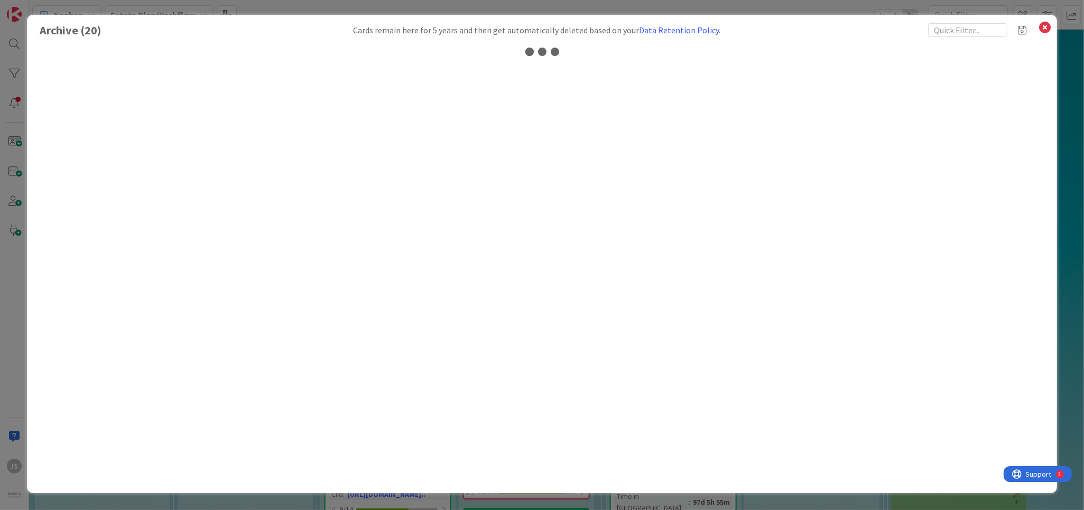
click at [1052, 74] on div "Archive ( 20 ) Cards remain here for 5 years and then get automatically deleted…" at bounding box center [542, 254] width 1030 height 478
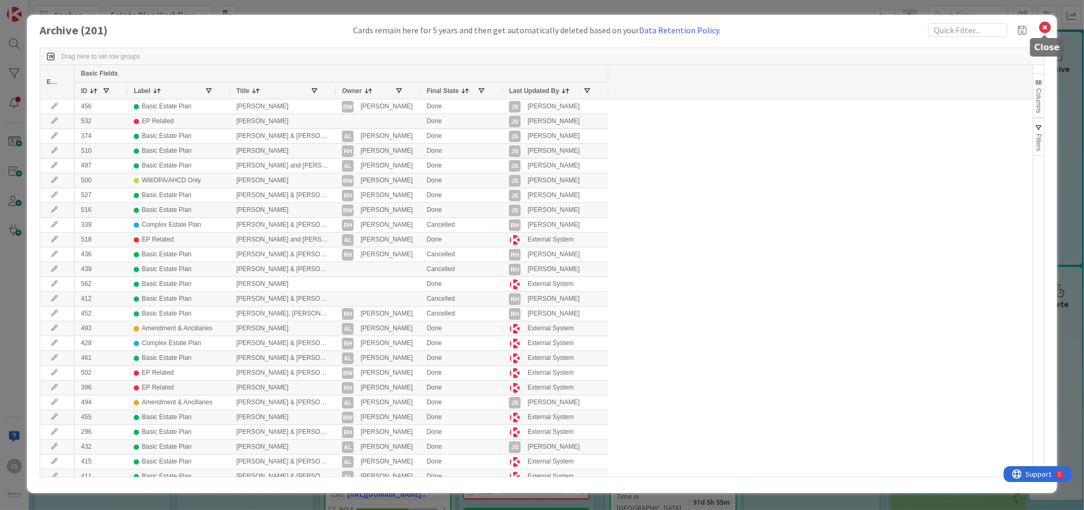
click at [1048, 27] on icon at bounding box center [1045, 27] width 14 height 15
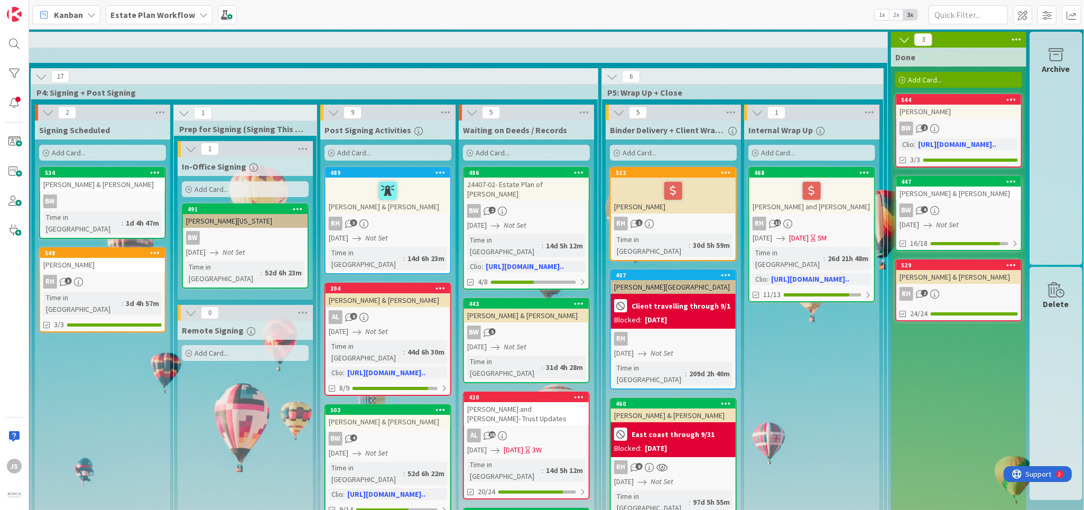
click at [957, 196] on div "Lange, John & Karen" at bounding box center [959, 194] width 125 height 14
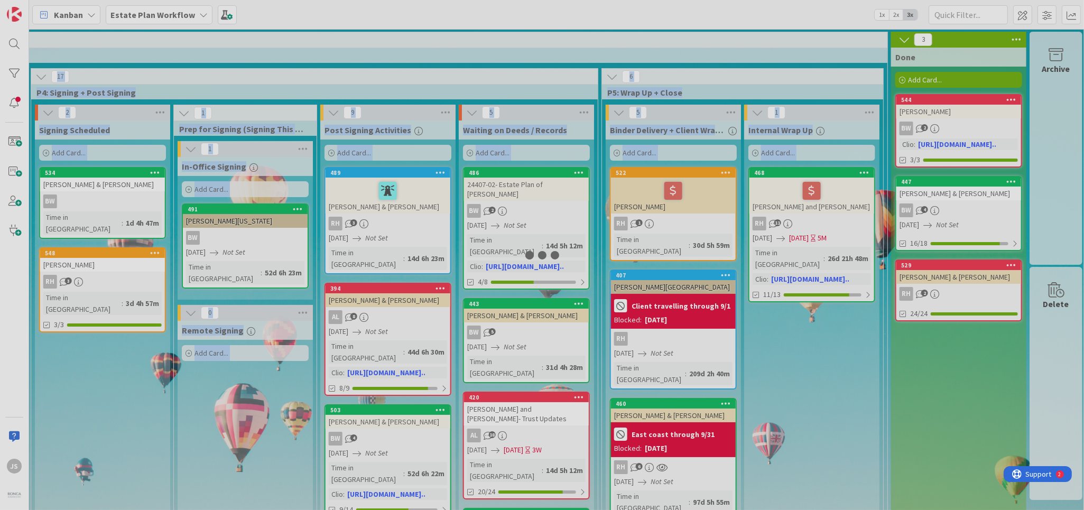
click at [957, 196] on div at bounding box center [542, 255] width 1084 height 510
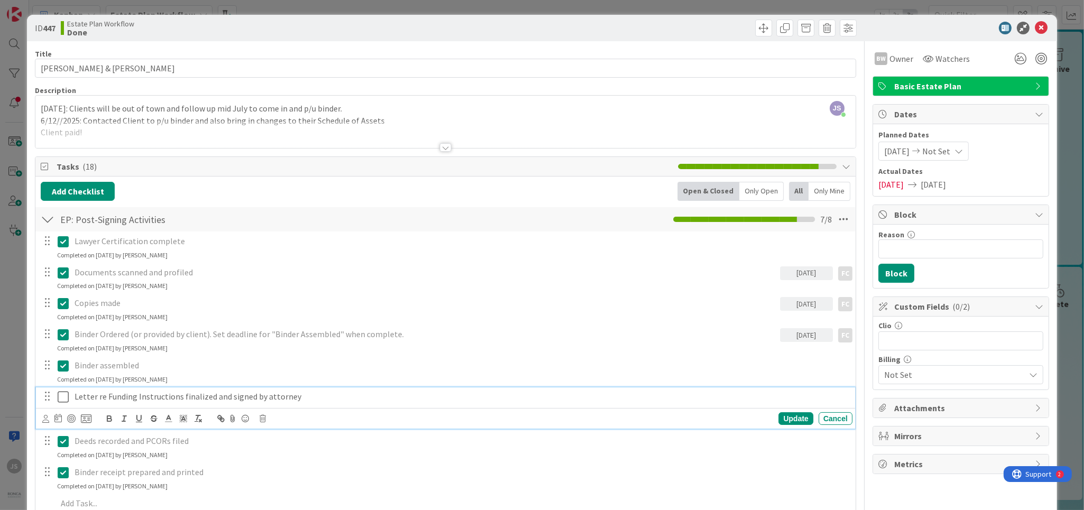
click at [63, 398] on icon at bounding box center [63, 397] width 11 height 13
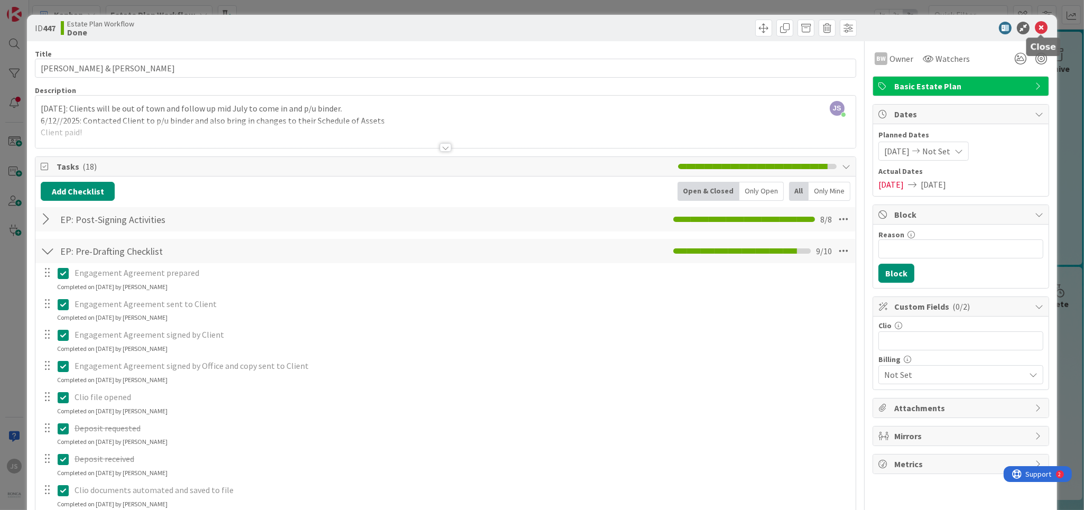
click at [1048, 29] on icon at bounding box center [1041, 28] width 13 height 13
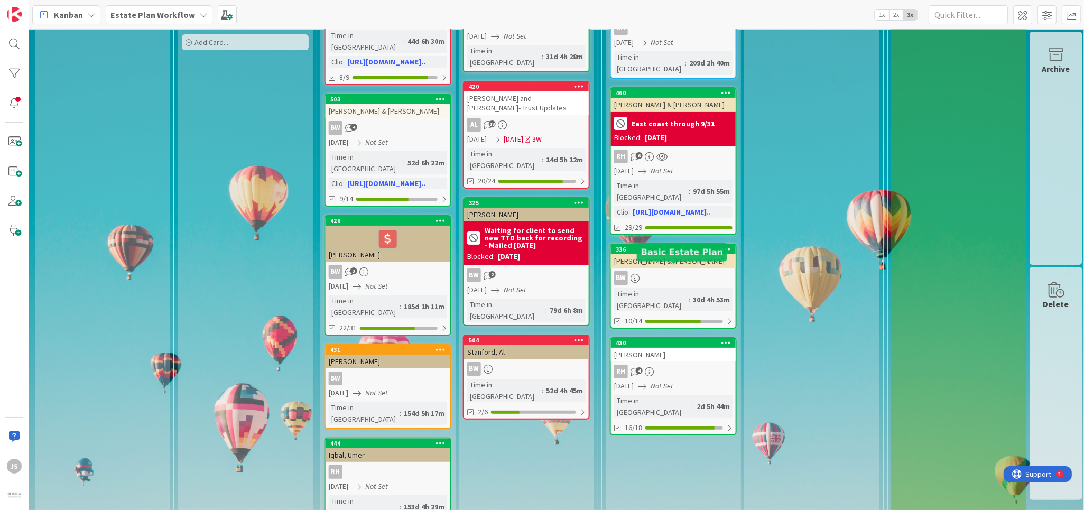
scroll to position [317, 1434]
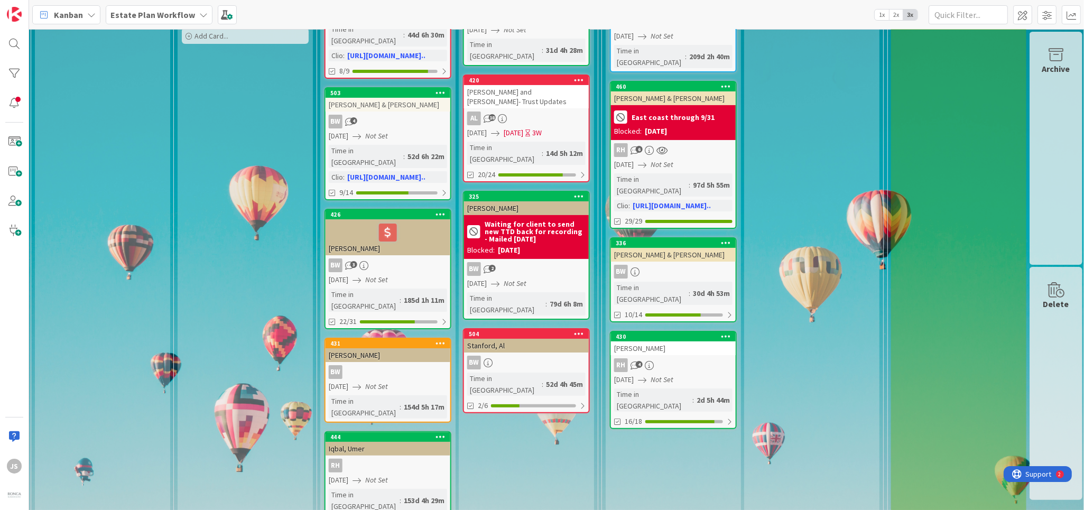
click at [675, 265] on div "BW" at bounding box center [673, 272] width 125 height 14
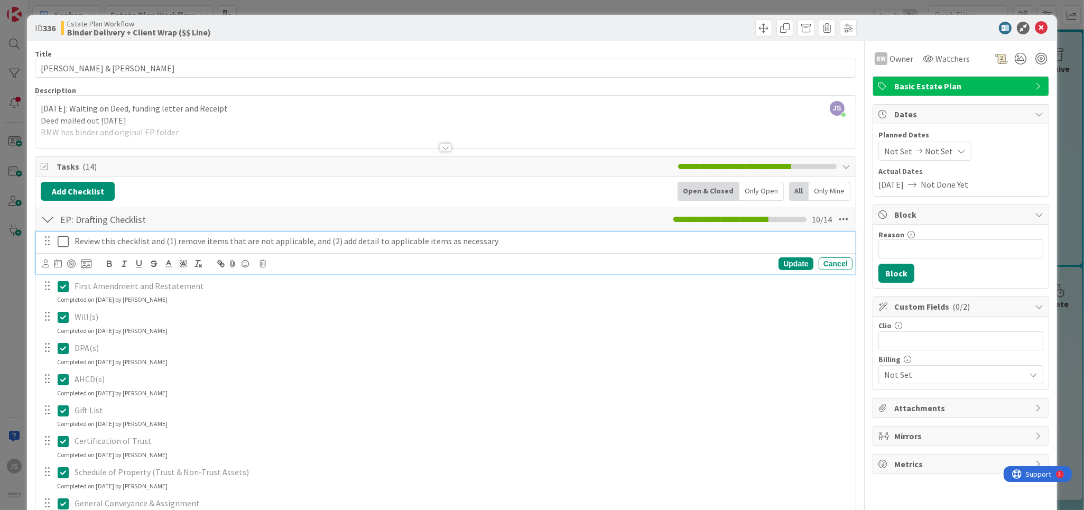
click at [60, 240] on icon at bounding box center [63, 241] width 11 height 13
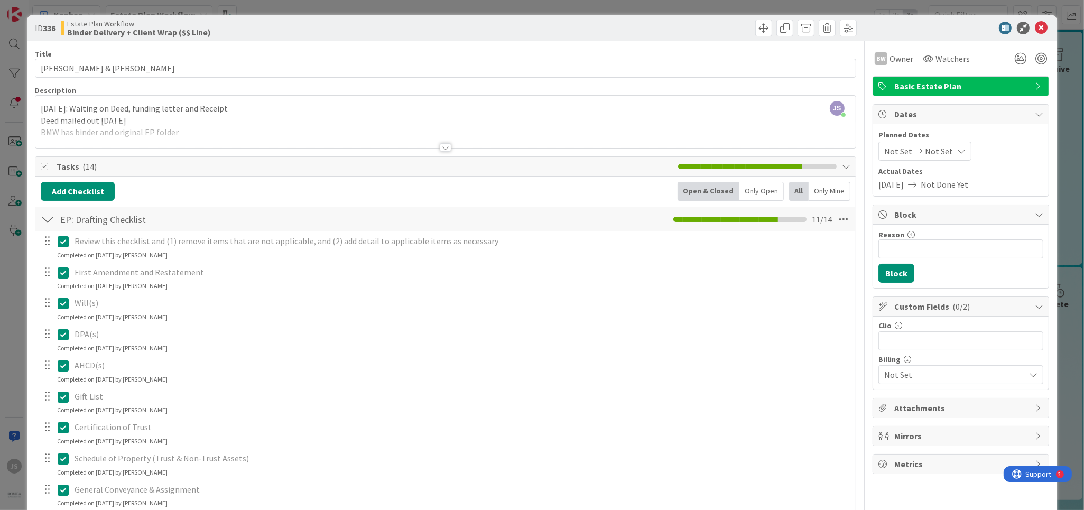
scroll to position [254, 0]
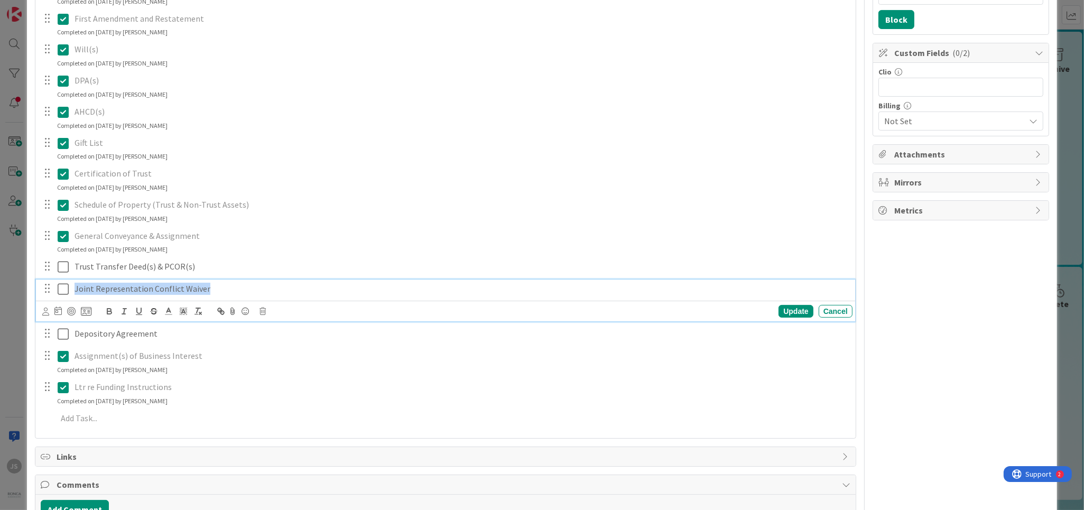
drag, startPoint x: 206, startPoint y: 290, endPoint x: 74, endPoint y: 290, distance: 131.6
click at [74, 290] on div "Joint Representation Conflict Waiver" at bounding box center [461, 289] width 782 height 19
drag, startPoint x: 153, startPoint y: 310, endPoint x: 139, endPoint y: 305, distance: 15.0
click at [145, 308] on div at bounding box center [154, 311] width 104 height 13
click at [60, 289] on icon at bounding box center [63, 289] width 11 height 13
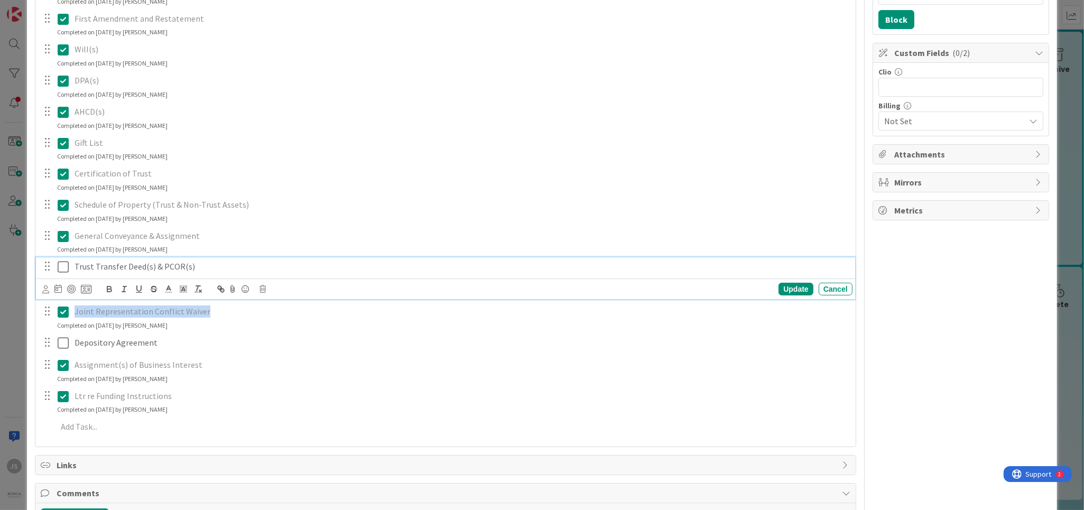
click at [63, 270] on icon at bounding box center [63, 267] width 11 height 13
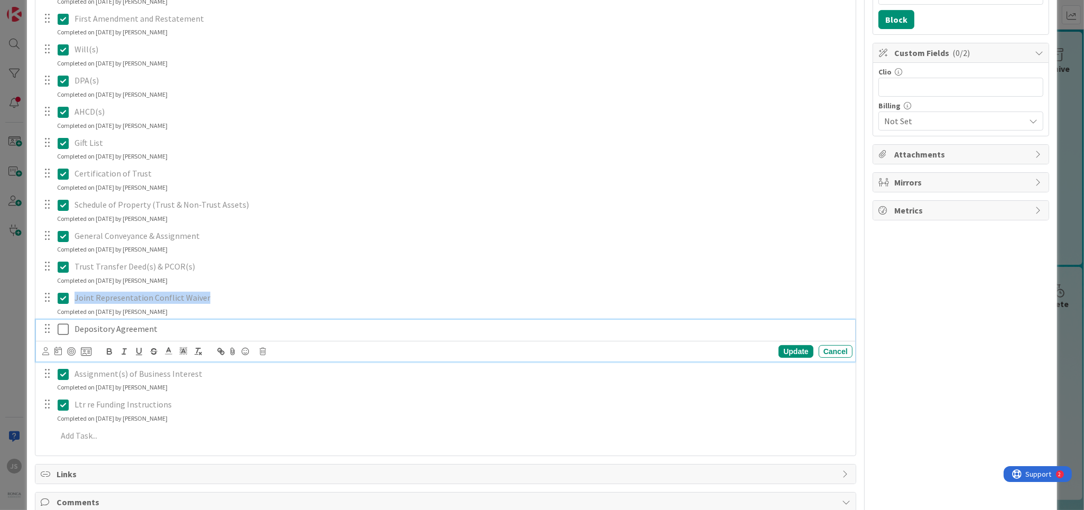
click at [65, 328] on icon at bounding box center [63, 329] width 11 height 13
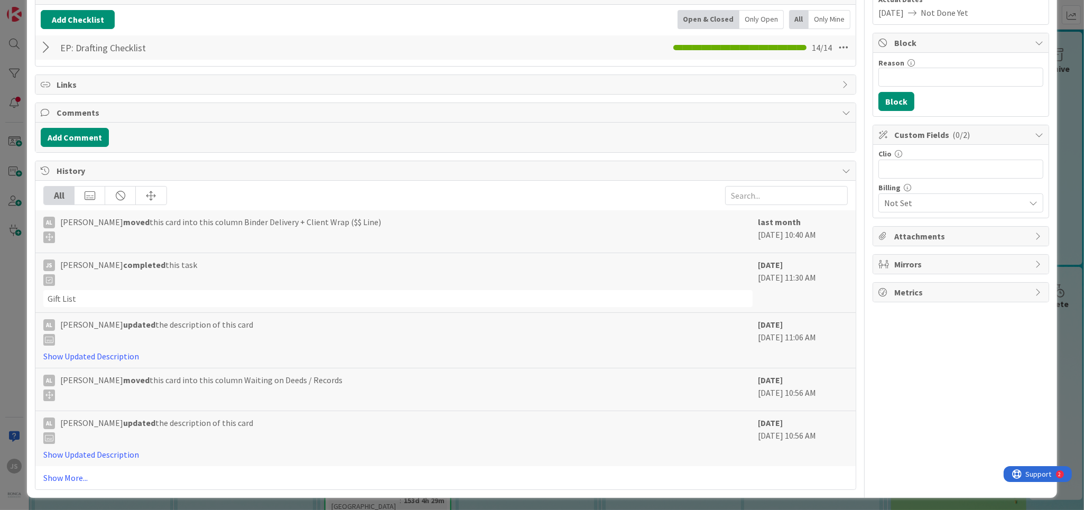
scroll to position [0, 0]
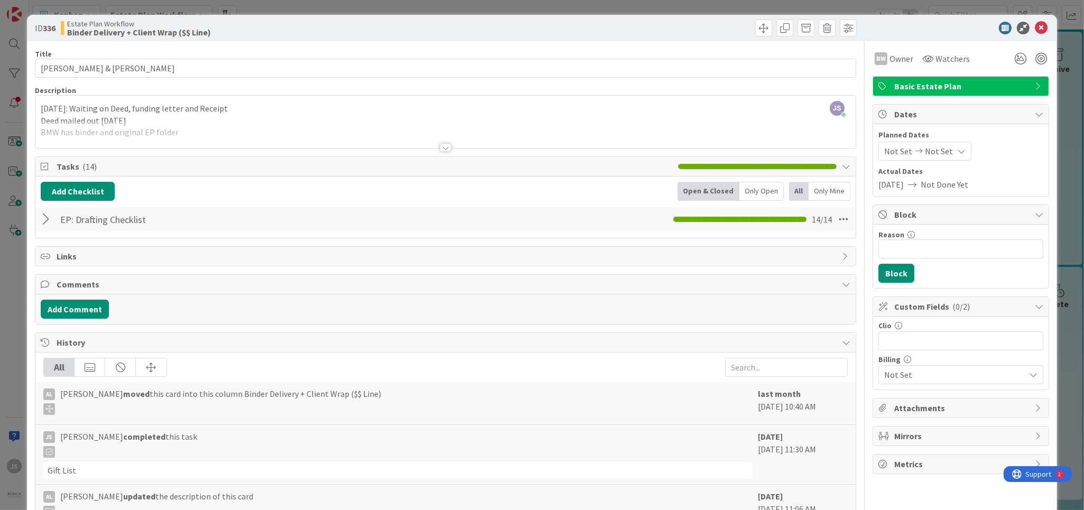
click at [1048, 26] on div at bounding box center [955, 28] width 187 height 13
click at [1041, 27] on icon at bounding box center [1041, 28] width 13 height 13
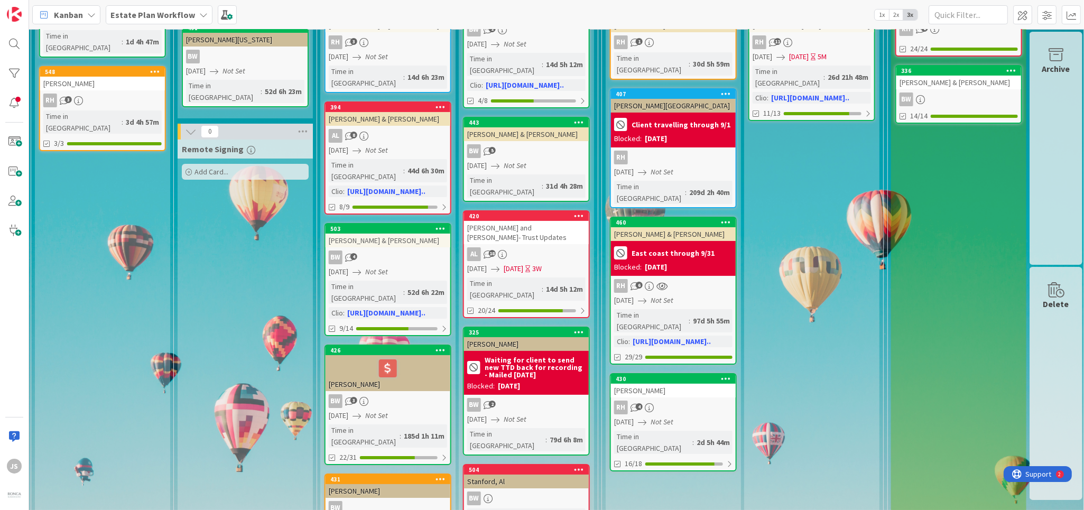
scroll to position [190, 1434]
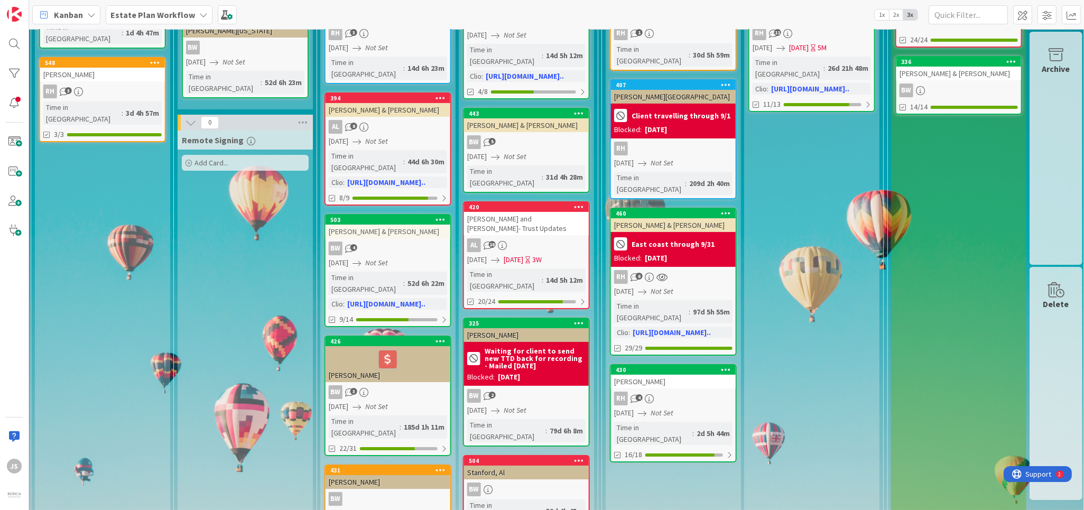
click at [515, 483] on div "BW" at bounding box center [526, 490] width 125 height 14
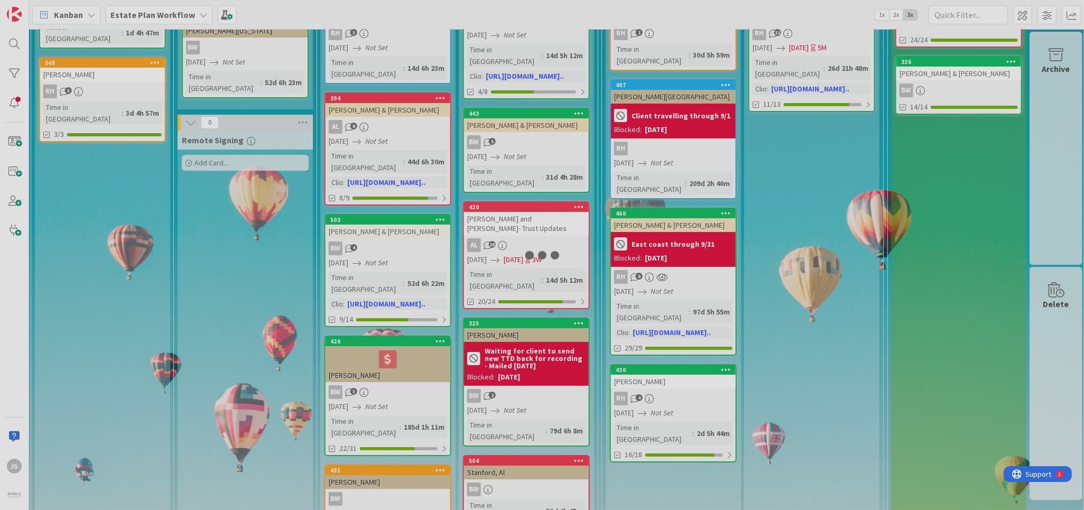
click at [515, 435] on div at bounding box center [542, 255] width 1084 height 510
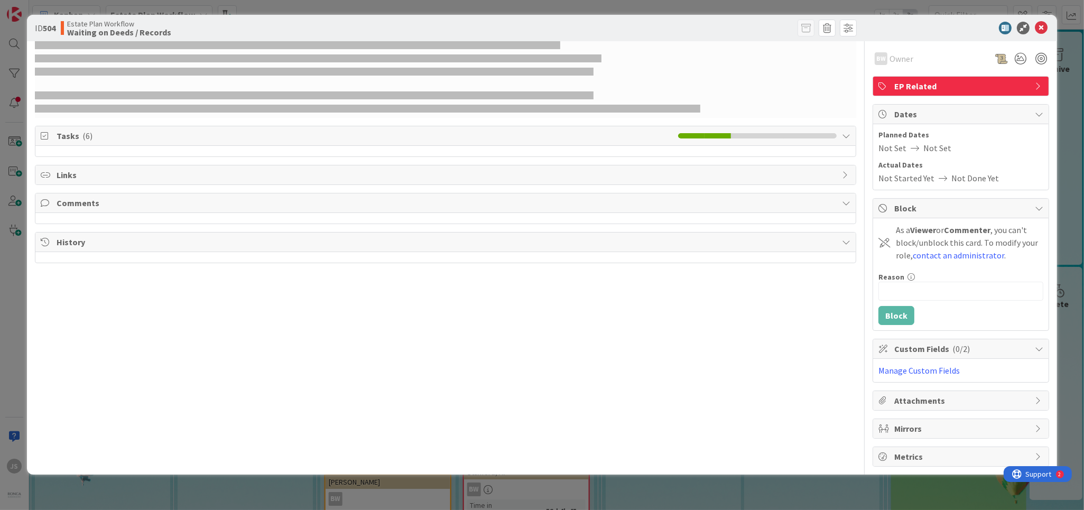
click at [515, 435] on div "BW Owner EP Related Tasks ( 6 ) Links Comments History" at bounding box center [445, 254] width 821 height 426
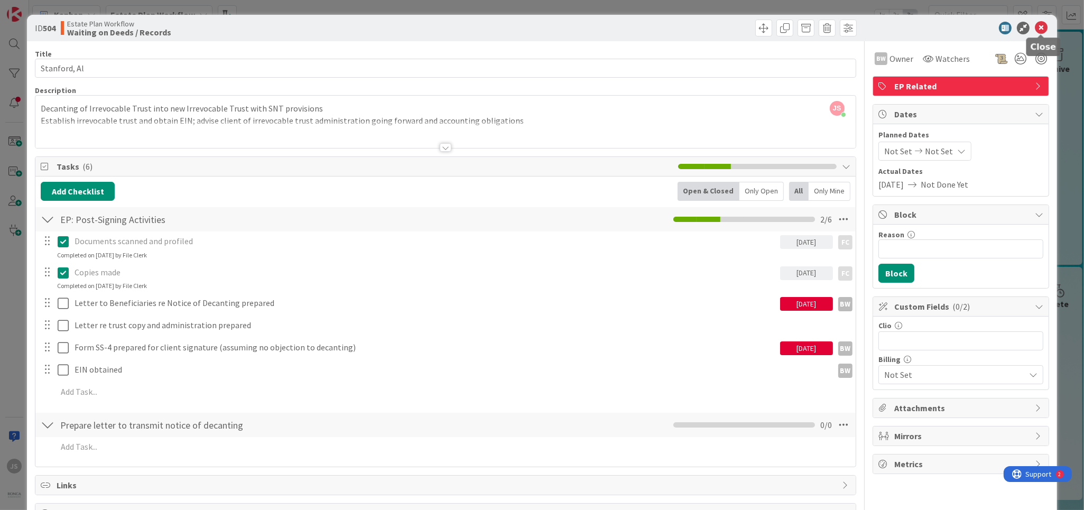
click at [1042, 25] on icon at bounding box center [1041, 28] width 13 height 13
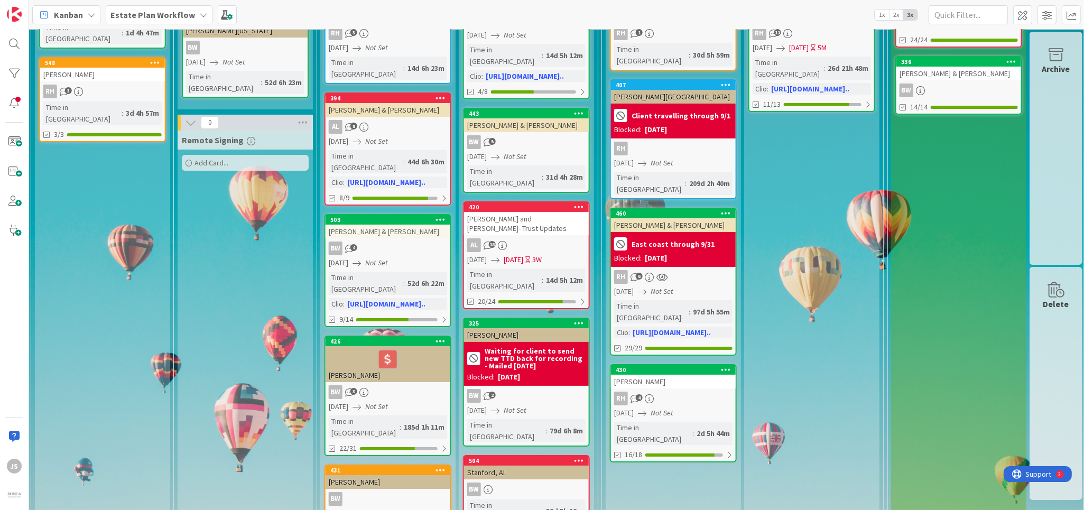
click at [517, 204] on div "420 Fargo, Rick and Karla- Trust Updates AL 18 01/27/2025 02/14/2025 3W Time in…" at bounding box center [526, 255] width 127 height 108
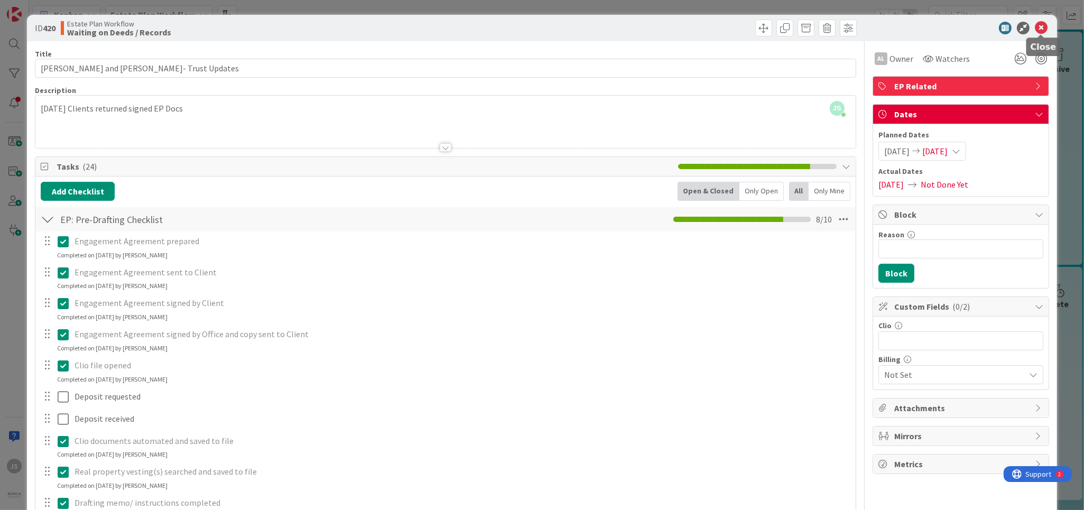
click at [1047, 29] on icon at bounding box center [1041, 28] width 13 height 13
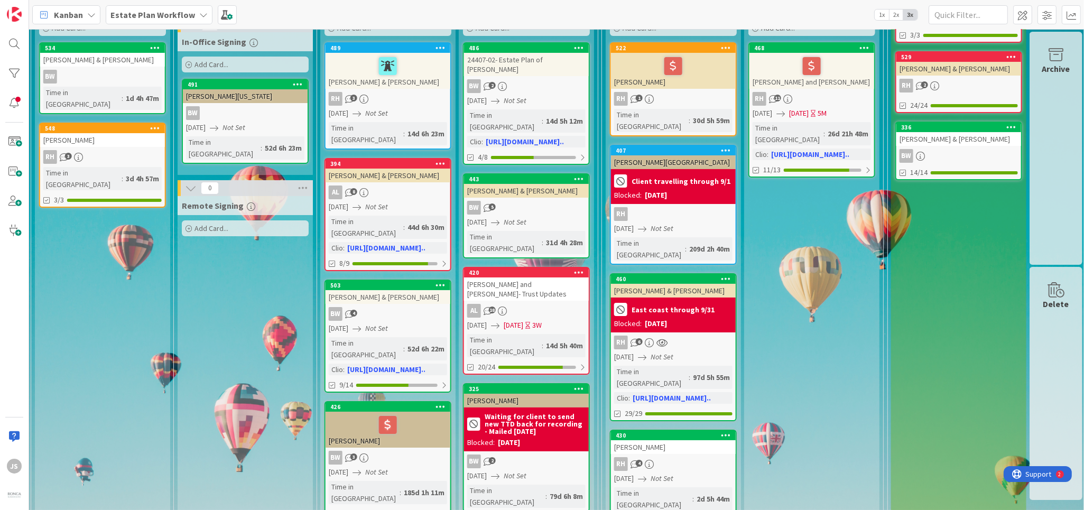
scroll to position [127, 1434]
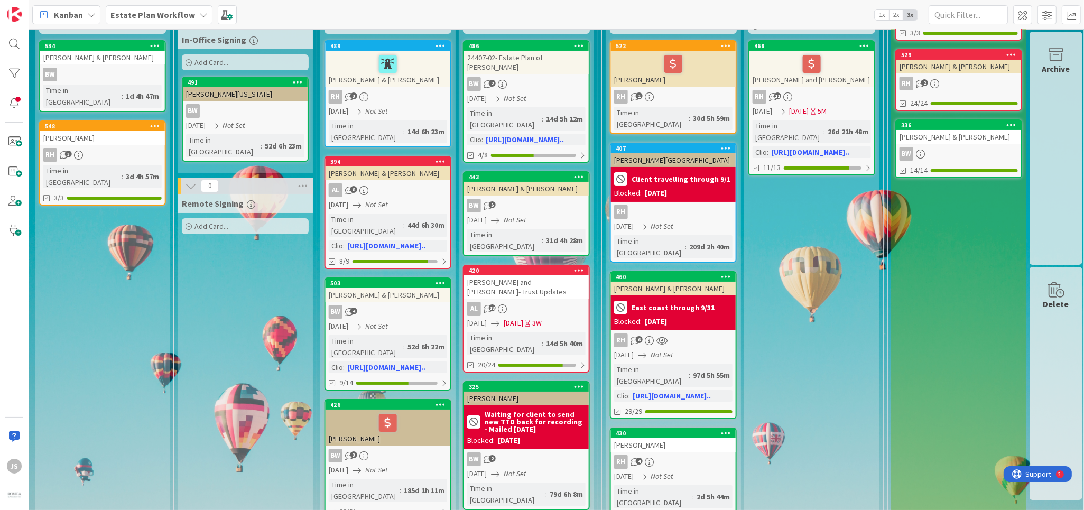
click at [513, 265] on div "420 Fargo, Rick and Karla- Trust Updates AL 18 01/27/2025 02/14/2025 3W Time in…" at bounding box center [526, 319] width 127 height 108
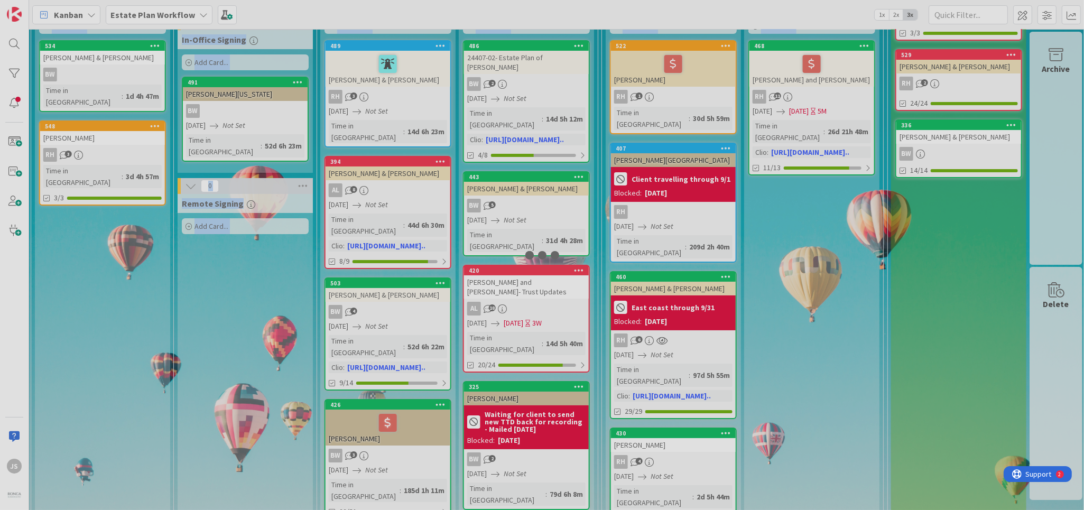
click at [513, 265] on div at bounding box center [542, 255] width 1084 height 510
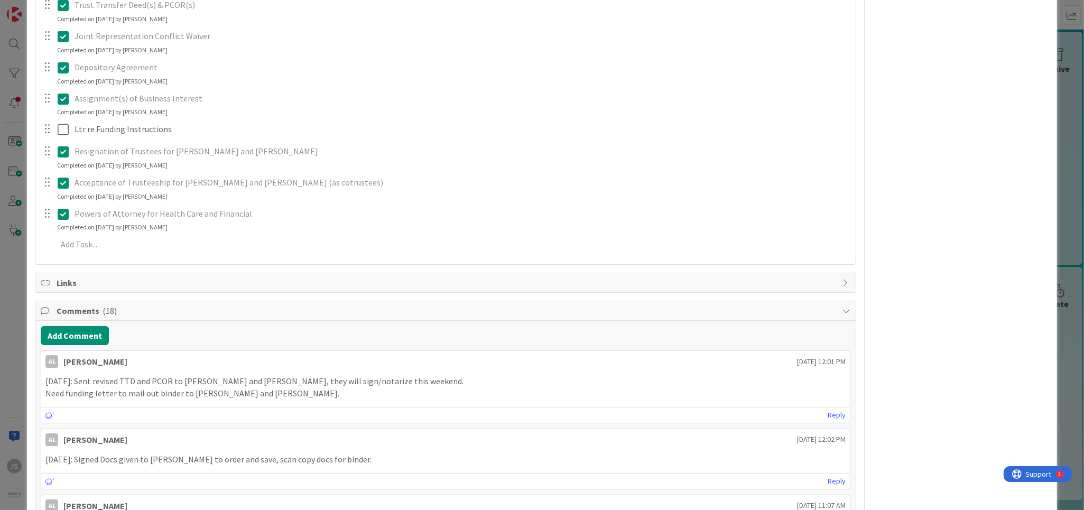
scroll to position [1015, 0]
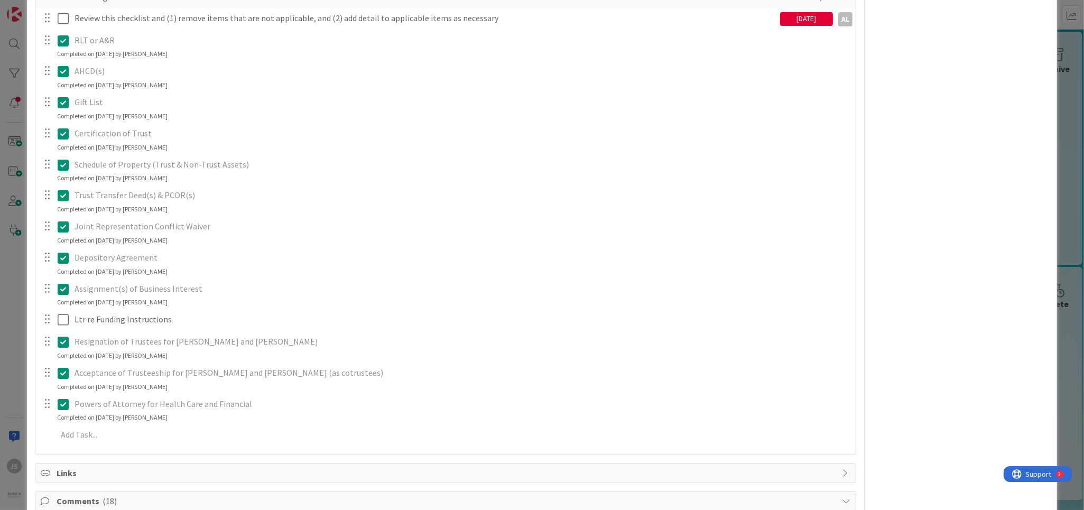
scroll to position [952, 0]
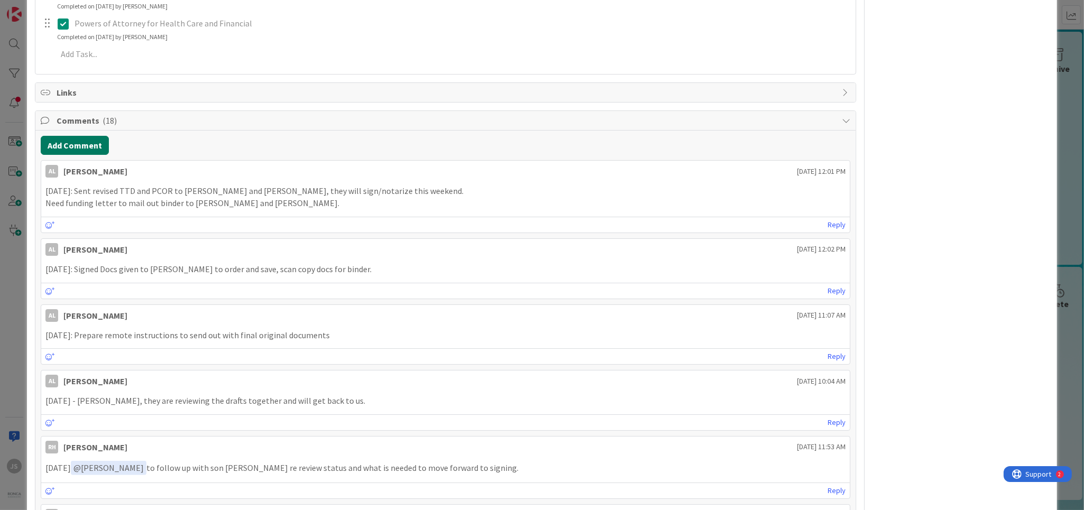
click at [84, 141] on button "Add Comment" at bounding box center [75, 145] width 68 height 19
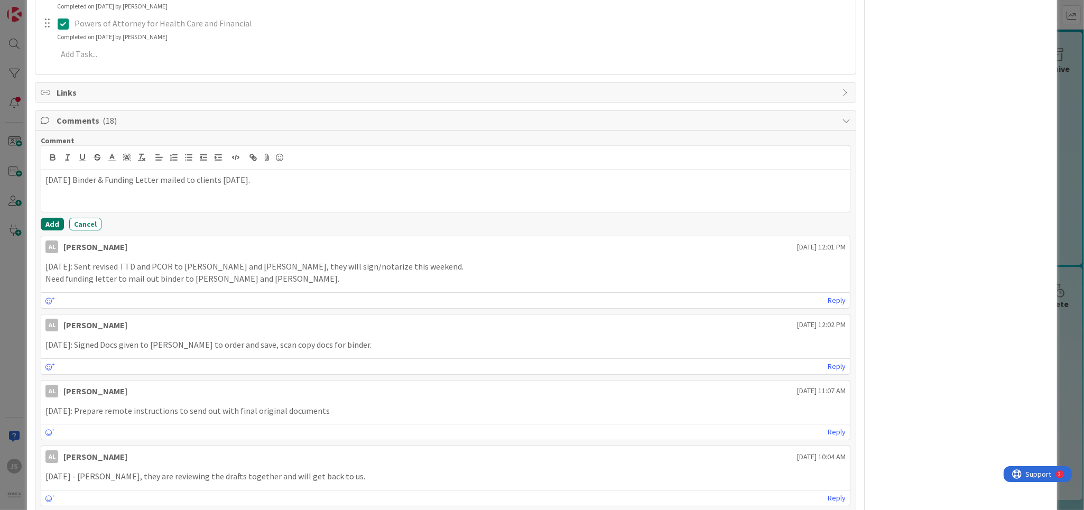
click at [49, 224] on button "Add" at bounding box center [52, 224] width 23 height 13
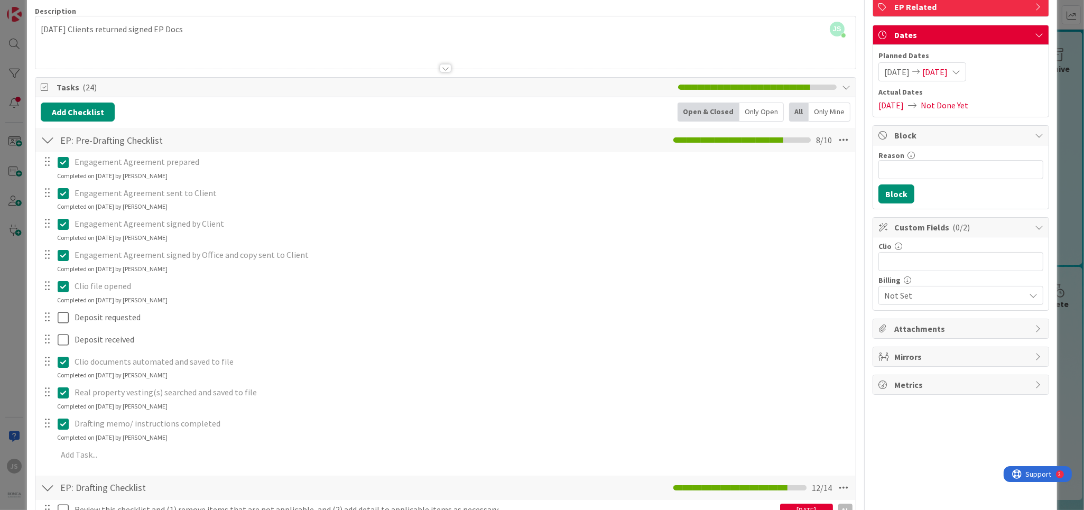
scroll to position [0, 0]
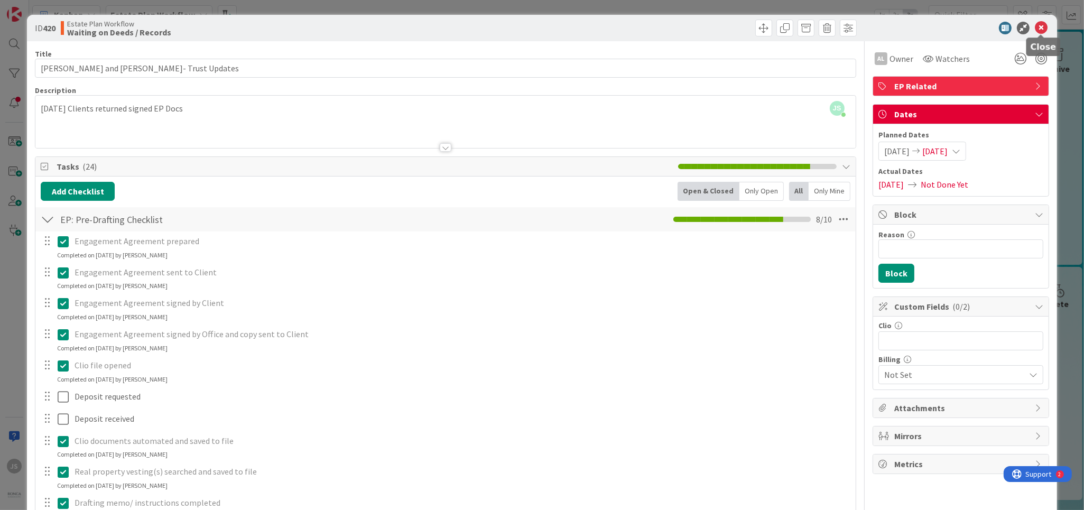
click at [1044, 25] on icon at bounding box center [1041, 28] width 13 height 13
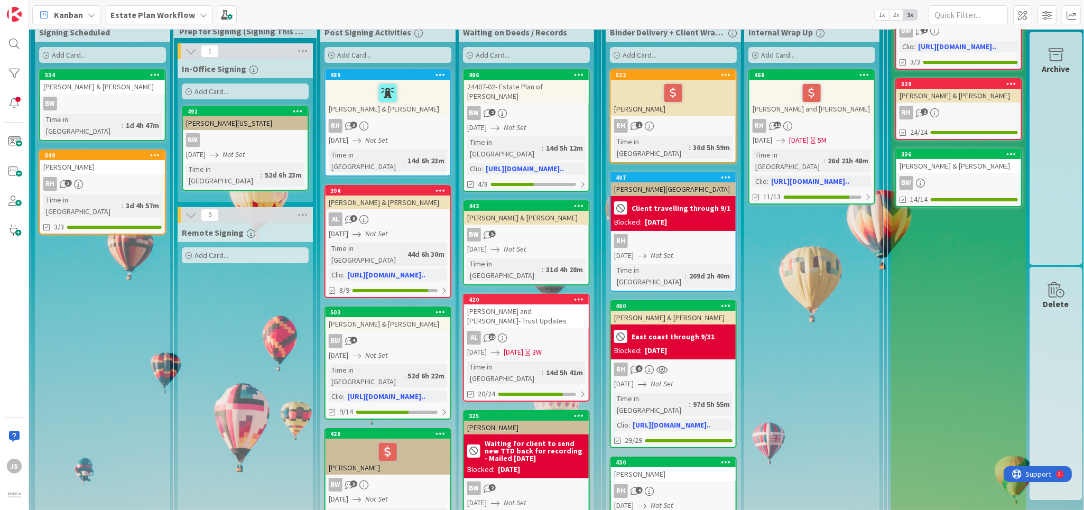
scroll to position [0, 1434]
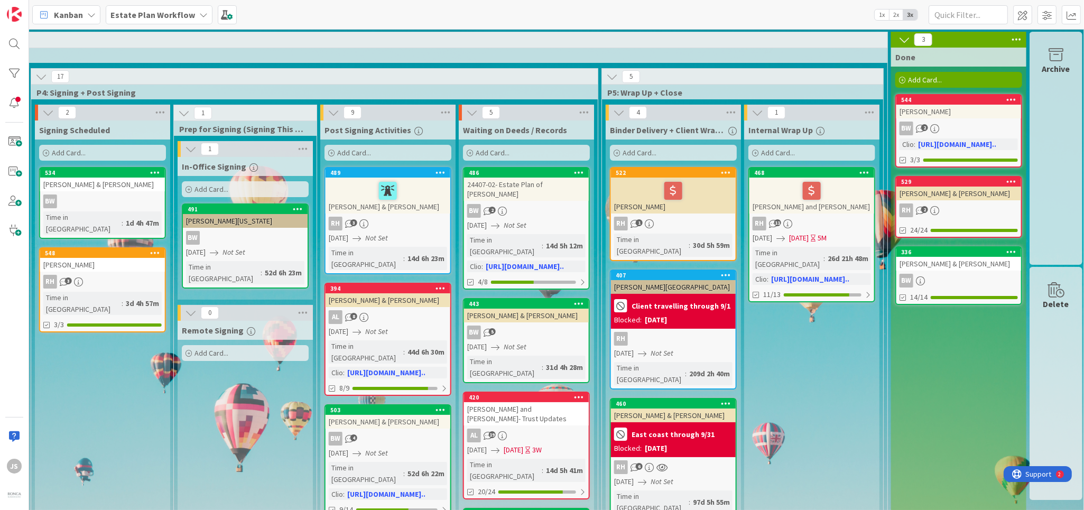
click at [667, 214] on div "522 [PERSON_NAME] RH 1 Time in [GEOGRAPHIC_DATA] : 30d 5h 59m" at bounding box center [673, 214] width 127 height 94
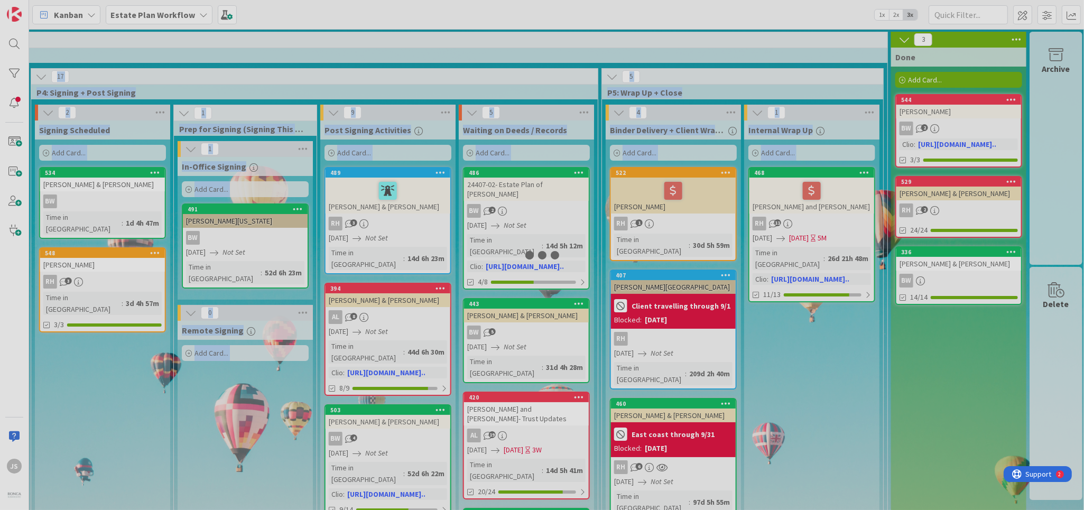
click at [667, 214] on div at bounding box center [542, 255] width 1084 height 510
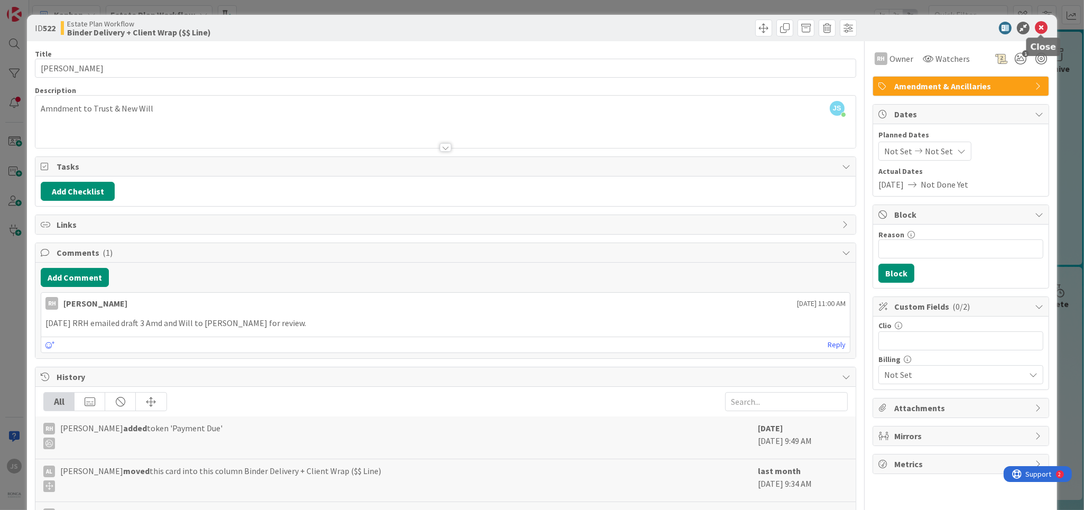
click at [1045, 28] on icon at bounding box center [1041, 28] width 13 height 13
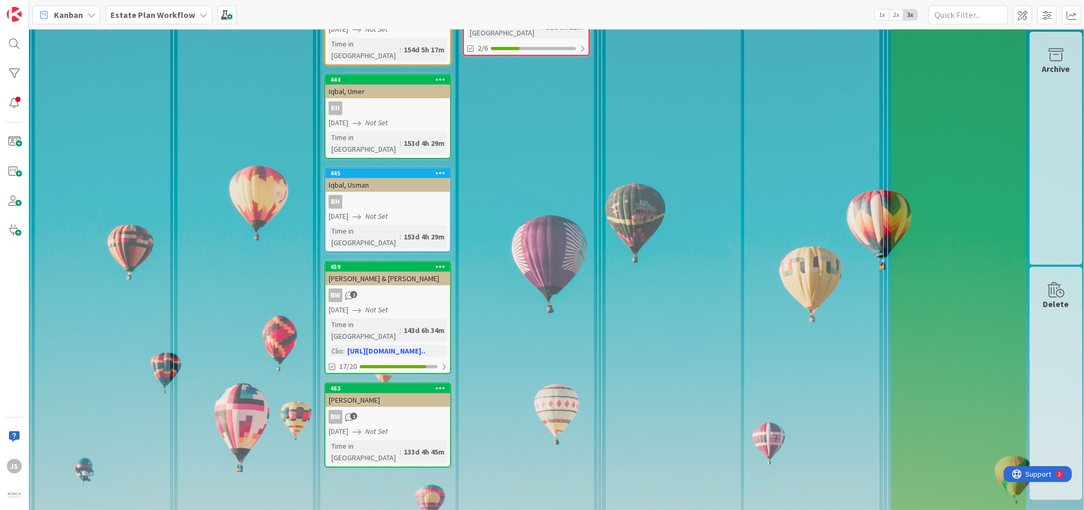
scroll to position [698, 1434]
